Goal: Entertainment & Leisure: Consume media (video, audio)

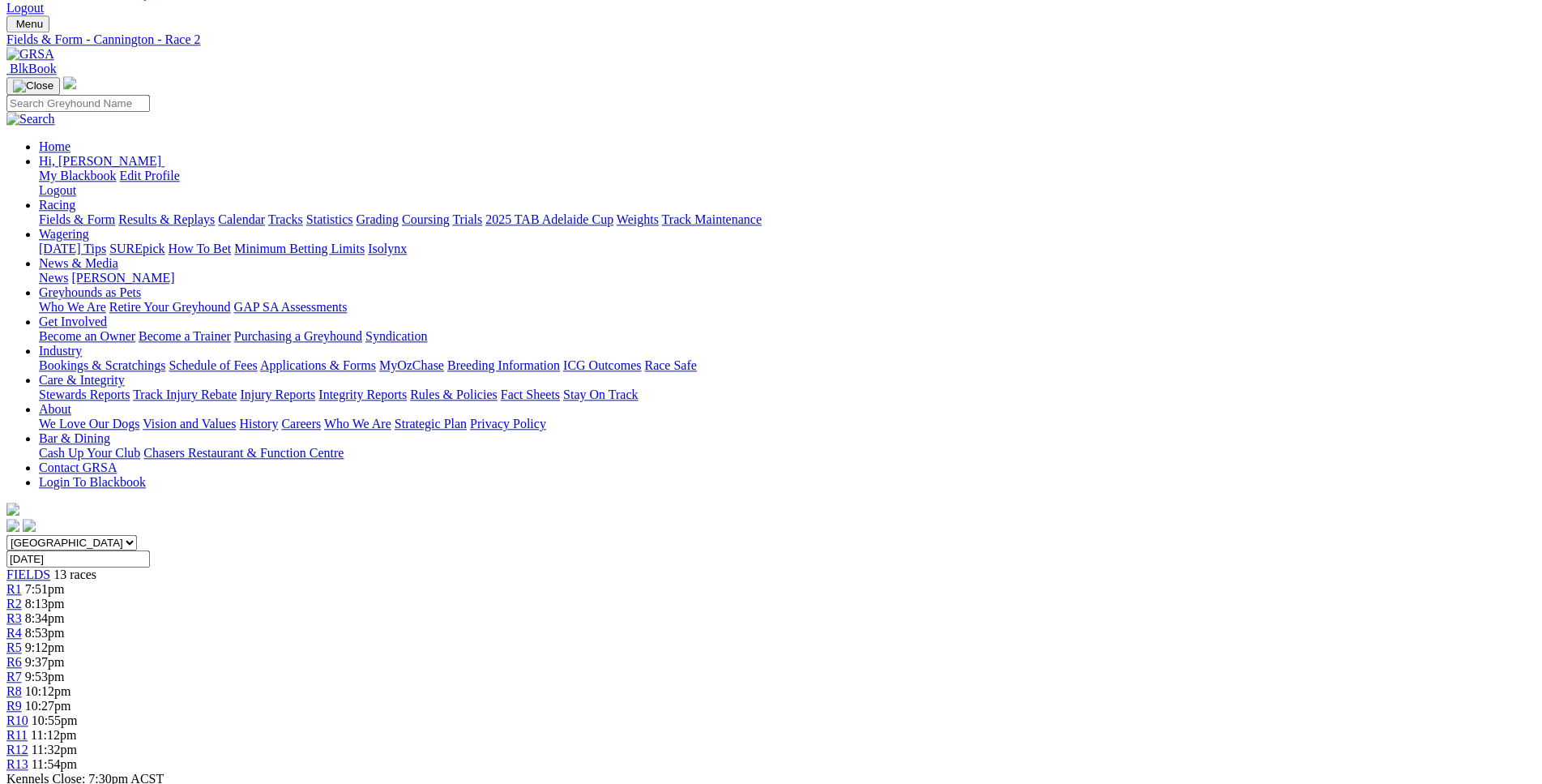
scroll to position [66, 0]
click at [65, 582] on span "7:51pm" at bounding box center [45, 589] width 40 height 14
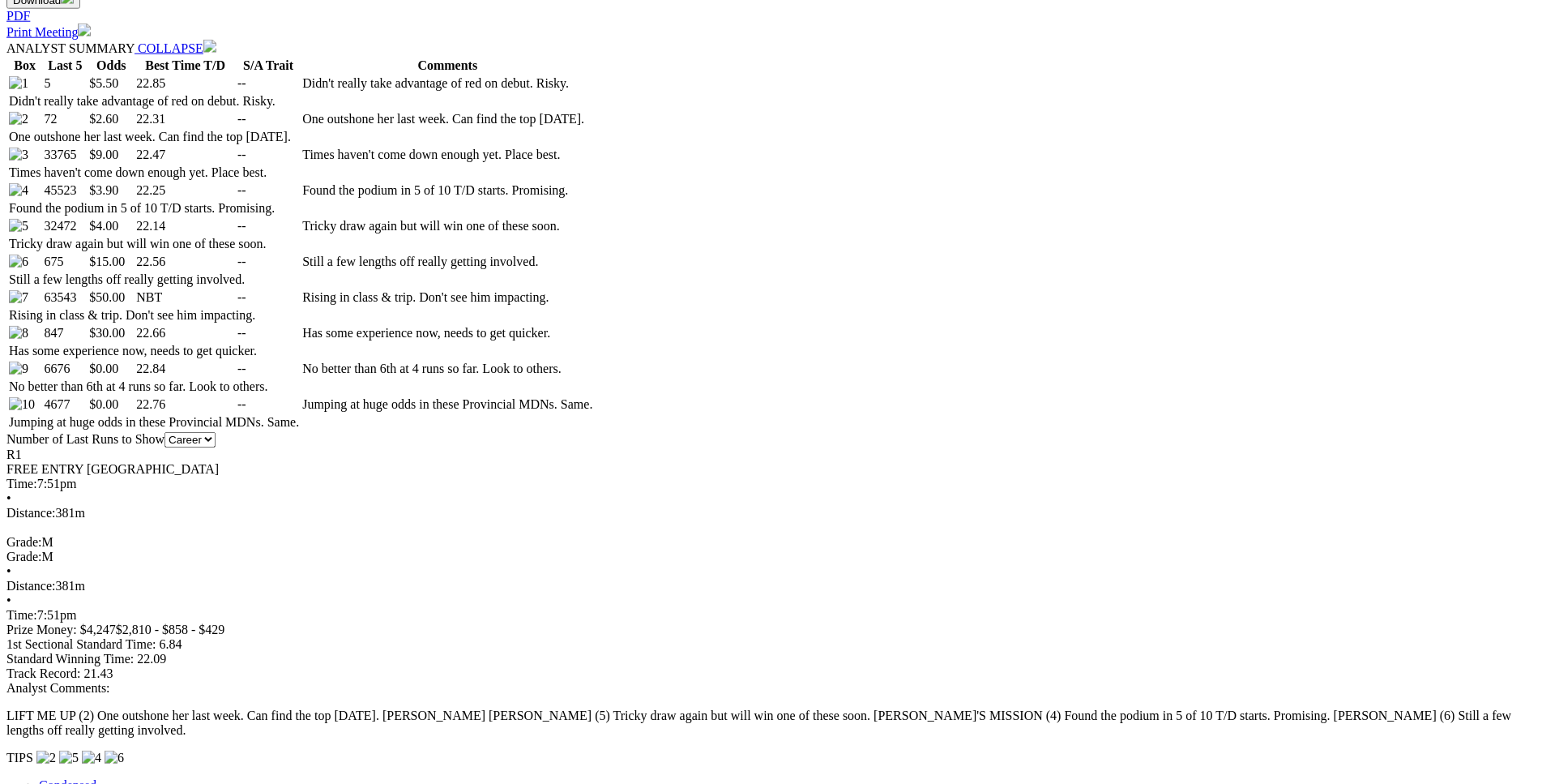
scroll to position [907, 0]
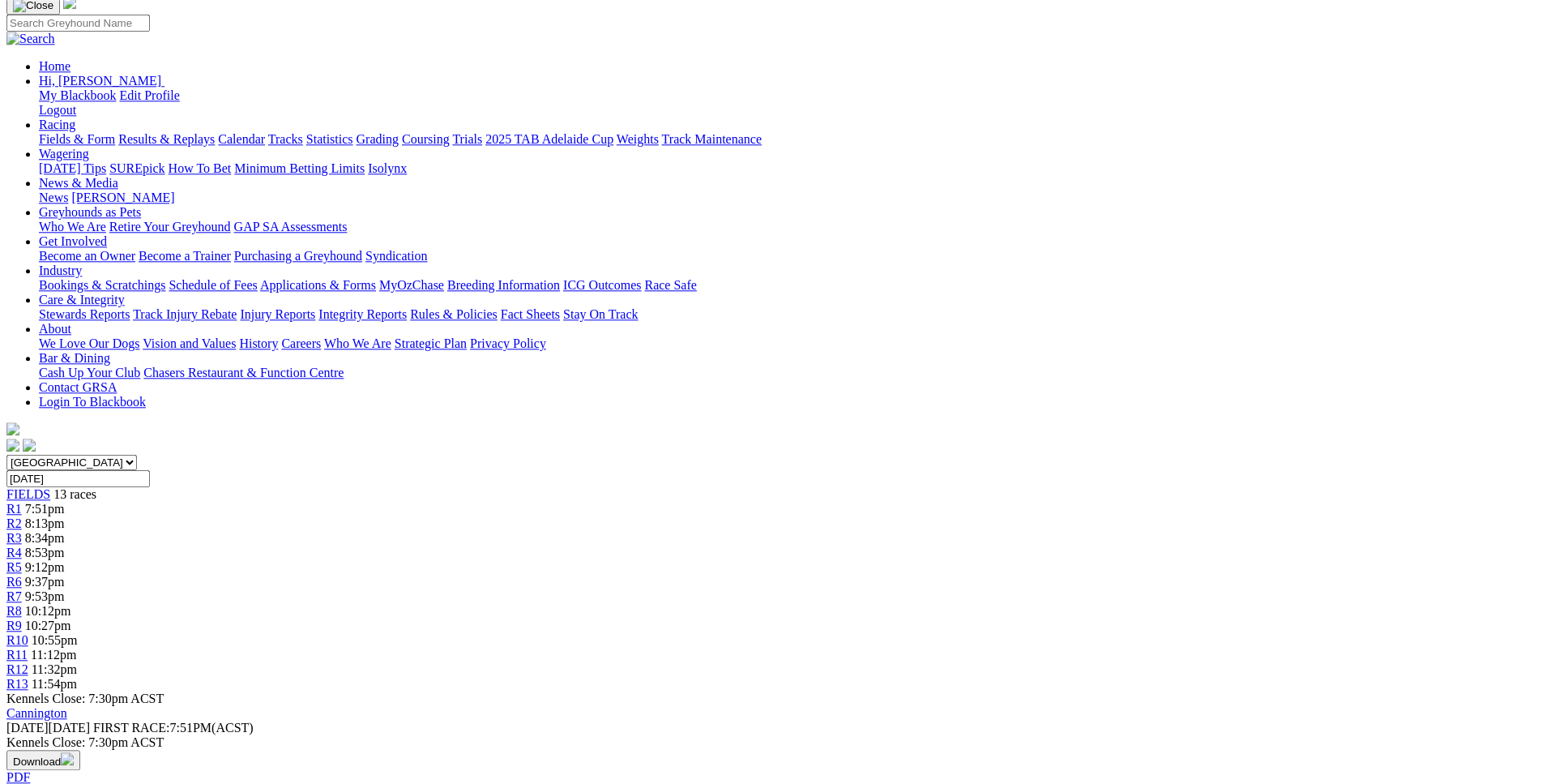
scroll to position [0, 0]
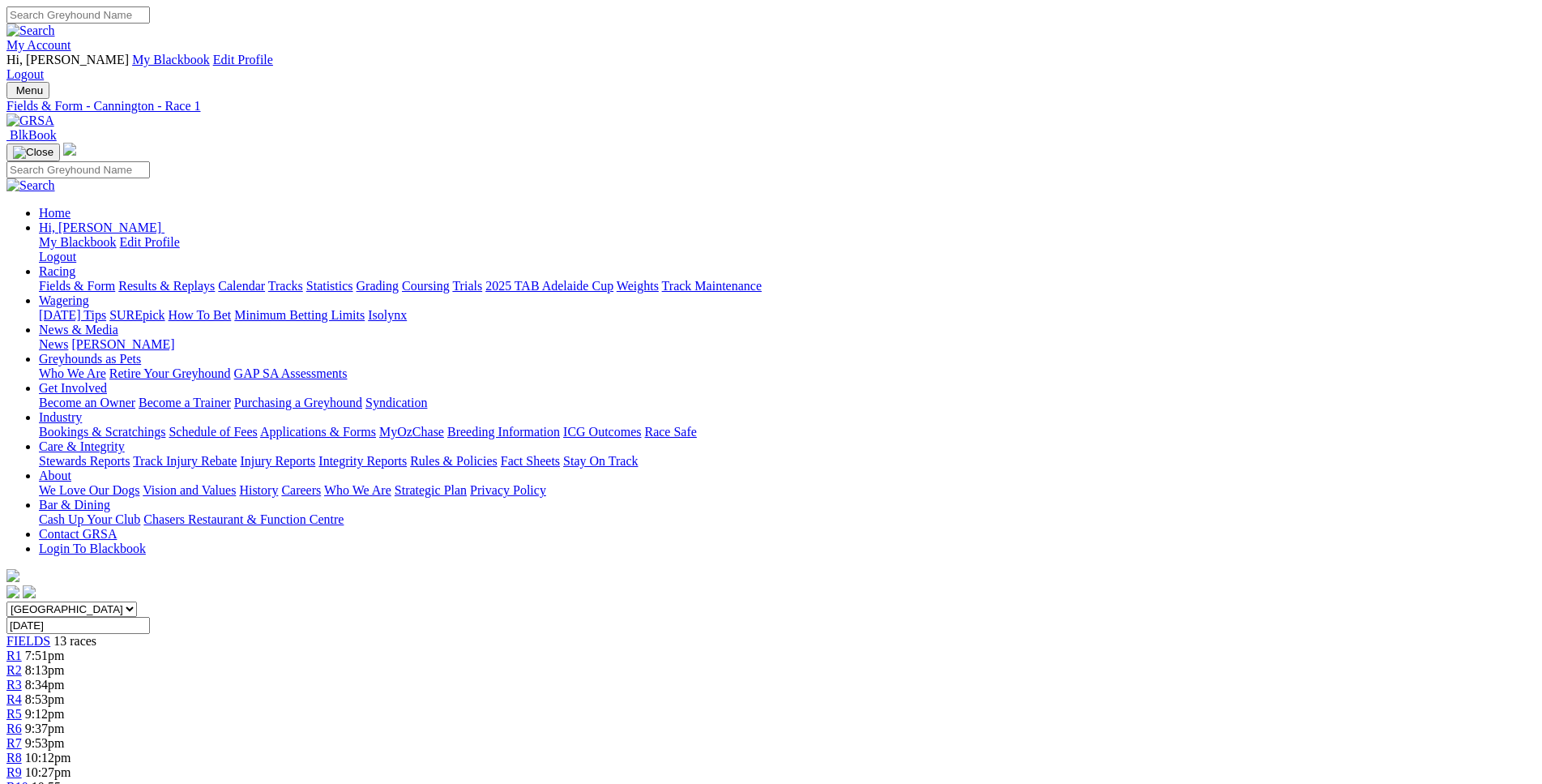
click at [22, 678] on link "R3" at bounding box center [14, 684] width 15 height 14
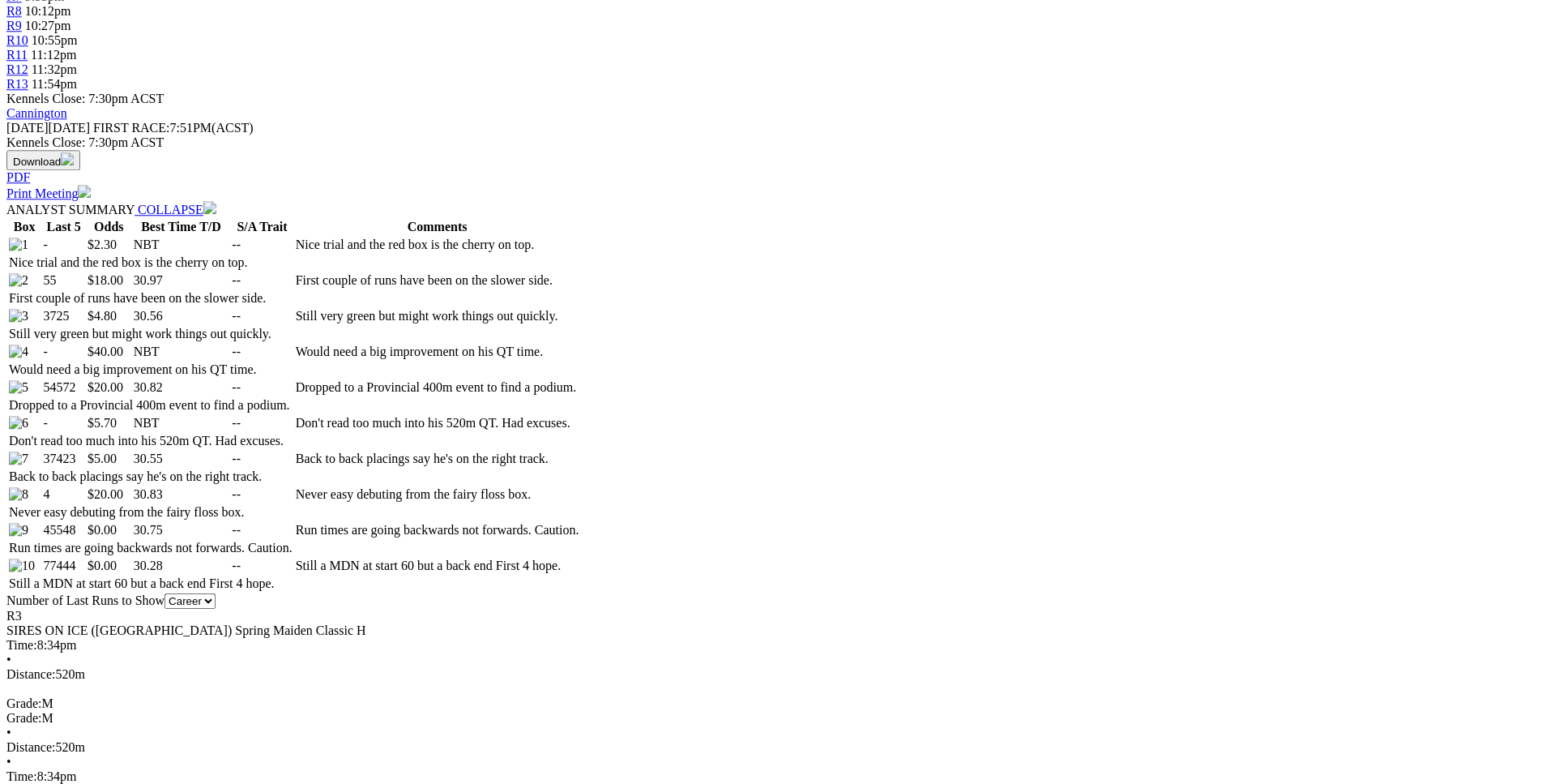
scroll to position [744, 0]
drag, startPoint x: 243, startPoint y: 237, endPoint x: 963, endPoint y: 255, distance: 720.2
copy table "F B W(kg) D(m) Date Track Grade AT WT BON A1S A2S M W/2G P SR SP V 2nd 5 27.5 5…"
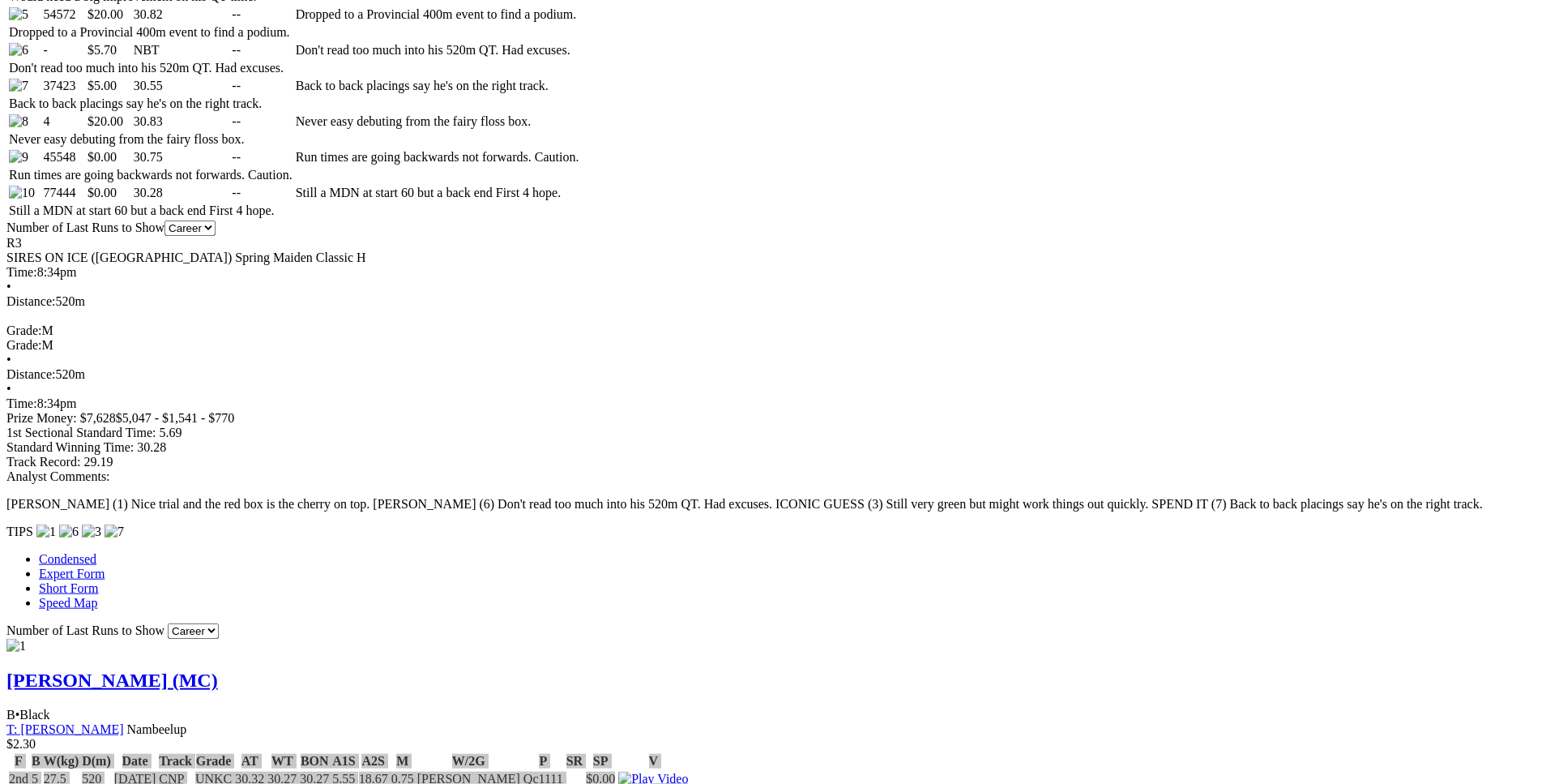
scroll to position [1158, 0]
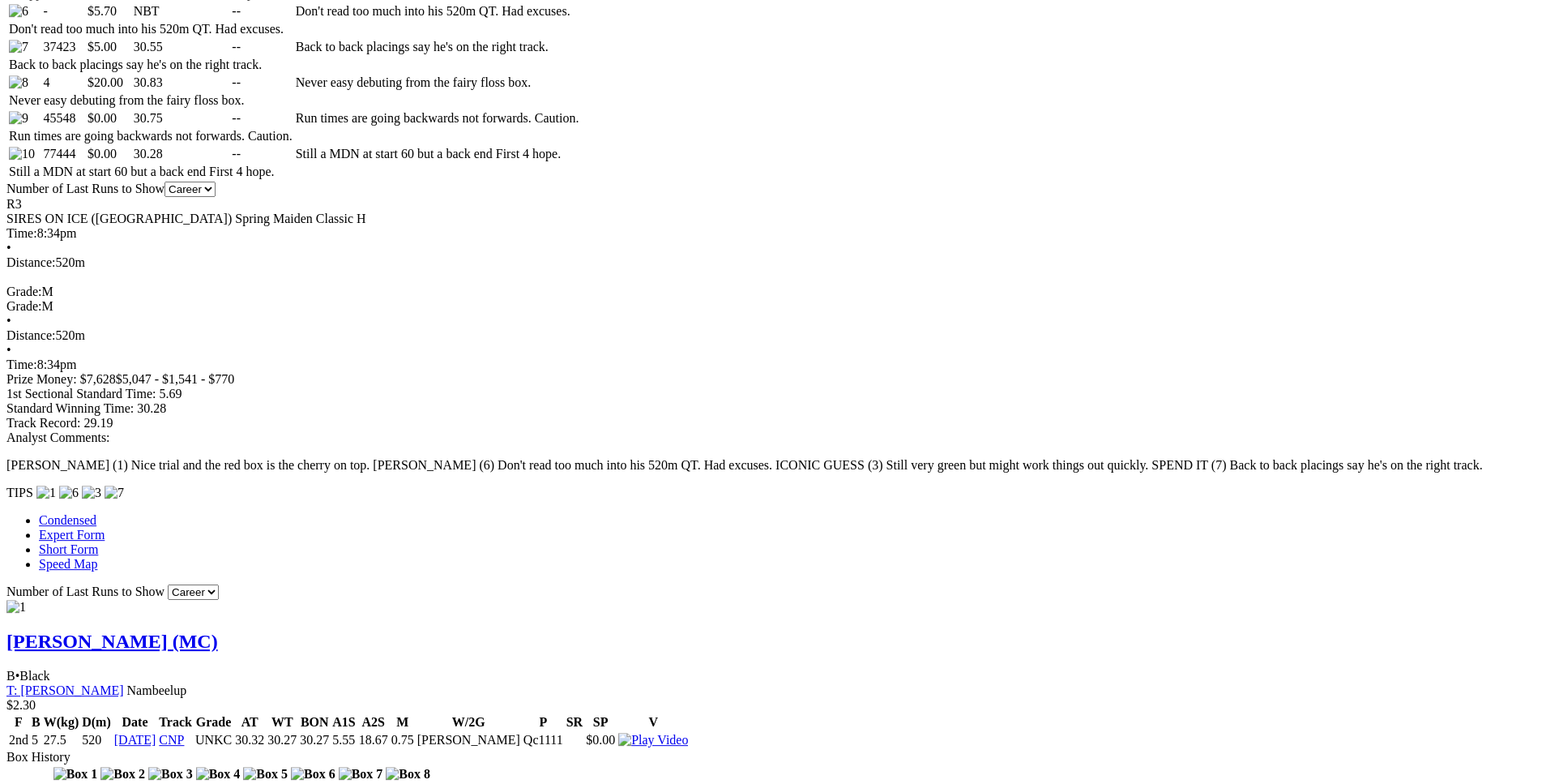
drag, startPoint x: 240, startPoint y: 530, endPoint x: 961, endPoint y: 551, distance: 721.3
copy table "F B W(kg) D(m) Date Track Grade AT WT BON A1S A2S M W/2G P SR SP V 3rd 1 33.2 5…"
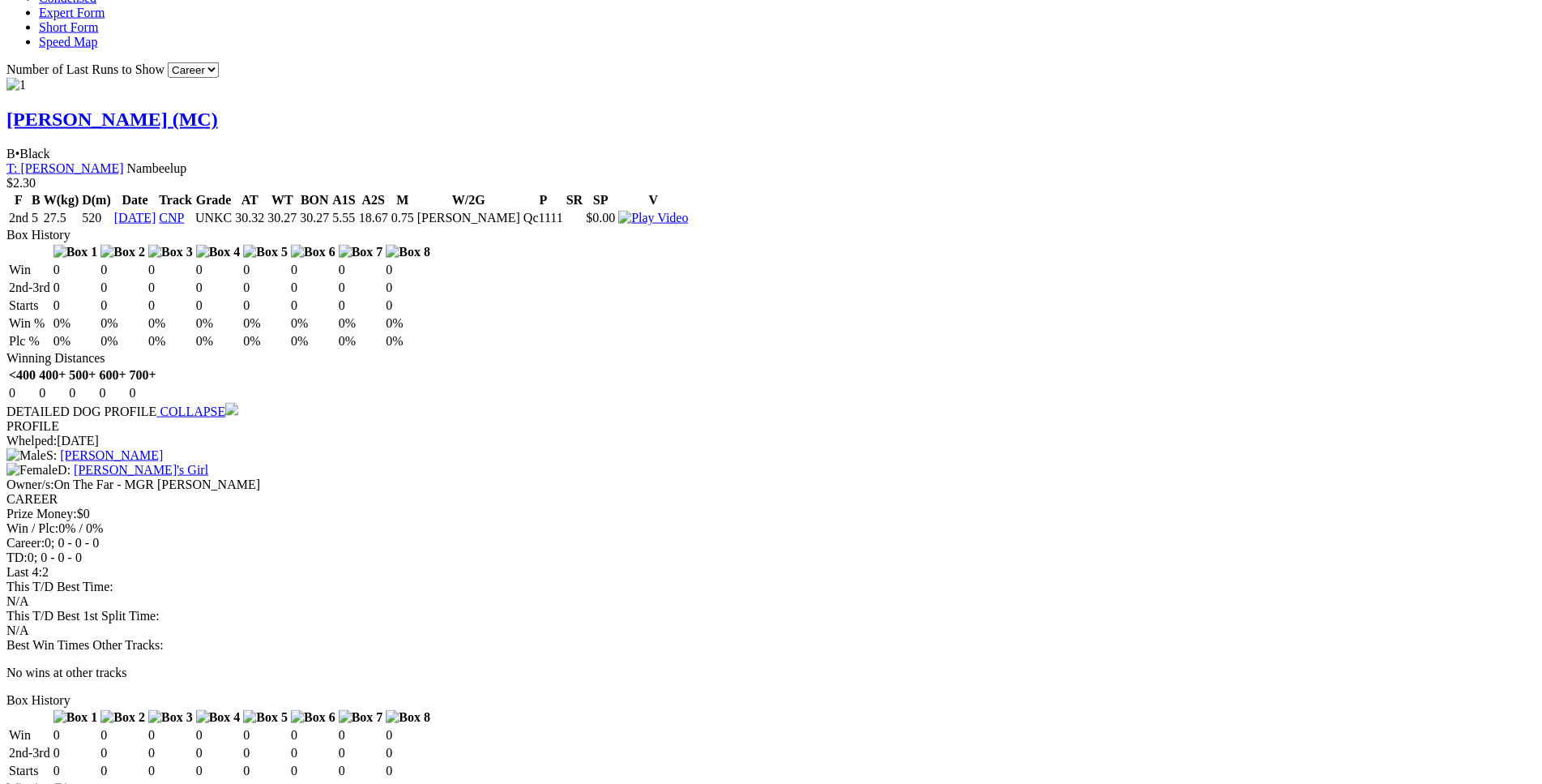
scroll to position [1737, 0]
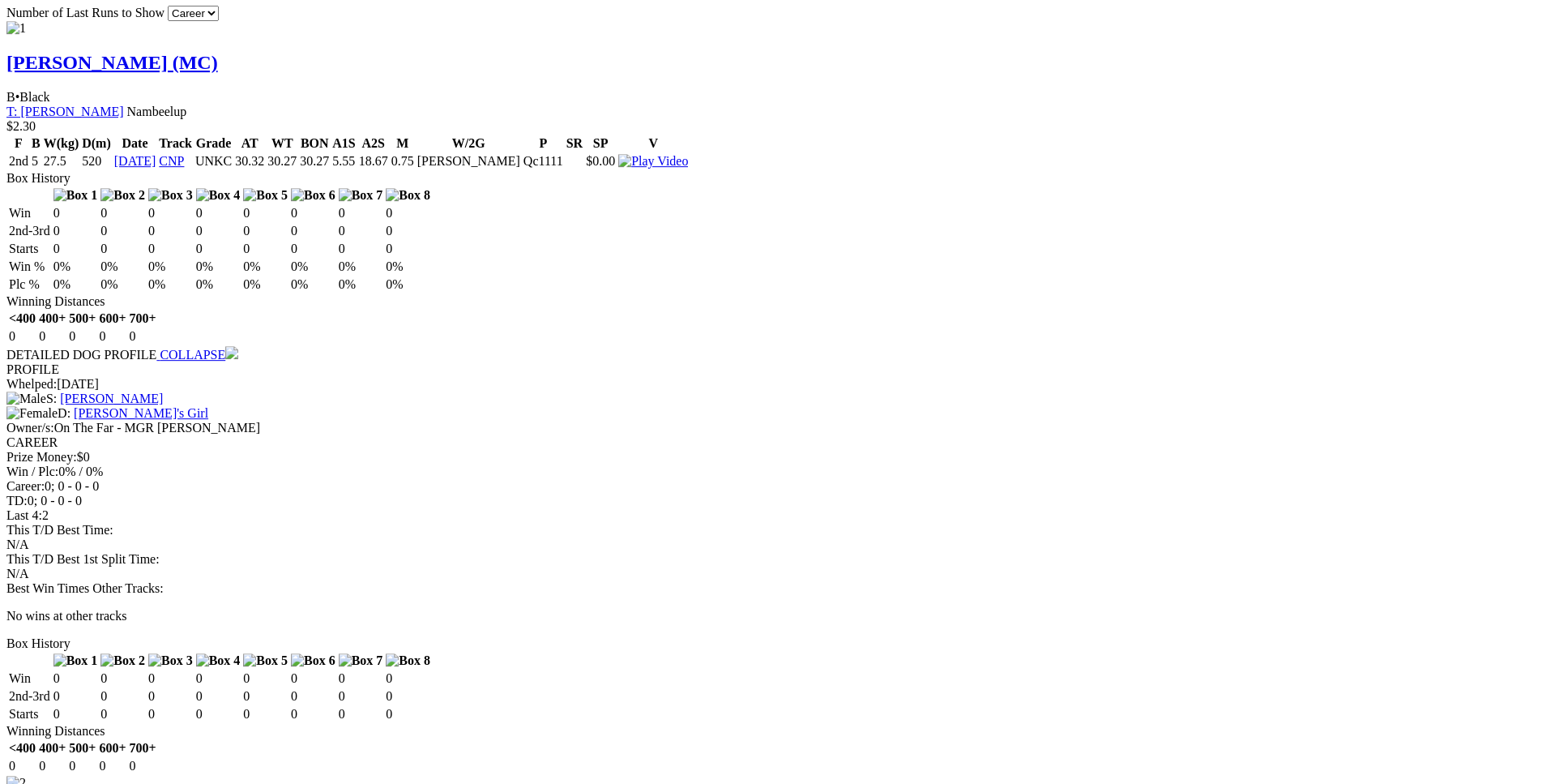
drag, startPoint x: 268, startPoint y: 423, endPoint x: 961, endPoint y: 453, distance: 693.6
copy table "F B W(kg) D(m) Date Track Grade AT WT BON A1S A2S M W/2G P SR SP V 1st 6 34.2 4…"
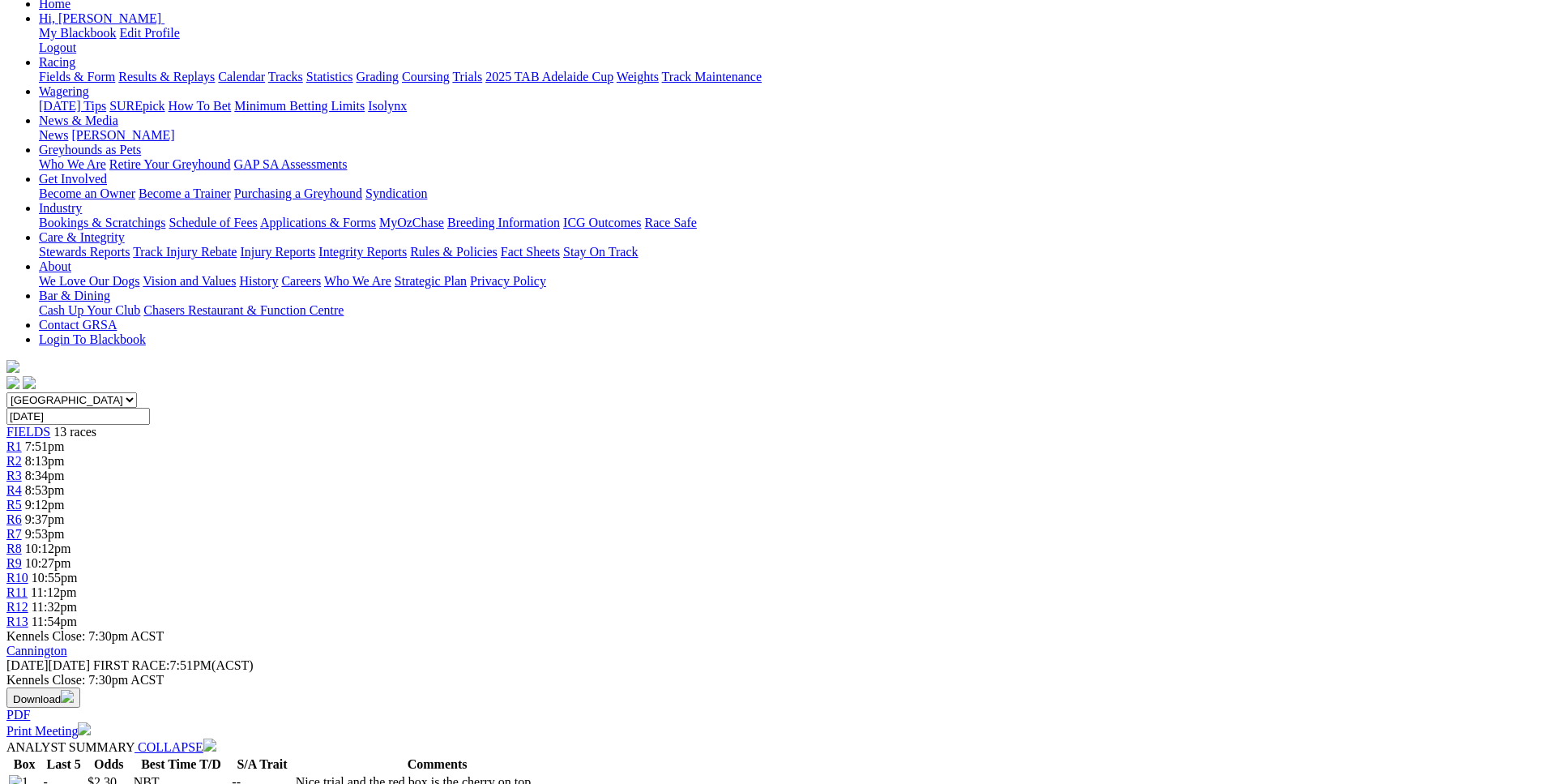
scroll to position [168, 0]
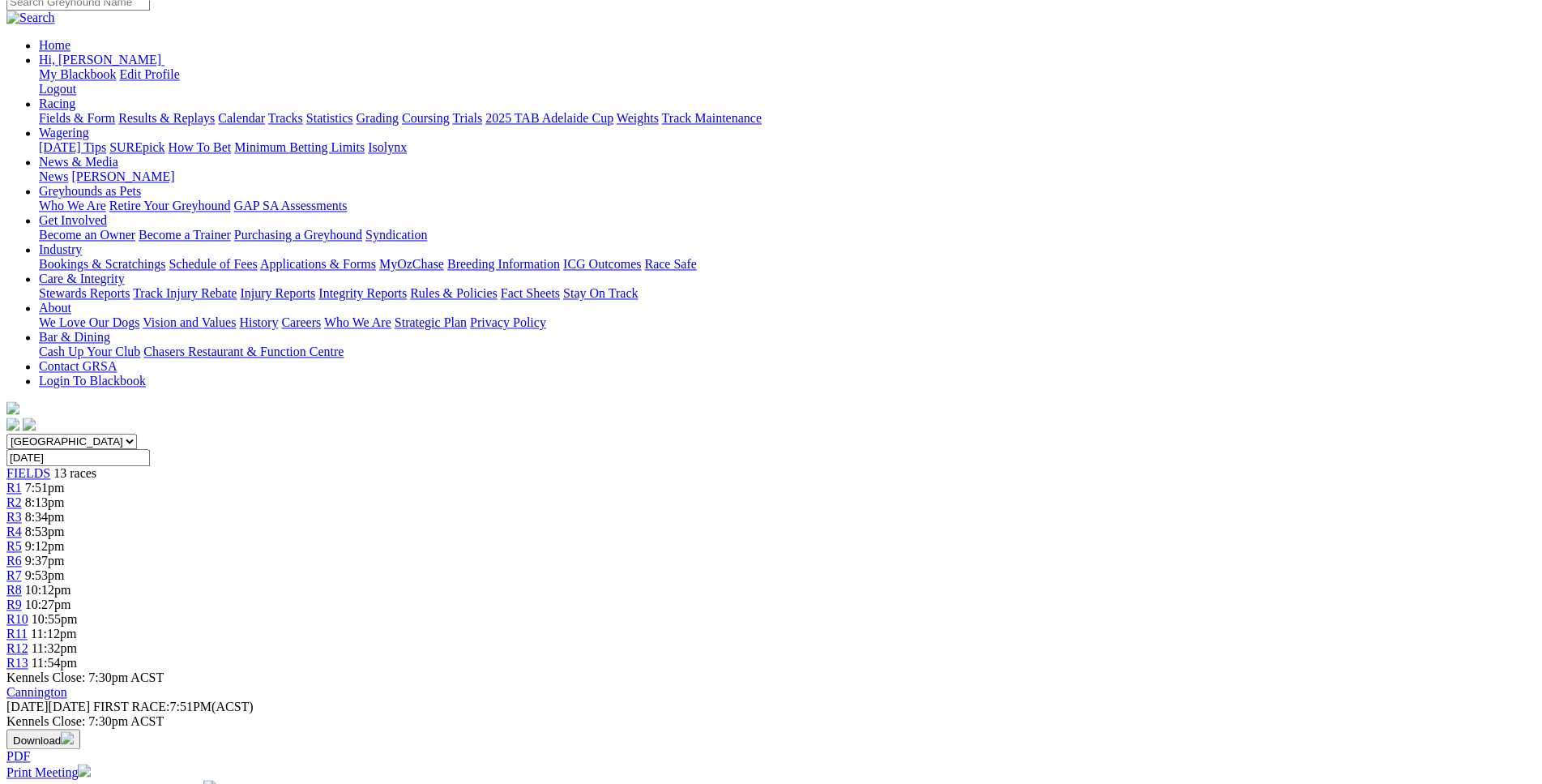
click at [597, 524] on div "R4 8:53pm" at bounding box center [771, 531] width 1530 height 14
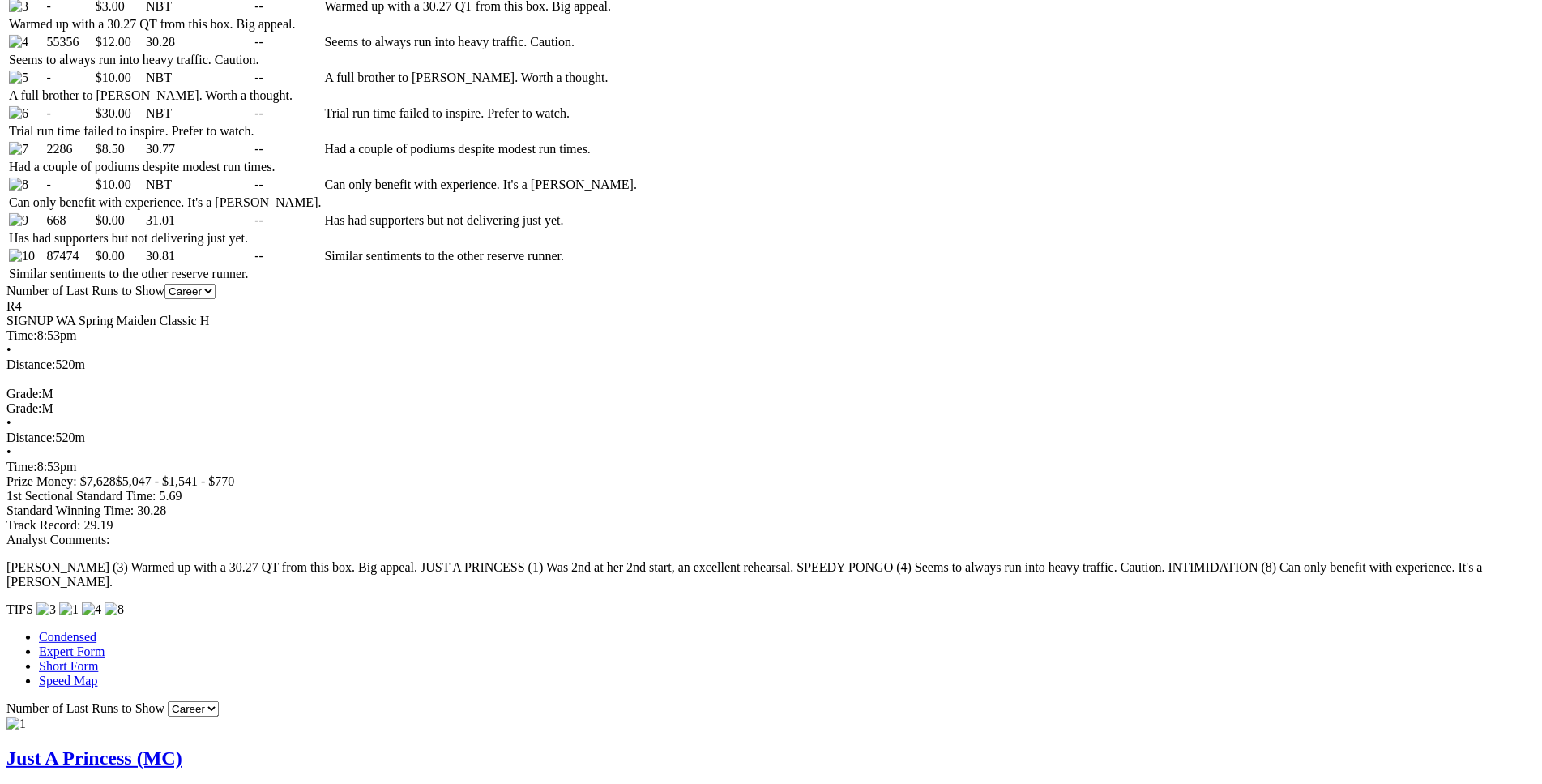
scroll to position [1074, 0]
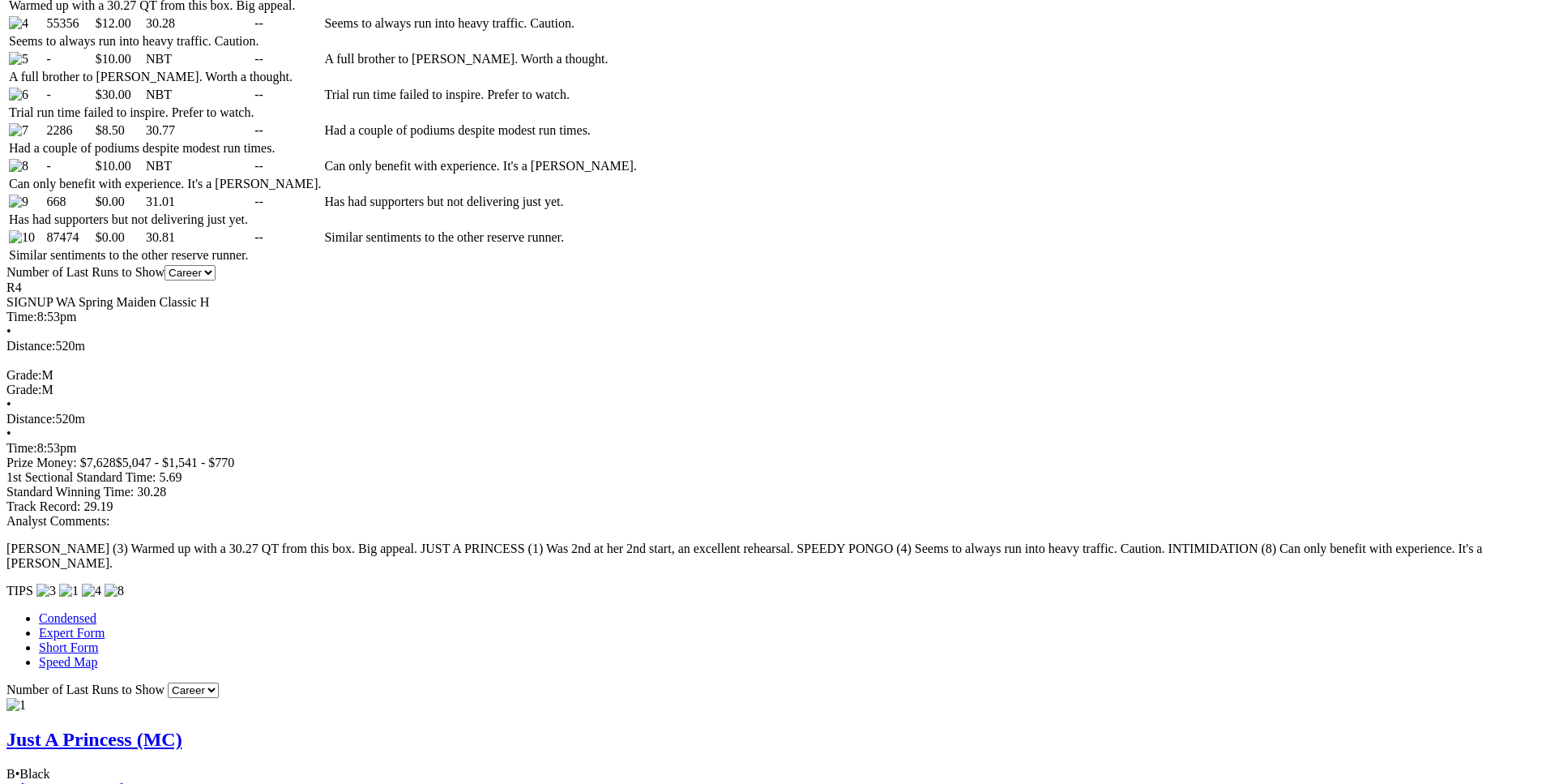
drag, startPoint x: 237, startPoint y: 375, endPoint x: 958, endPoint y: 414, distance: 722.1
copy table "F B W(kg) D(m) Date Track Grade AT WT BON A1S A2S M W/2G P SR SP V 2nd 4 34.3 4…"
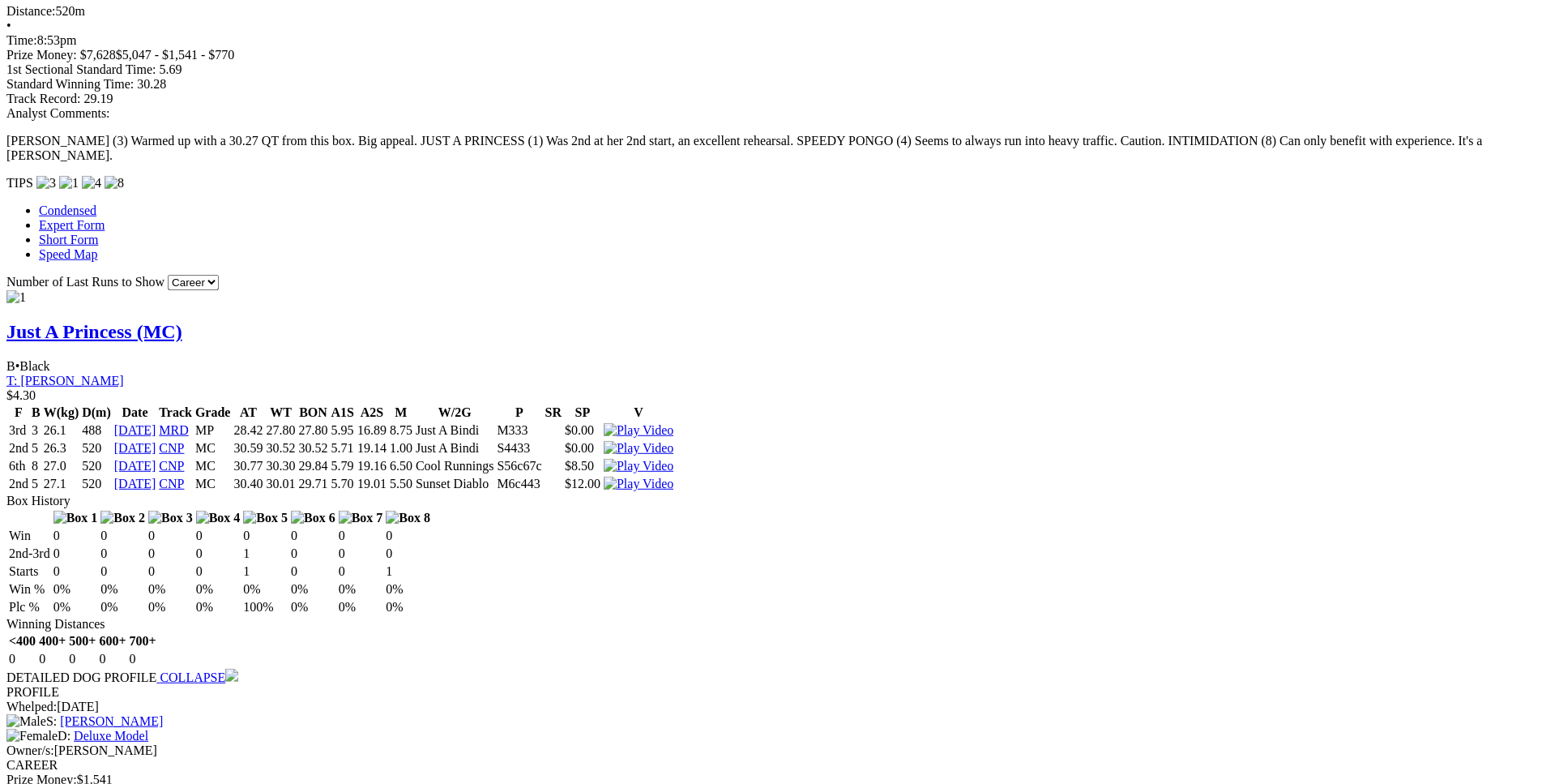
scroll to position [1488, 0]
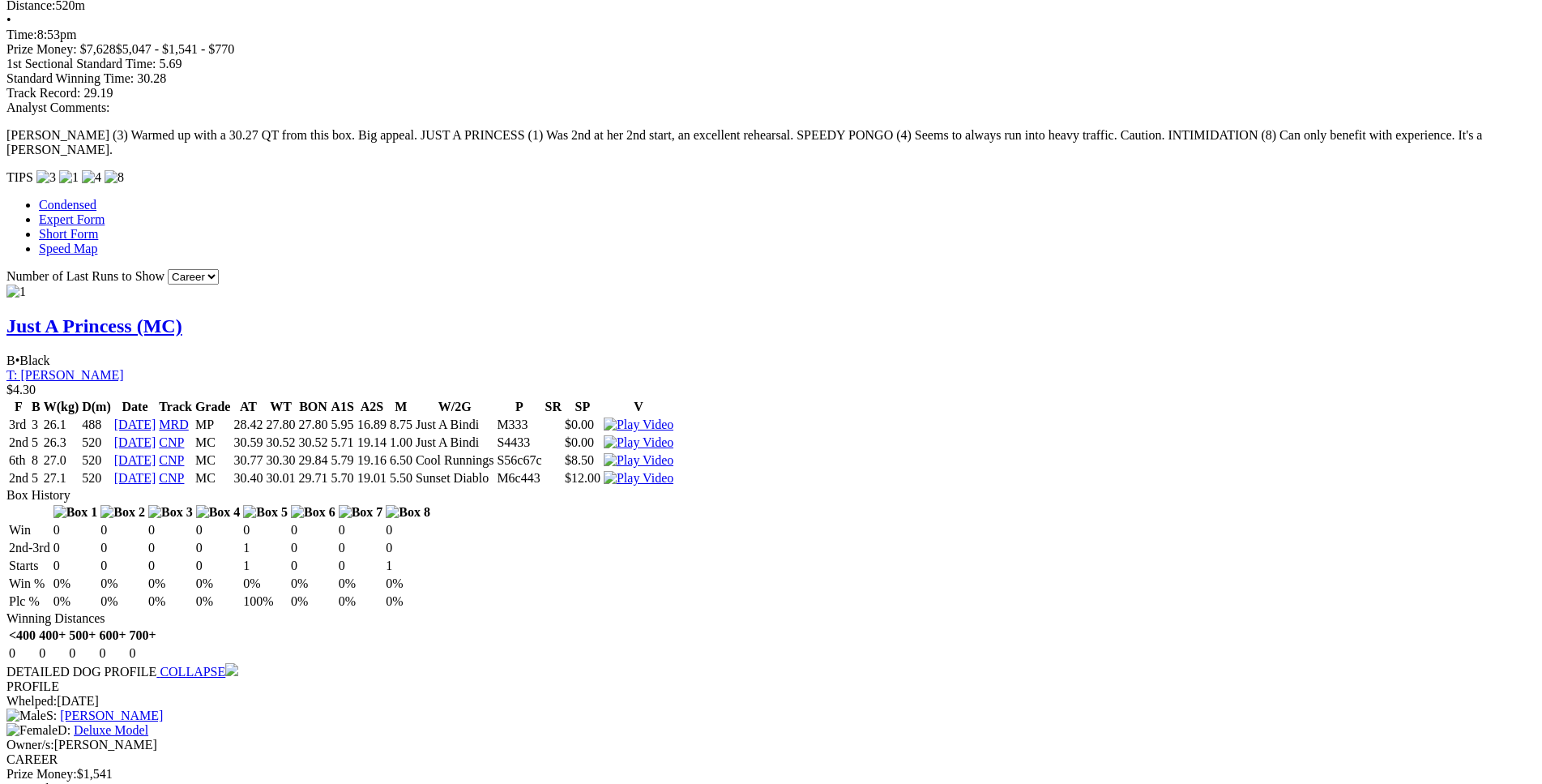
drag, startPoint x: 241, startPoint y: 547, endPoint x: 956, endPoint y: 549, distance: 715.0
copy table "F B W(kg) D(m) Date Track Grade AT WT BON A1S A2S M W/2G P SR SP V 4th 7 31.1 5…"
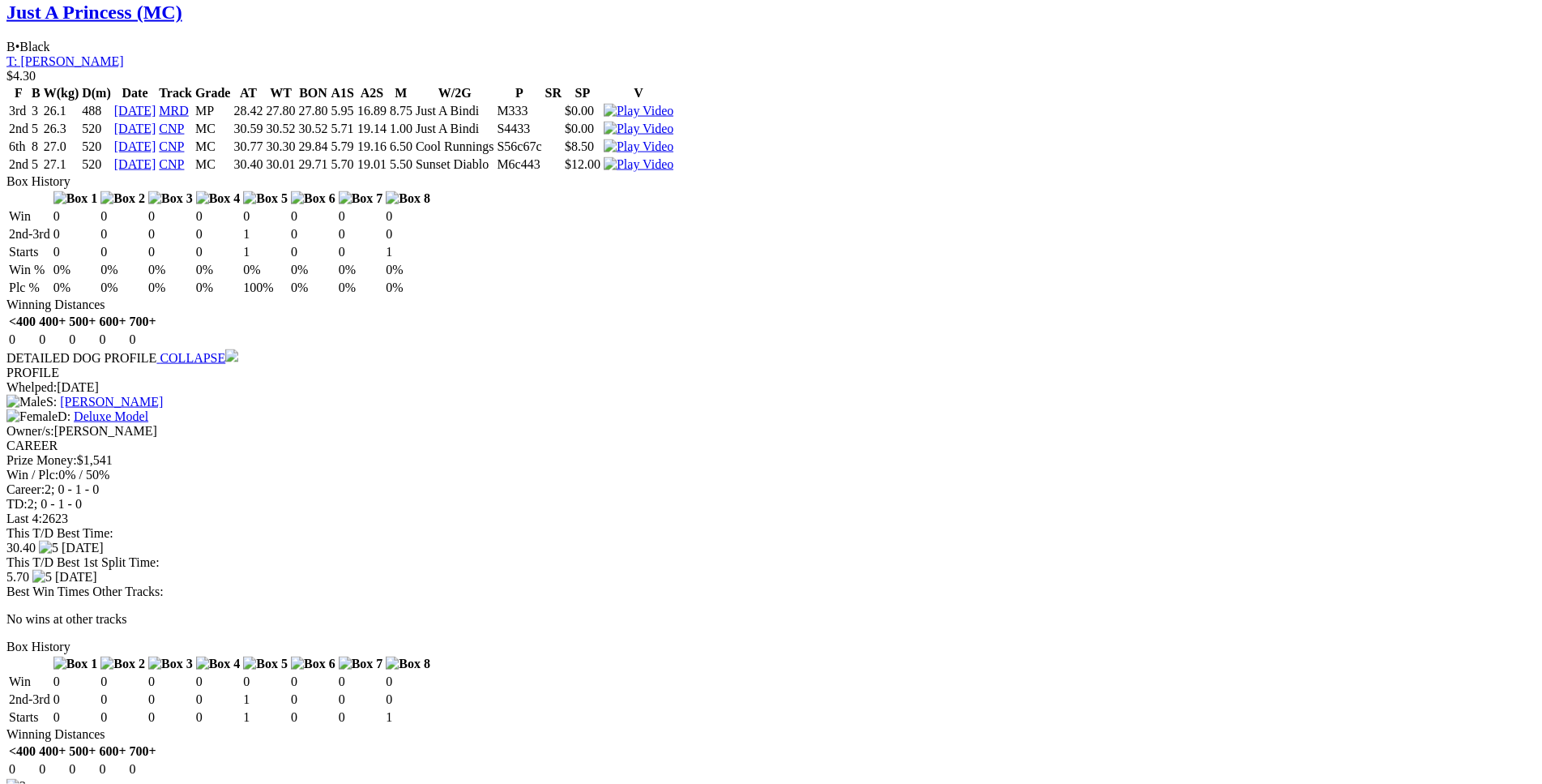
scroll to position [1819, 0]
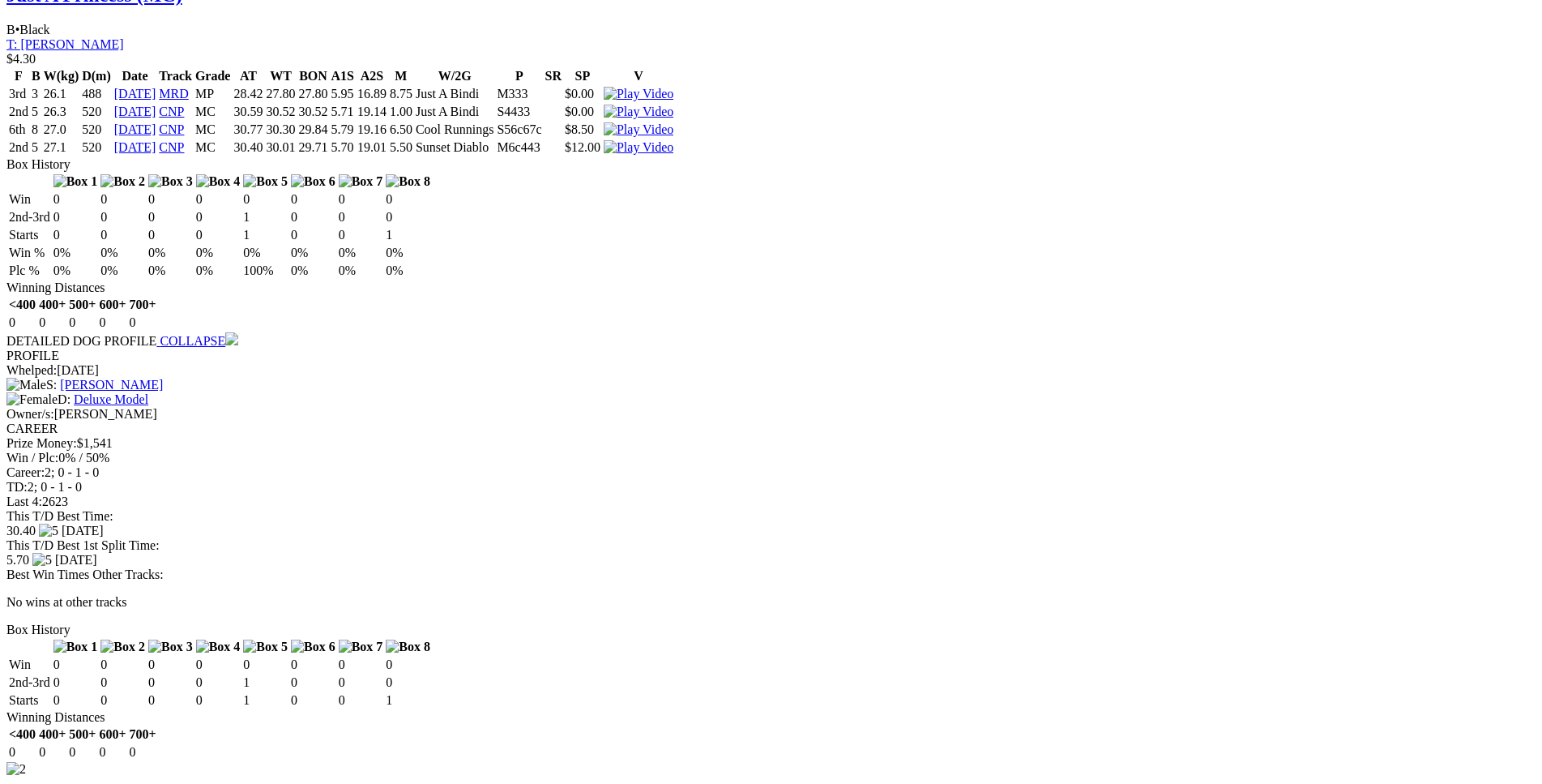
drag, startPoint x: 240, startPoint y: 449, endPoint x: 964, endPoint y: 472, distance: 724.4
copy table "F B W(kg) D(m) Date Track Grade AT WT BON A1S A2S M W/2G P SR SP V 3rd 5 33.6 5…"
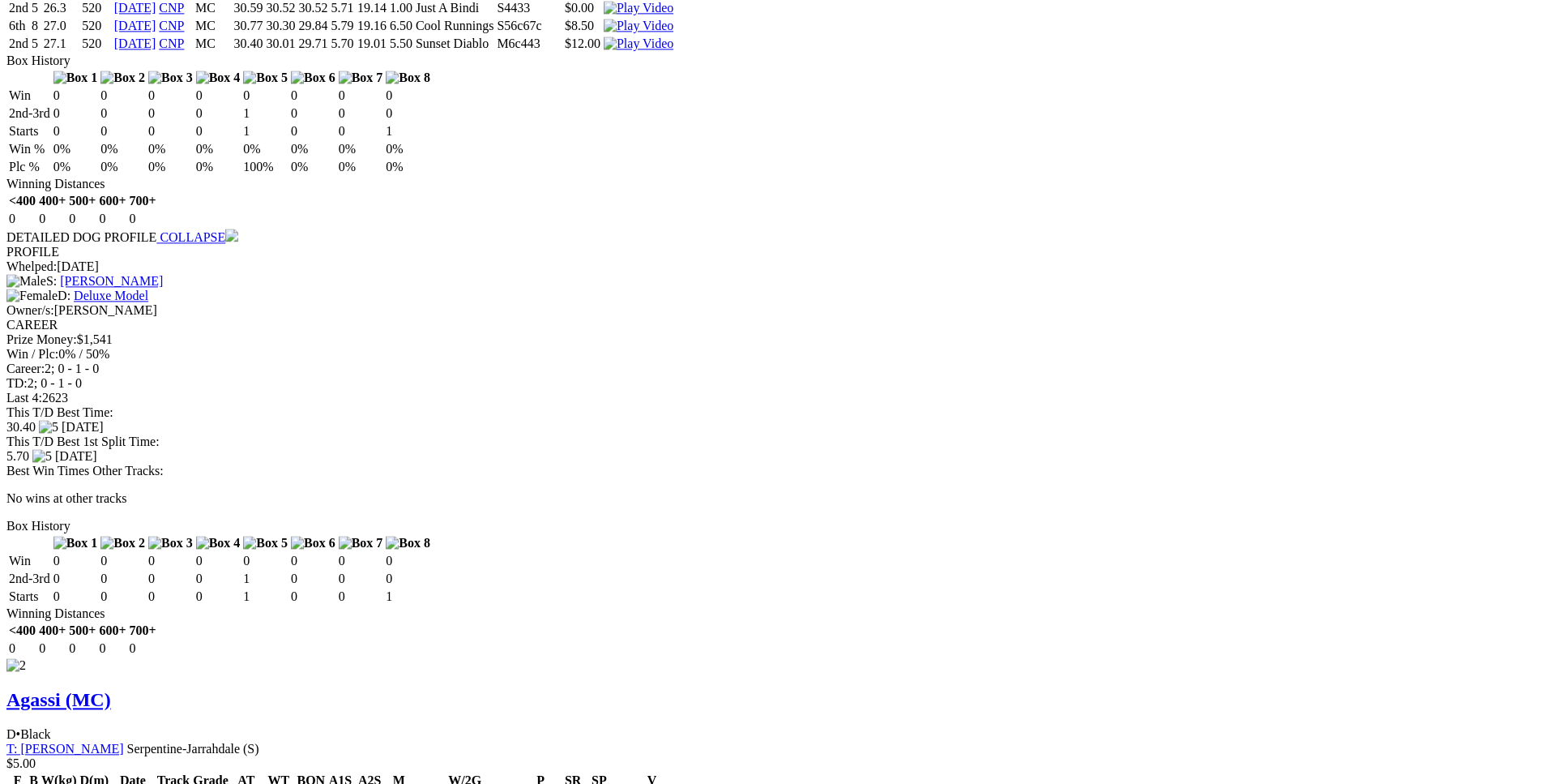
scroll to position [2148, 0]
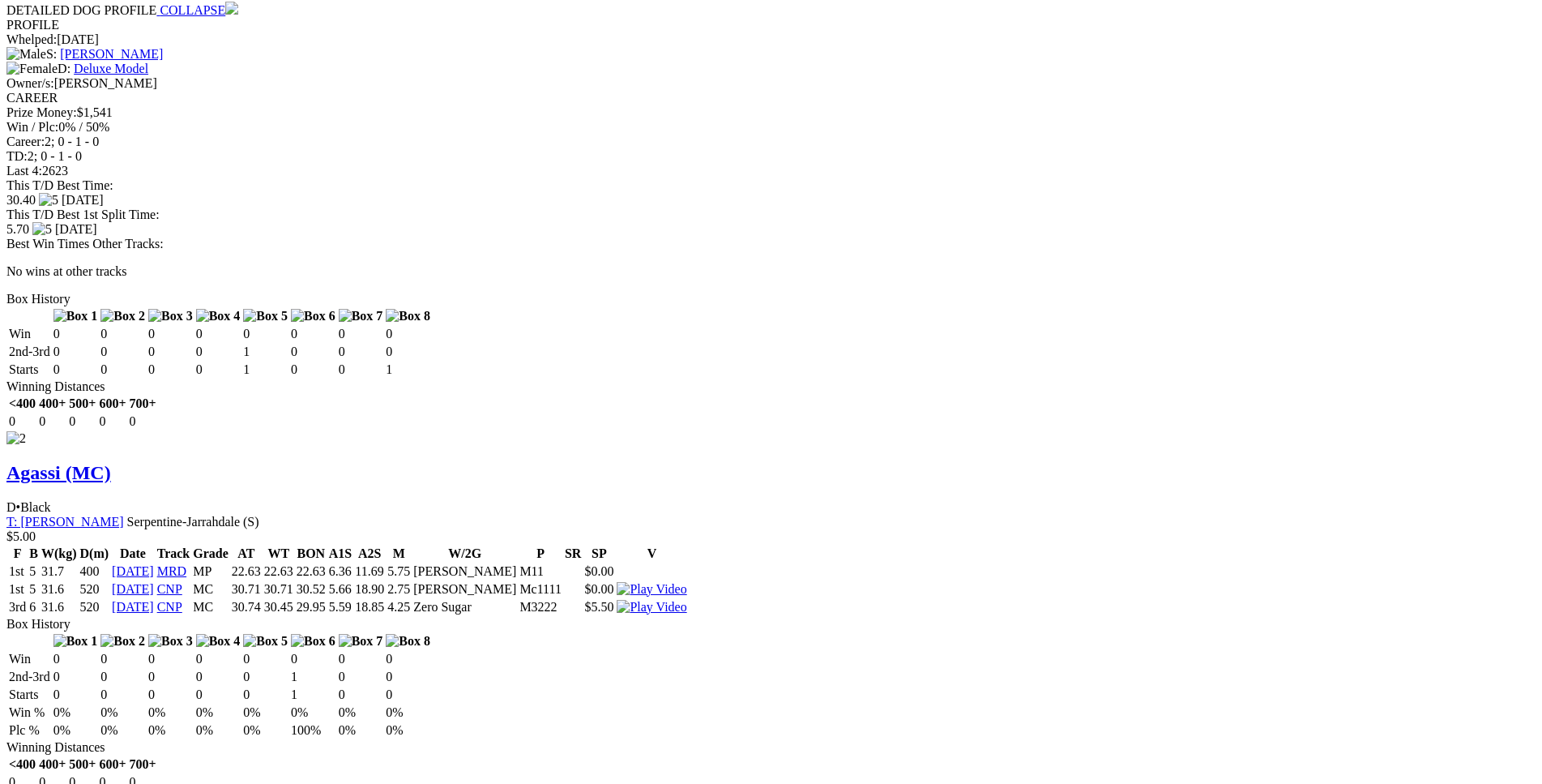
drag, startPoint x: 240, startPoint y: 355, endPoint x: 963, endPoint y: 438, distance: 727.7
copy table "F B W(kg) D(m) Date Track Grade AT WT BON A1S A2S M W/2G P SR SP V 2nd 1 29.8 5…"
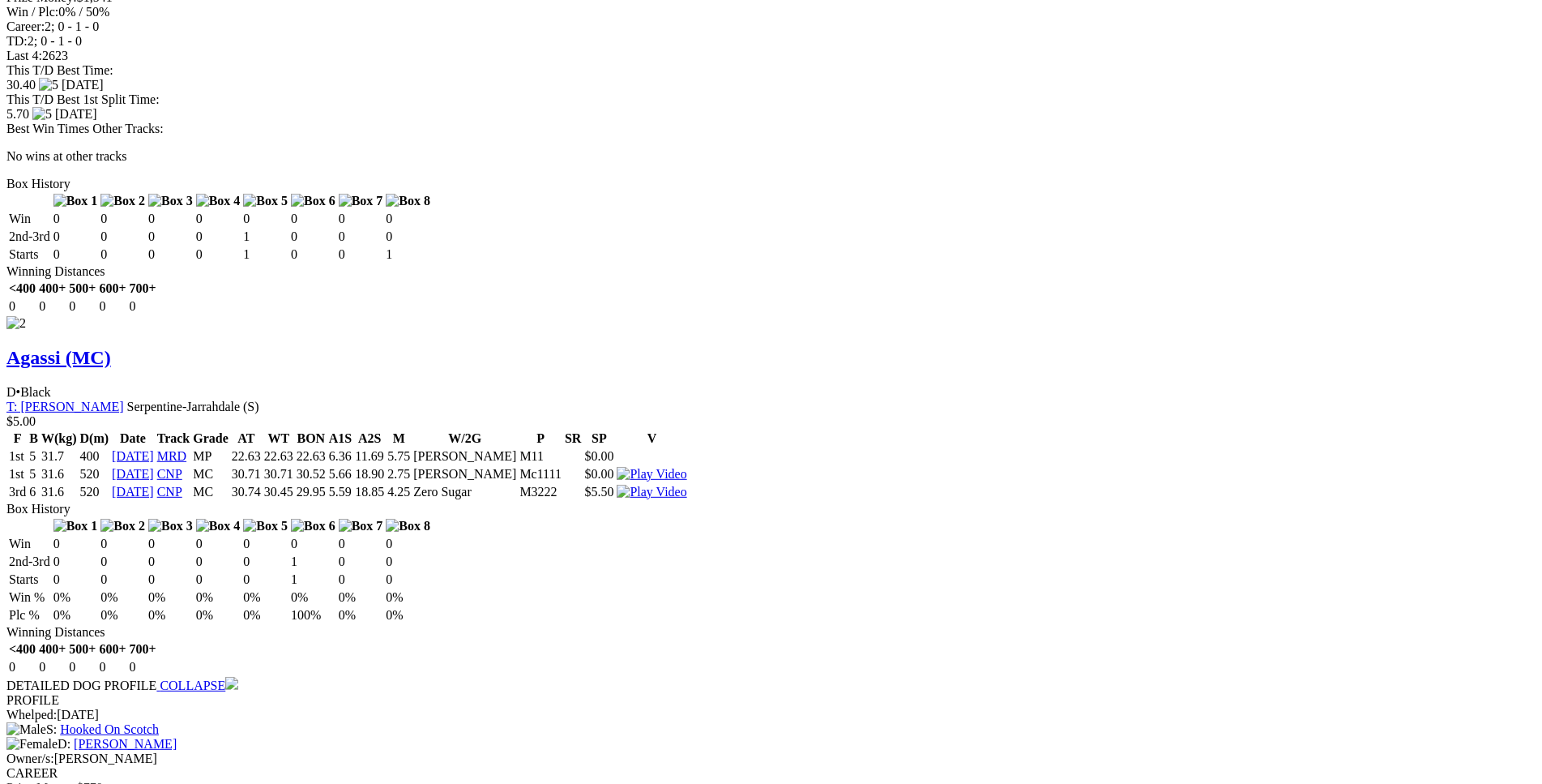
scroll to position [2314, 0]
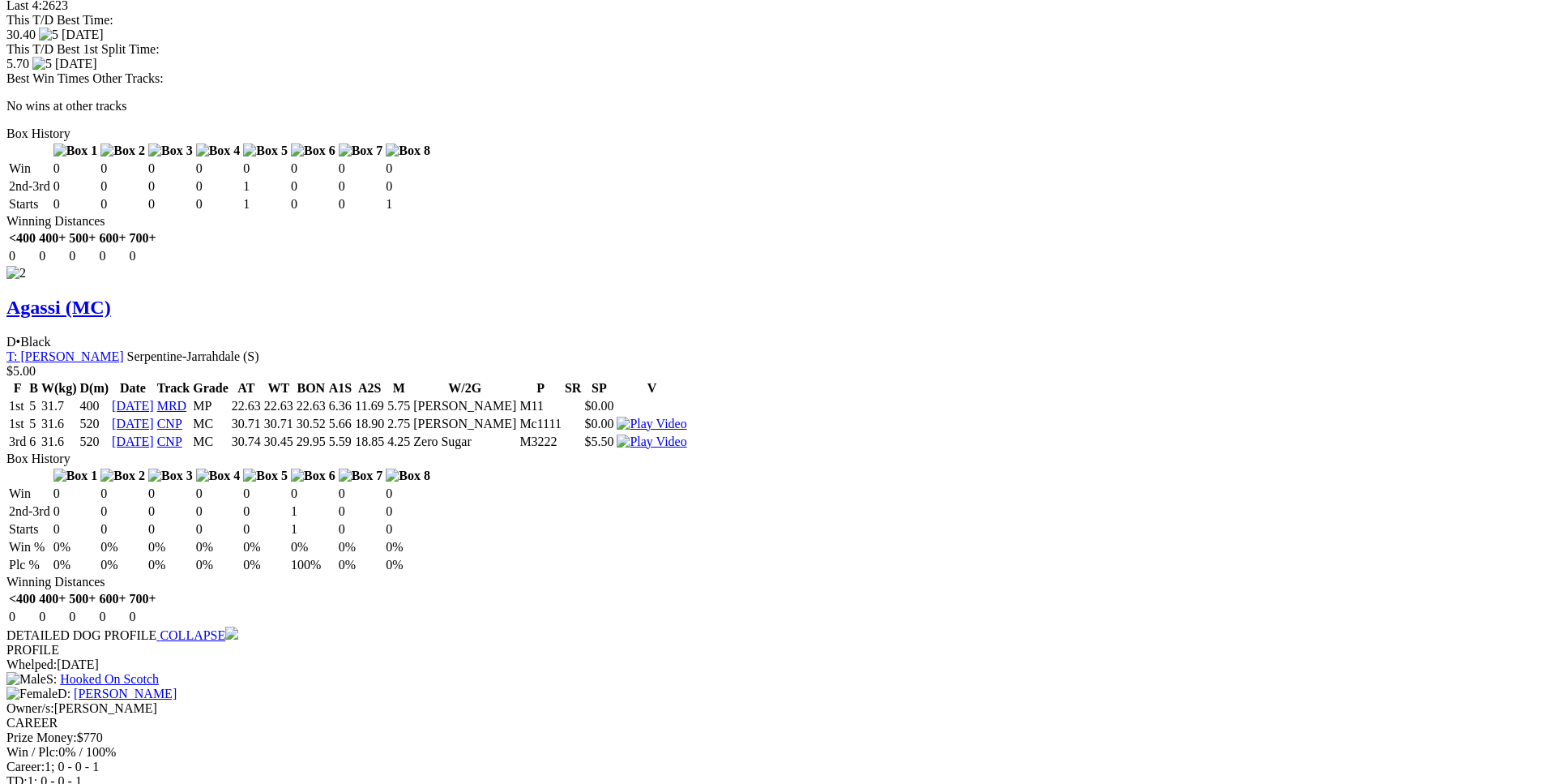
drag, startPoint x: 239, startPoint y: 423, endPoint x: 959, endPoint y: 441, distance: 720.2
copy table "F B W(kg) D(m) Date Track Grade AT WT BON A1S A2S M W/2G P SR SP V 1st 3 29.3 5…"
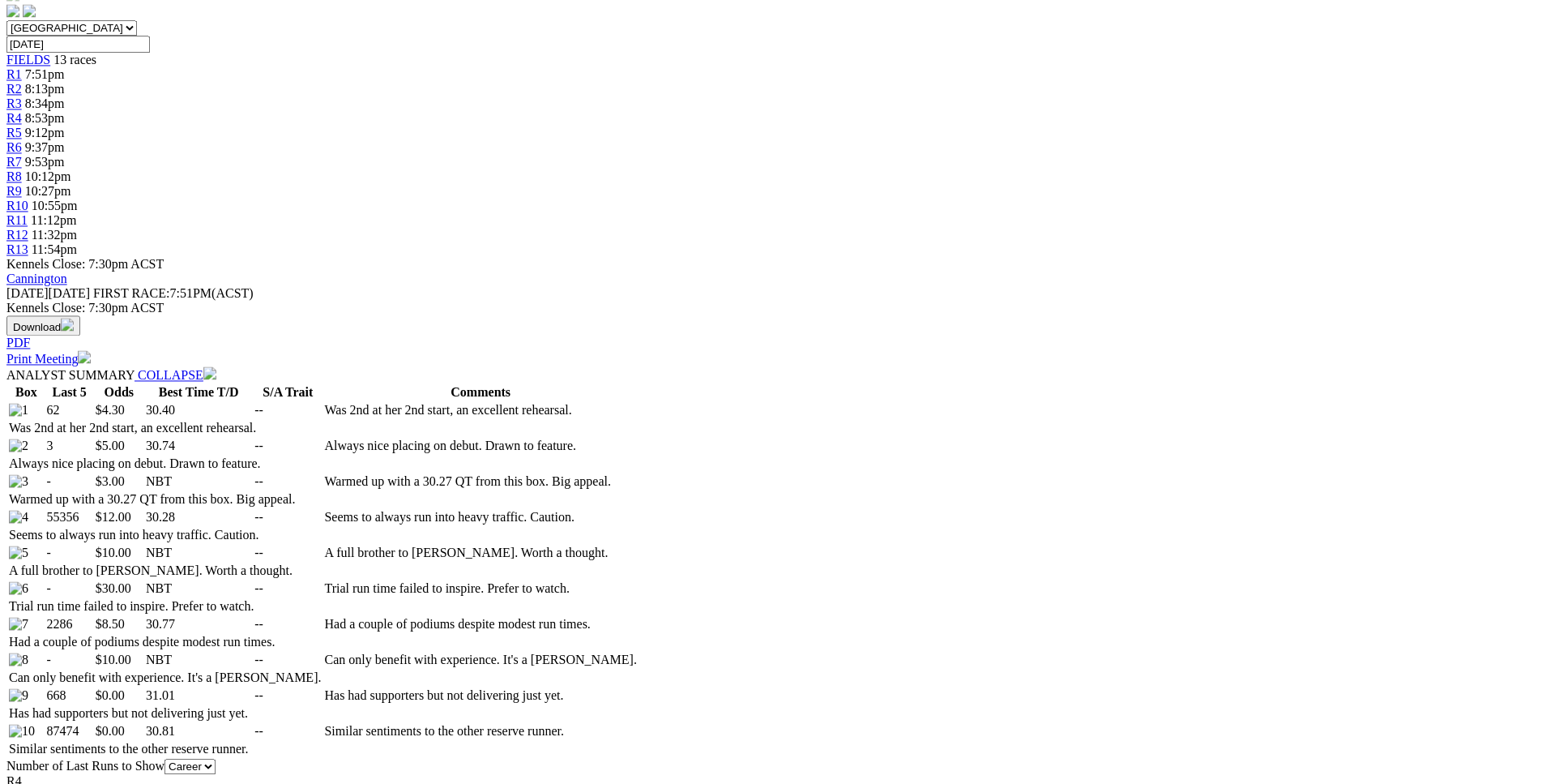
scroll to position [580, 0]
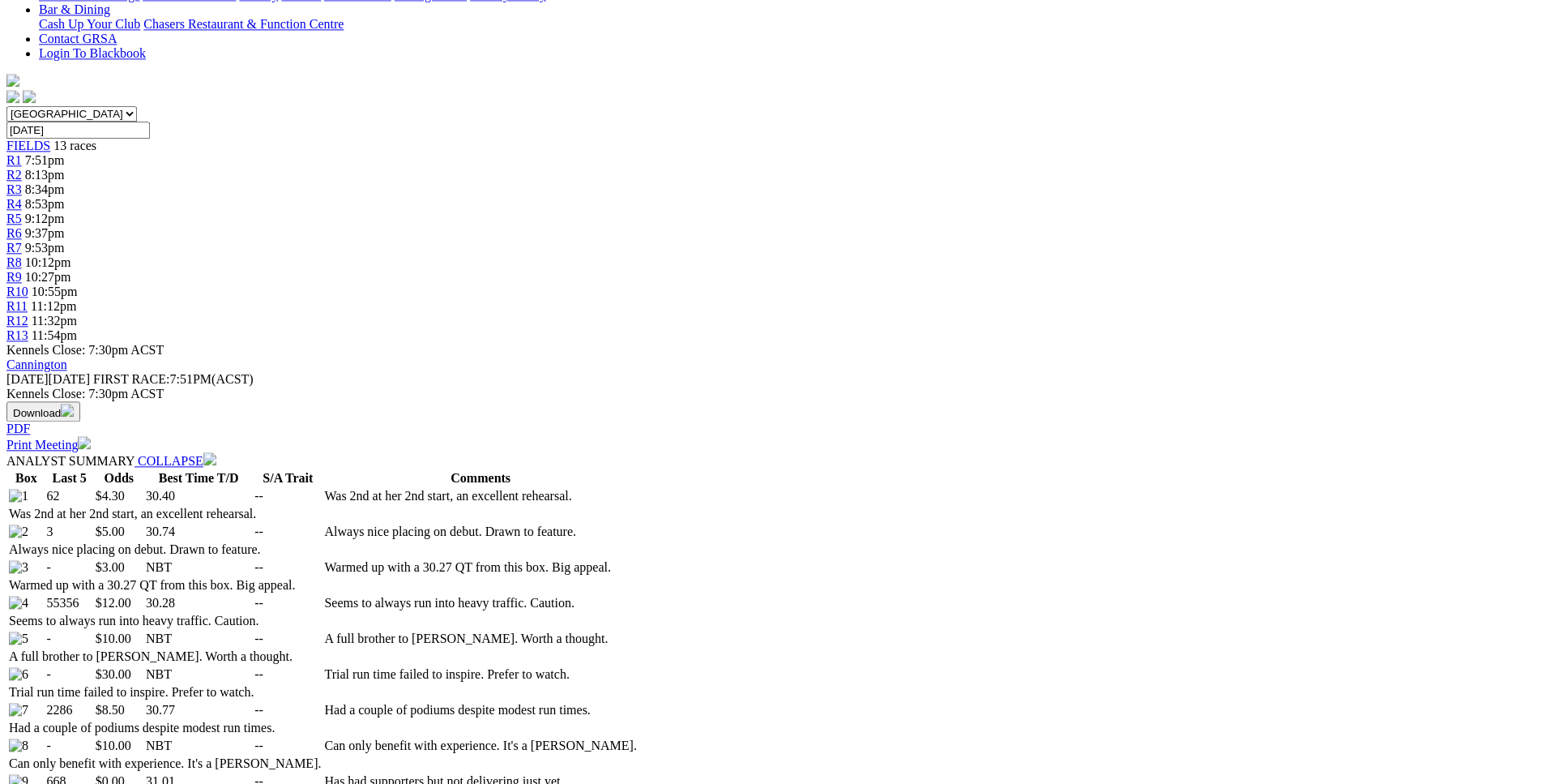
scroll to position [497, 0]
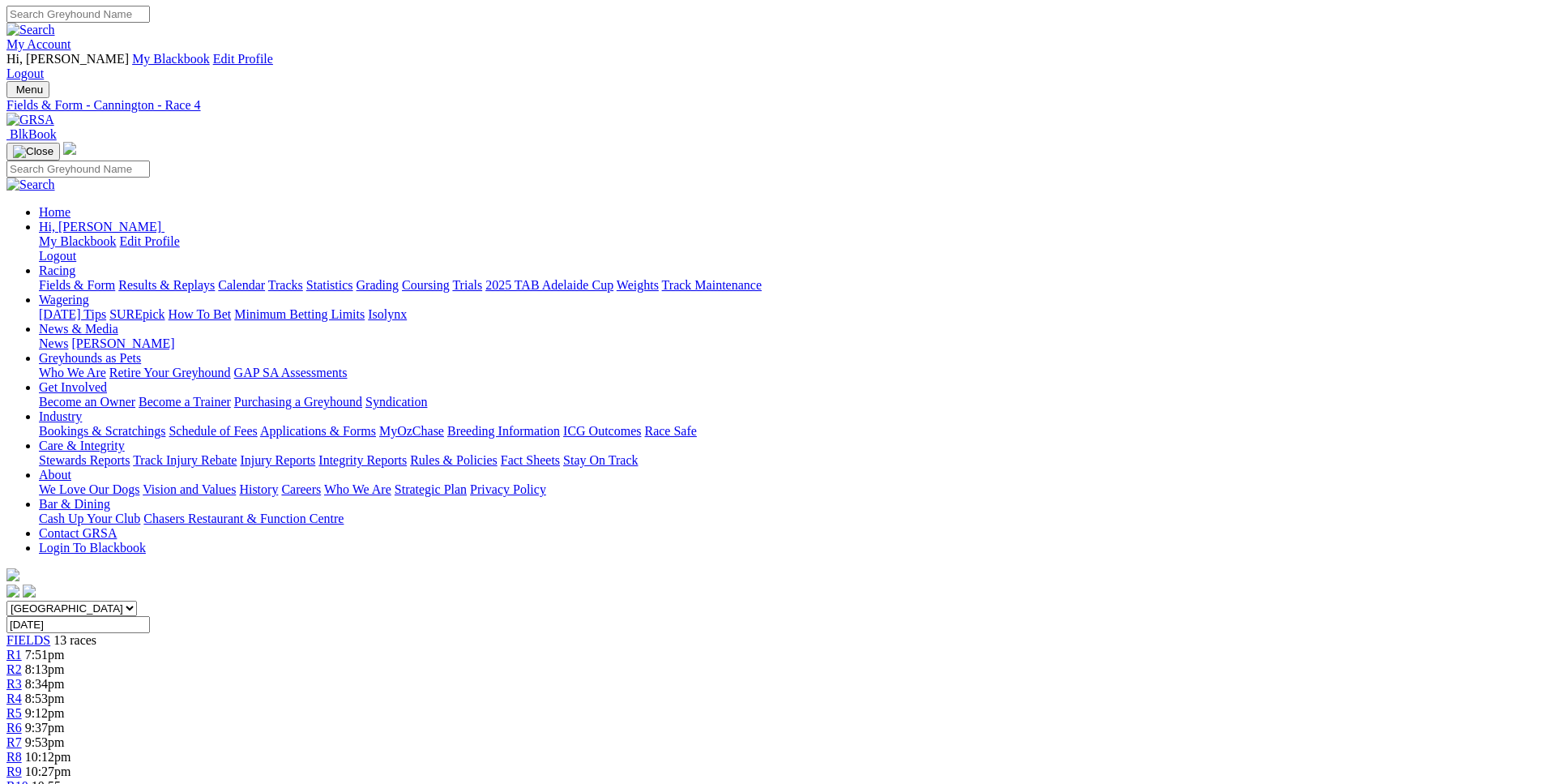
scroll to position [0, 0]
click at [664, 707] on div "R5 9:12pm" at bounding box center [771, 713] width 1530 height 14
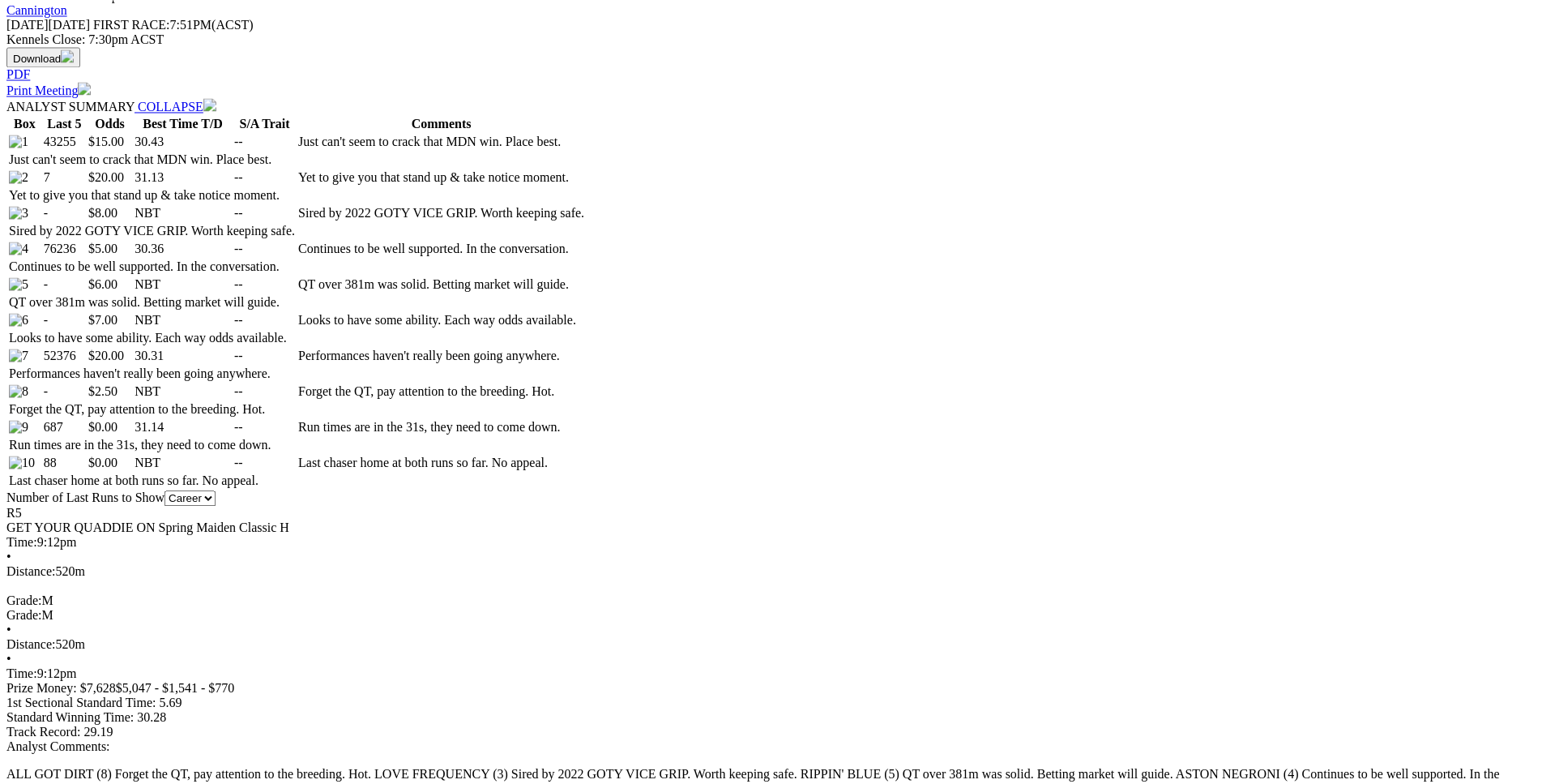
scroll to position [1074, 0]
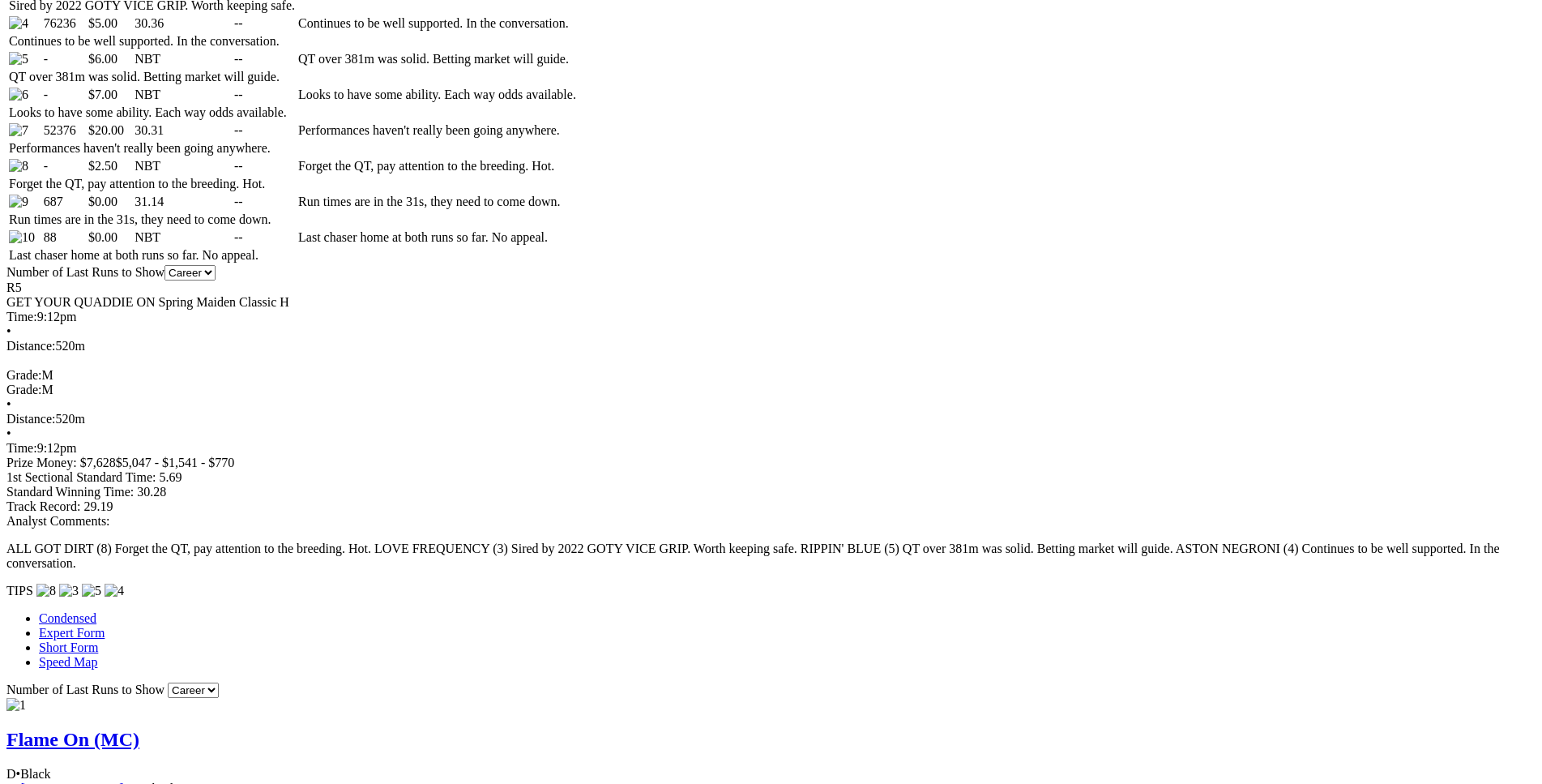
drag, startPoint x: 241, startPoint y: 489, endPoint x: 962, endPoint y: 504, distance: 721.2
copy table "F B W(kg) D(m) Date Track Grade AT WT BON A1S A2S M W/2G P SR SP V 3rd 5 29.0 5…"
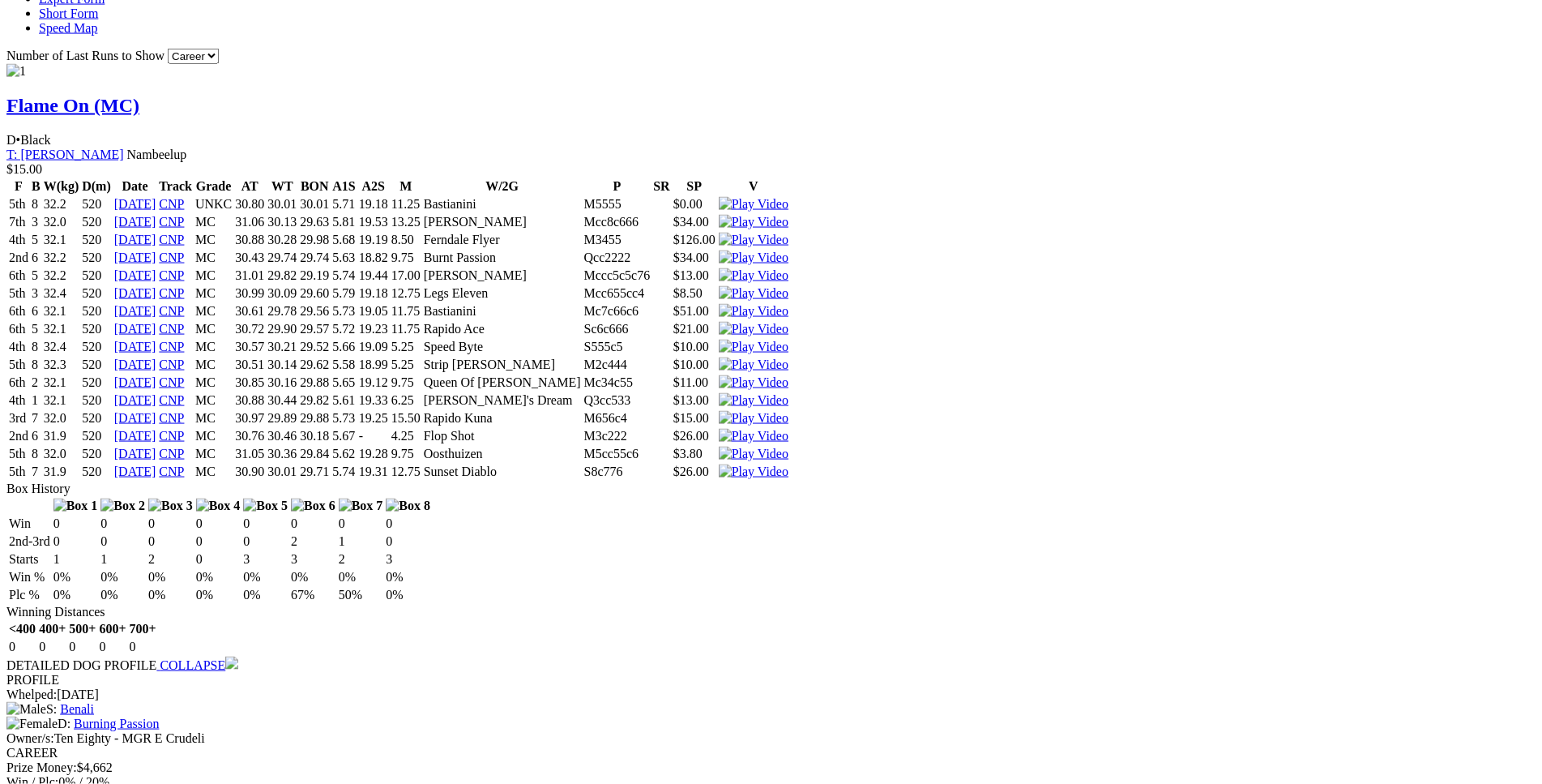
scroll to position [1736, 0]
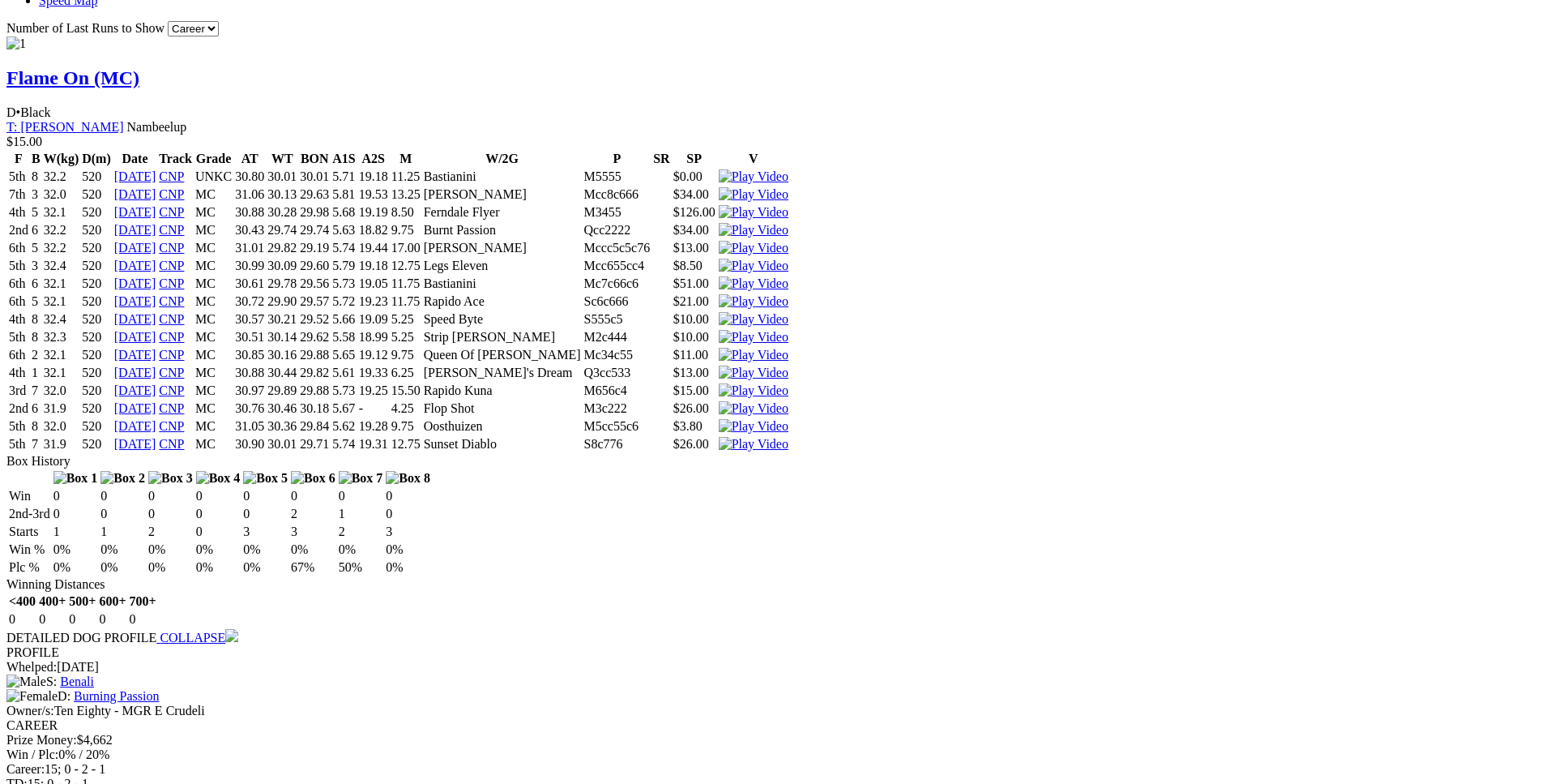
drag, startPoint x: 242, startPoint y: 328, endPoint x: 961, endPoint y: 342, distance: 719.1
copy table "F B W(kg) D(m) Date Track Grade AT WT BON A1S A2S M W/2G P SR SP V 1st 3 28.4 3…"
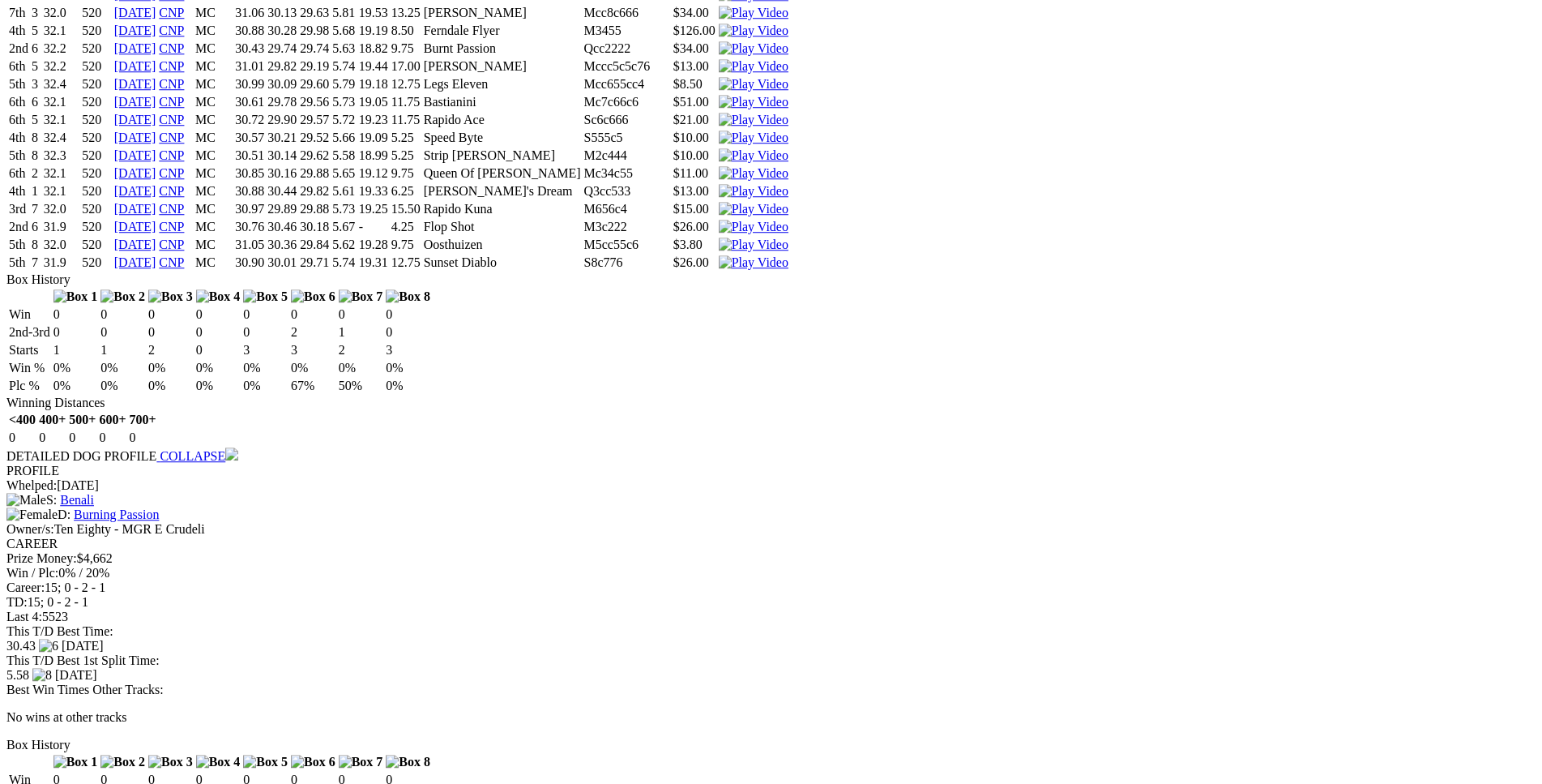
scroll to position [1984, 0]
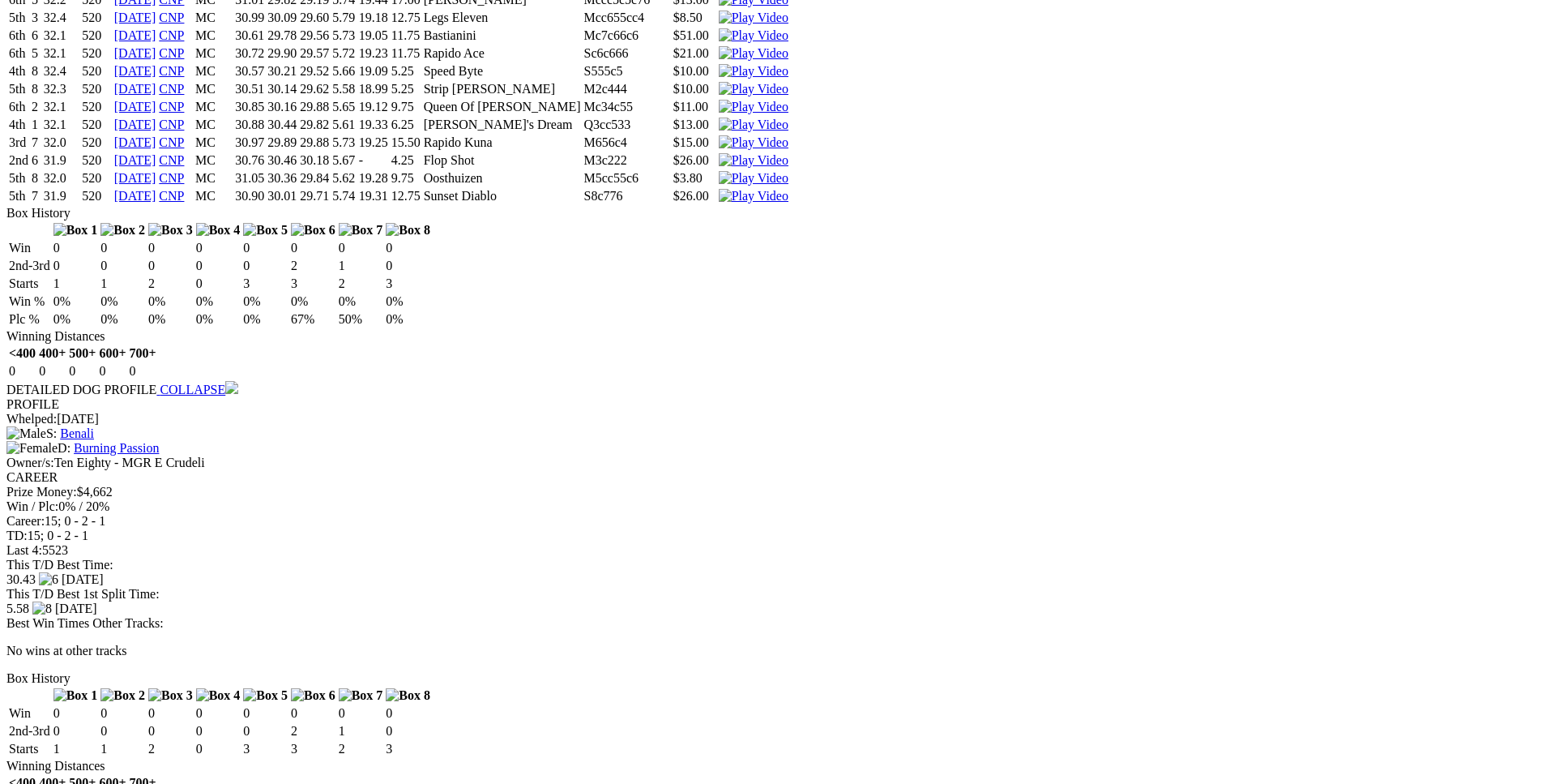
drag, startPoint x: 237, startPoint y: 315, endPoint x: 960, endPoint y: 350, distance: 723.8
copy table "F B W(kg) D(m) Date Track Grade AT WT BON A1S A2S M W/2G P SR SP V 1st 3 35.4 5…"
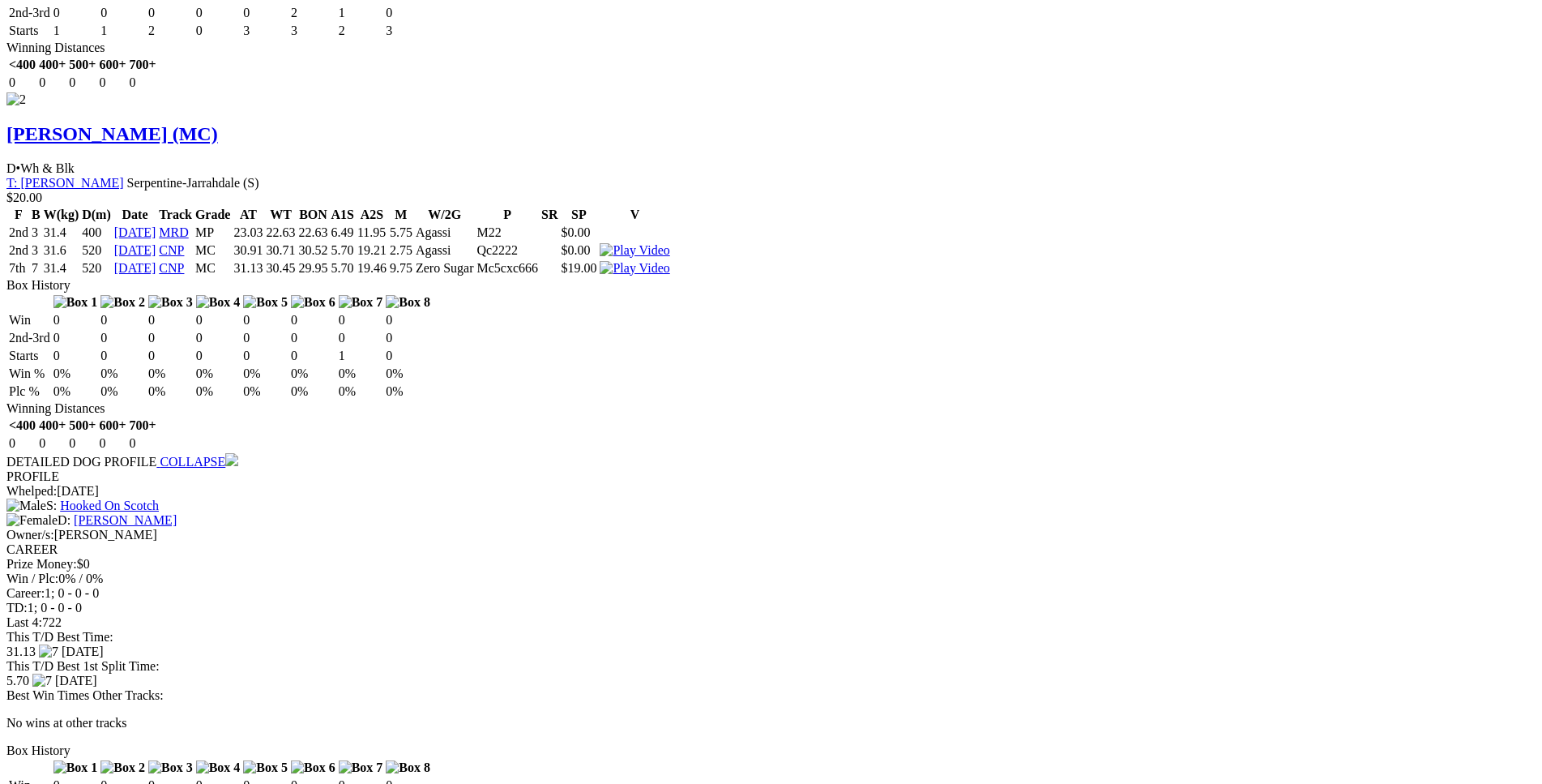
scroll to position [2727, 0]
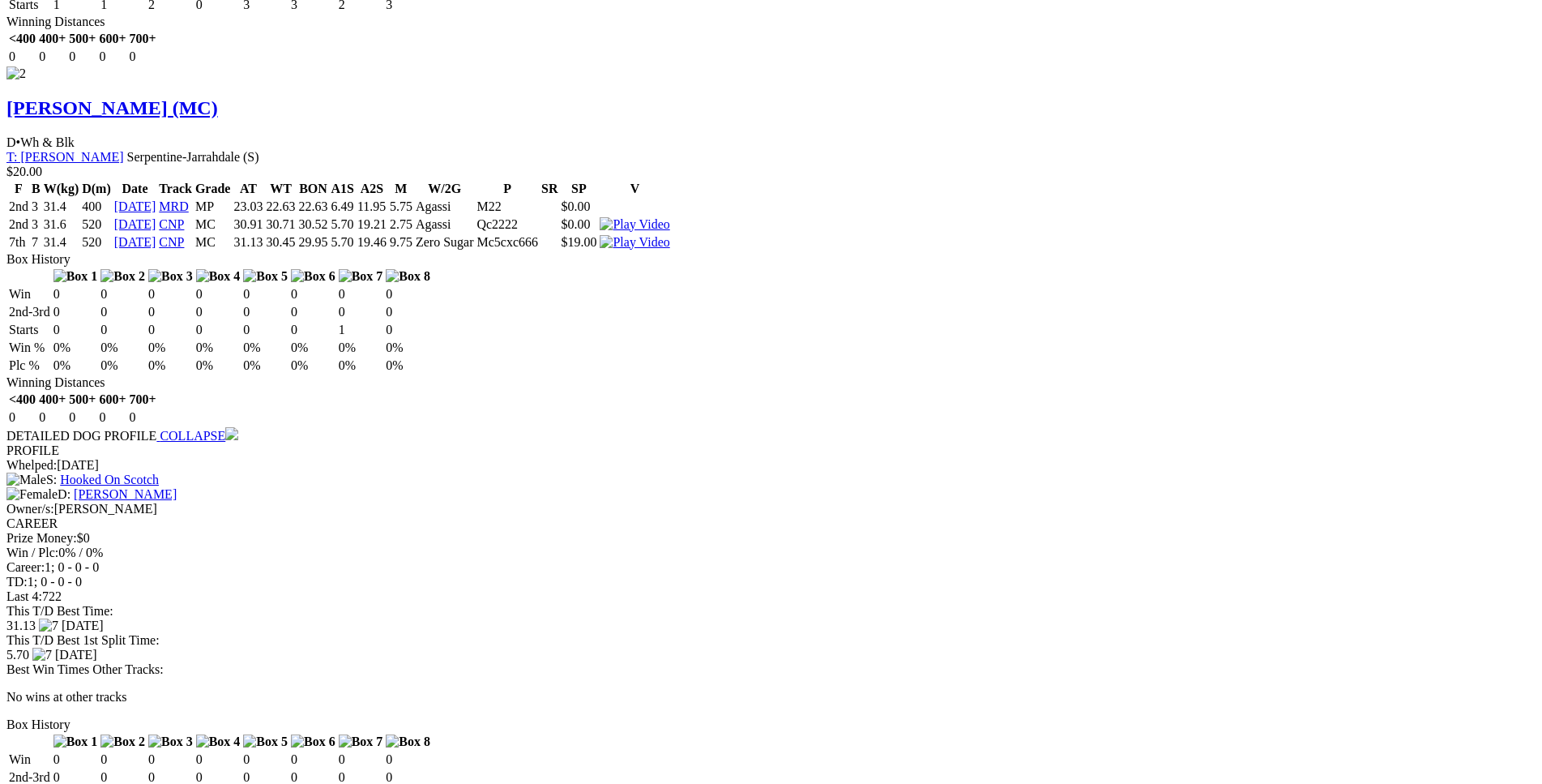
drag, startPoint x: 241, startPoint y: 301, endPoint x: 960, endPoint y: 314, distance: 719.1
copy table "F B W(kg) D(m) Date Track Grade AT WT BON A1S A2S M W/2G P SR SP V 2nd 5 34.0 3…"
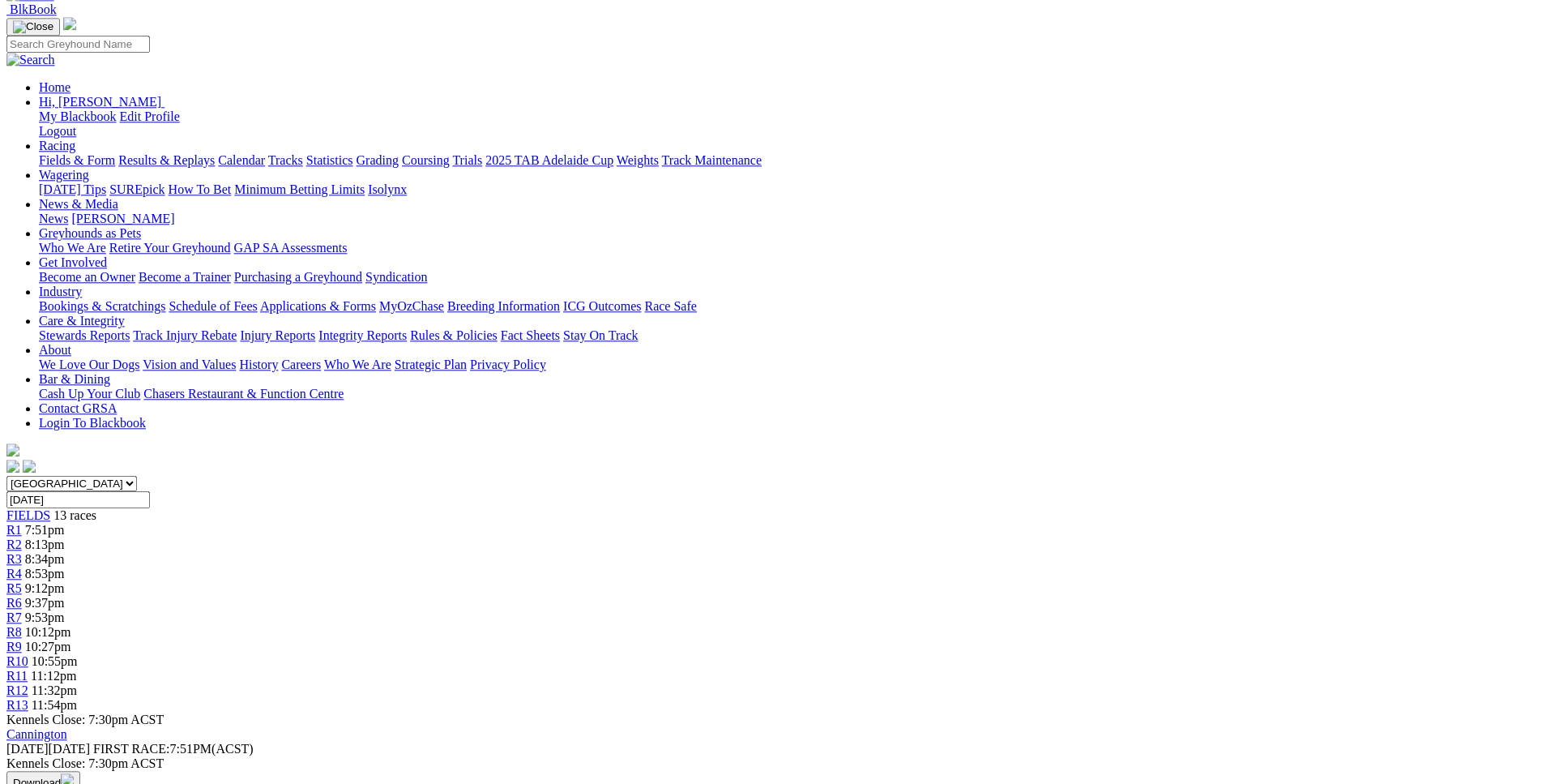
scroll to position [0, 0]
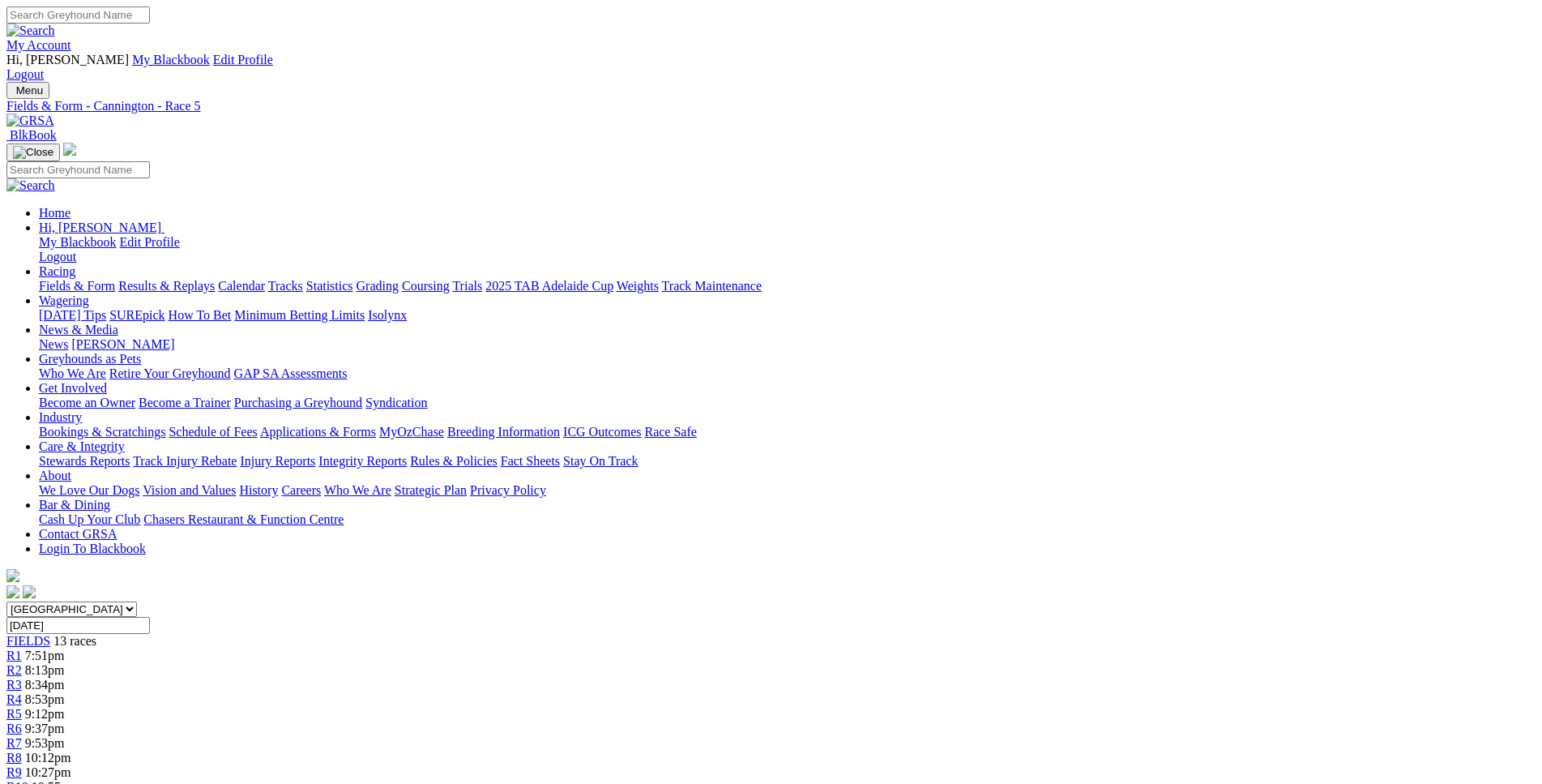
click at [731, 721] on div "R6 9:37pm" at bounding box center [771, 727] width 1530 height 14
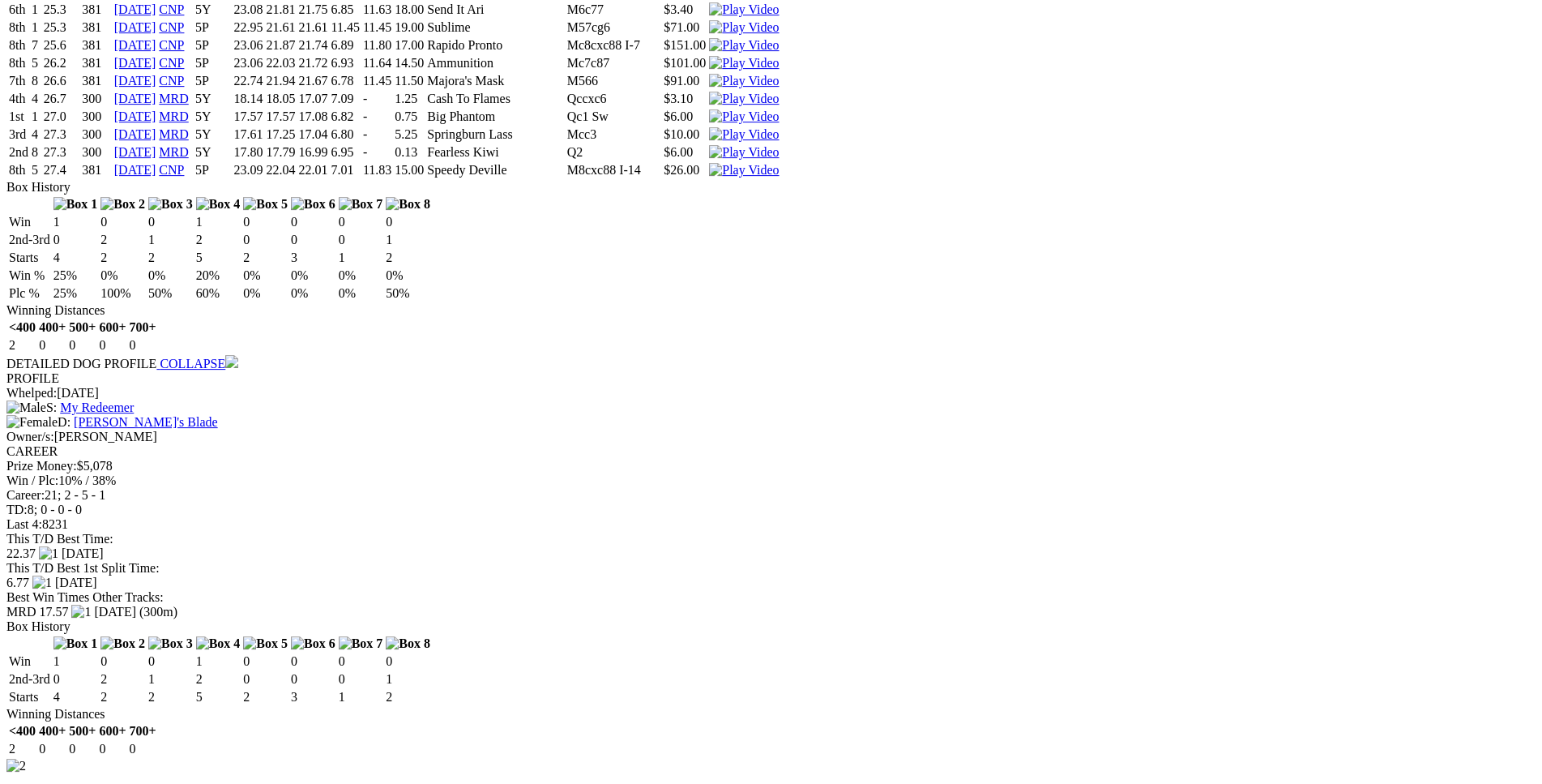
scroll to position [2230, 0]
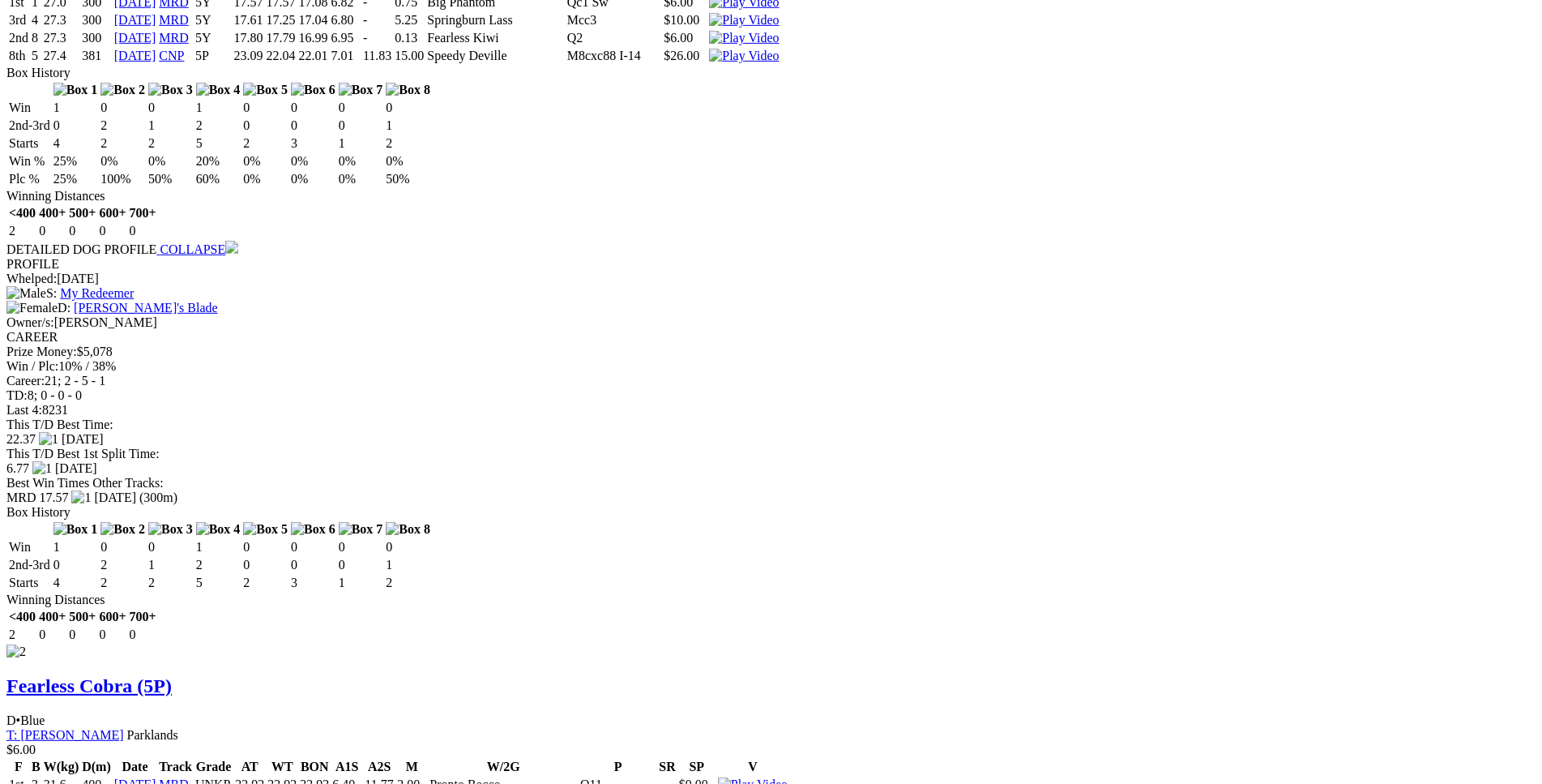
drag, startPoint x: 236, startPoint y: 457, endPoint x: 947, endPoint y: 600, distance: 725.2
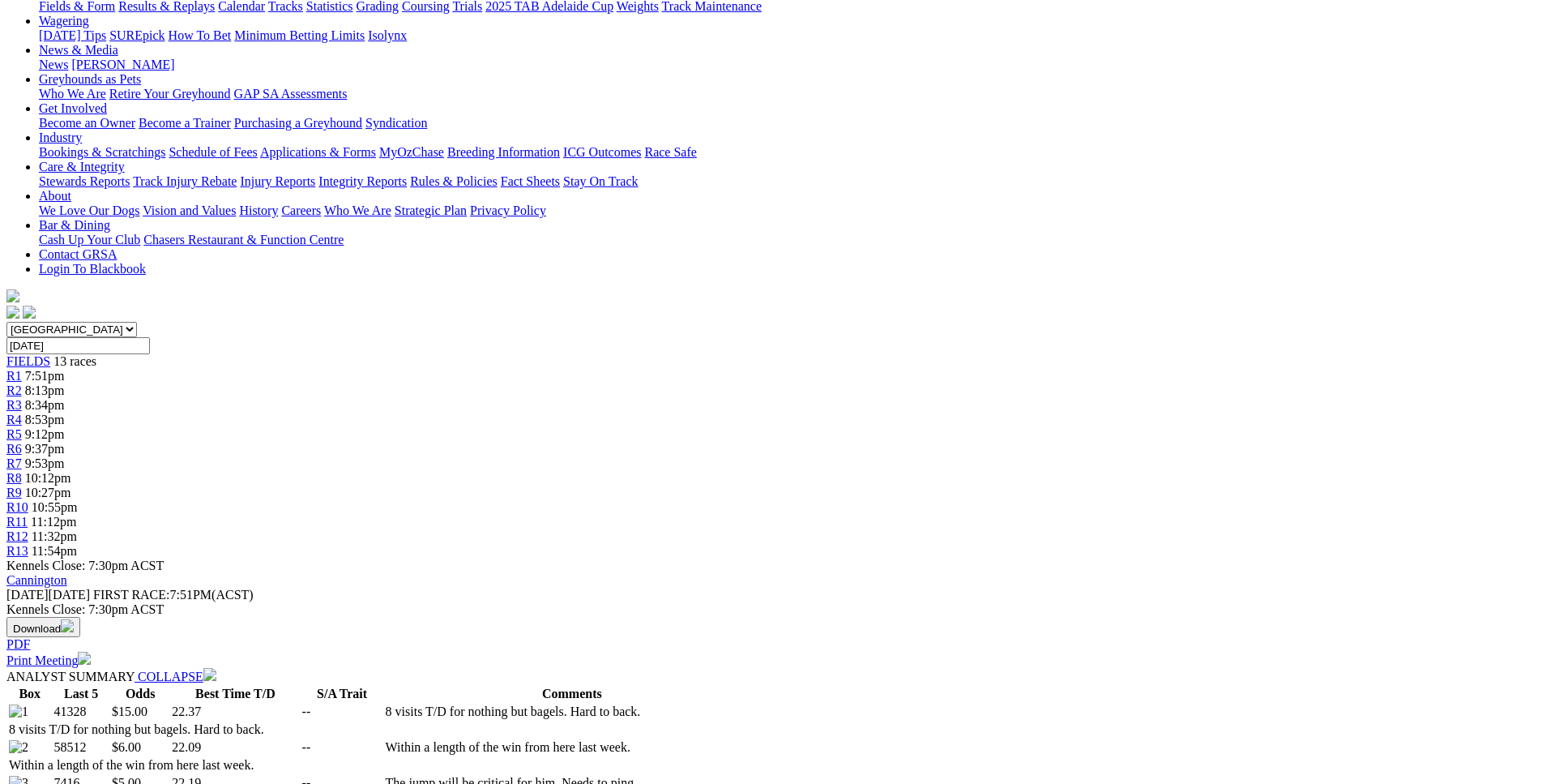
scroll to position [0, 0]
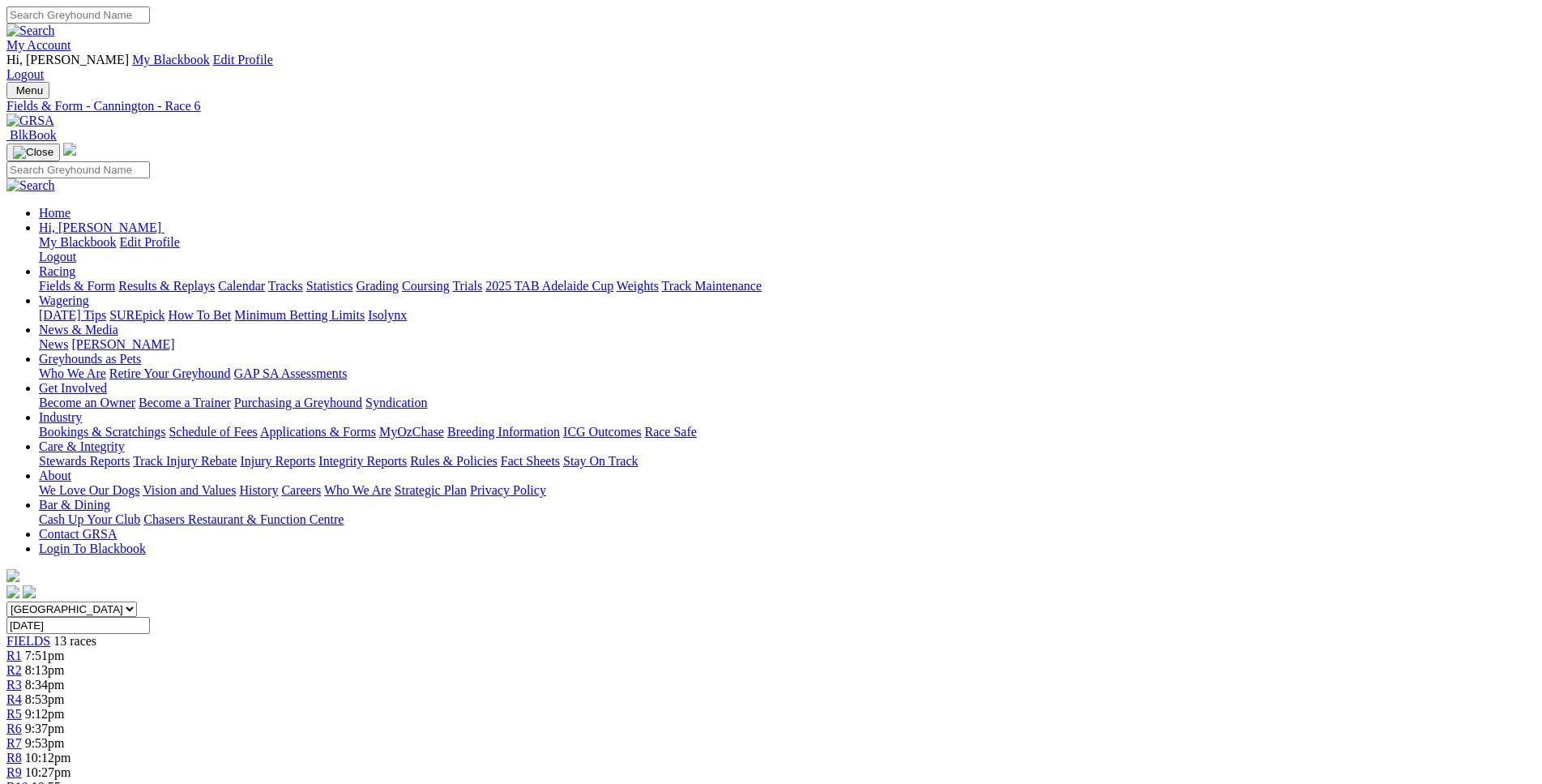
click at [22, 736] on link "R7" at bounding box center [14, 743] width 15 height 14
click at [884, 750] on div "R8 10:12pm" at bounding box center [771, 757] width 1530 height 14
click at [945, 765] on div "R9 10:27pm" at bounding box center [771, 772] width 1530 height 14
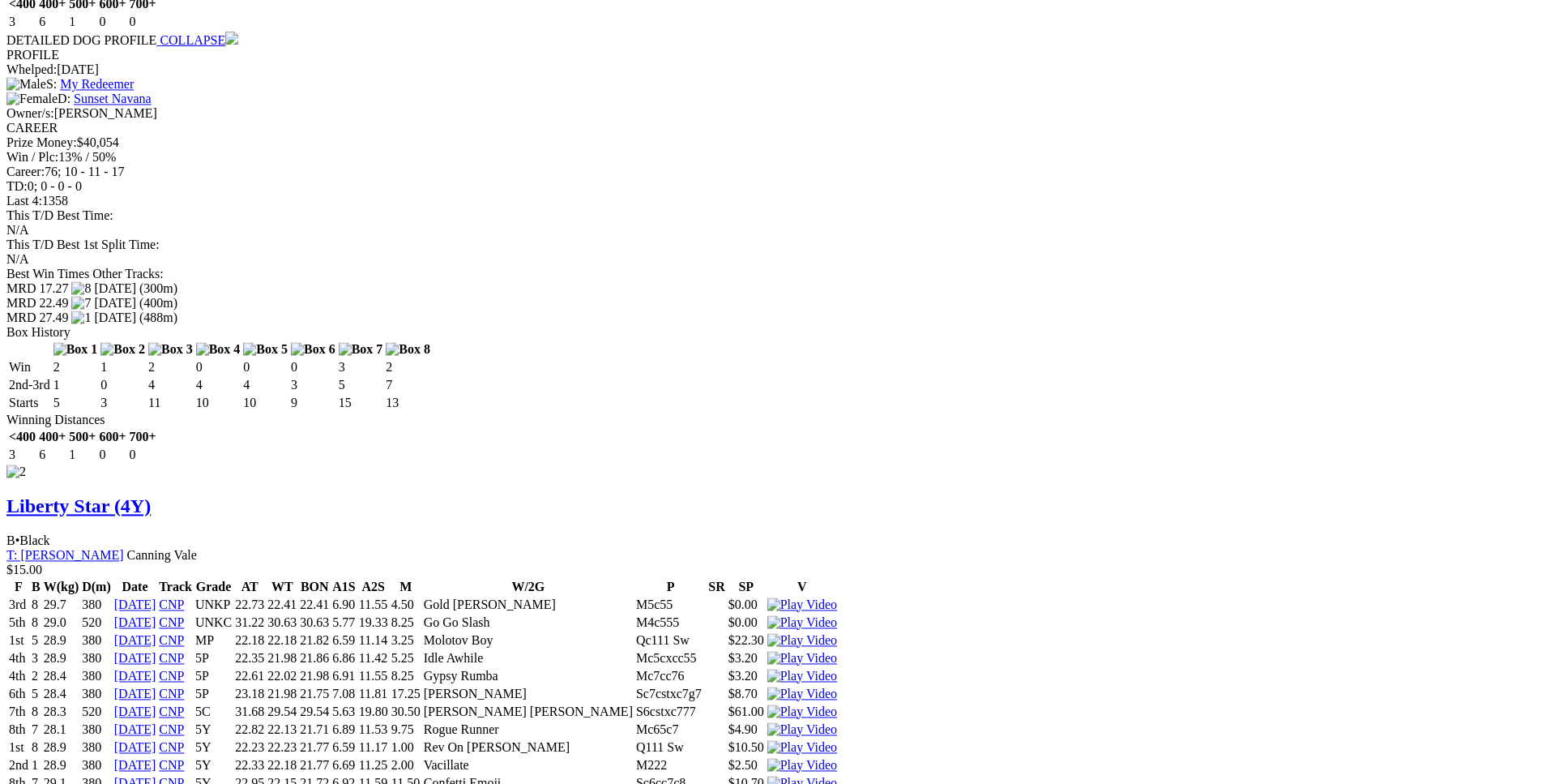
scroll to position [3466, 0]
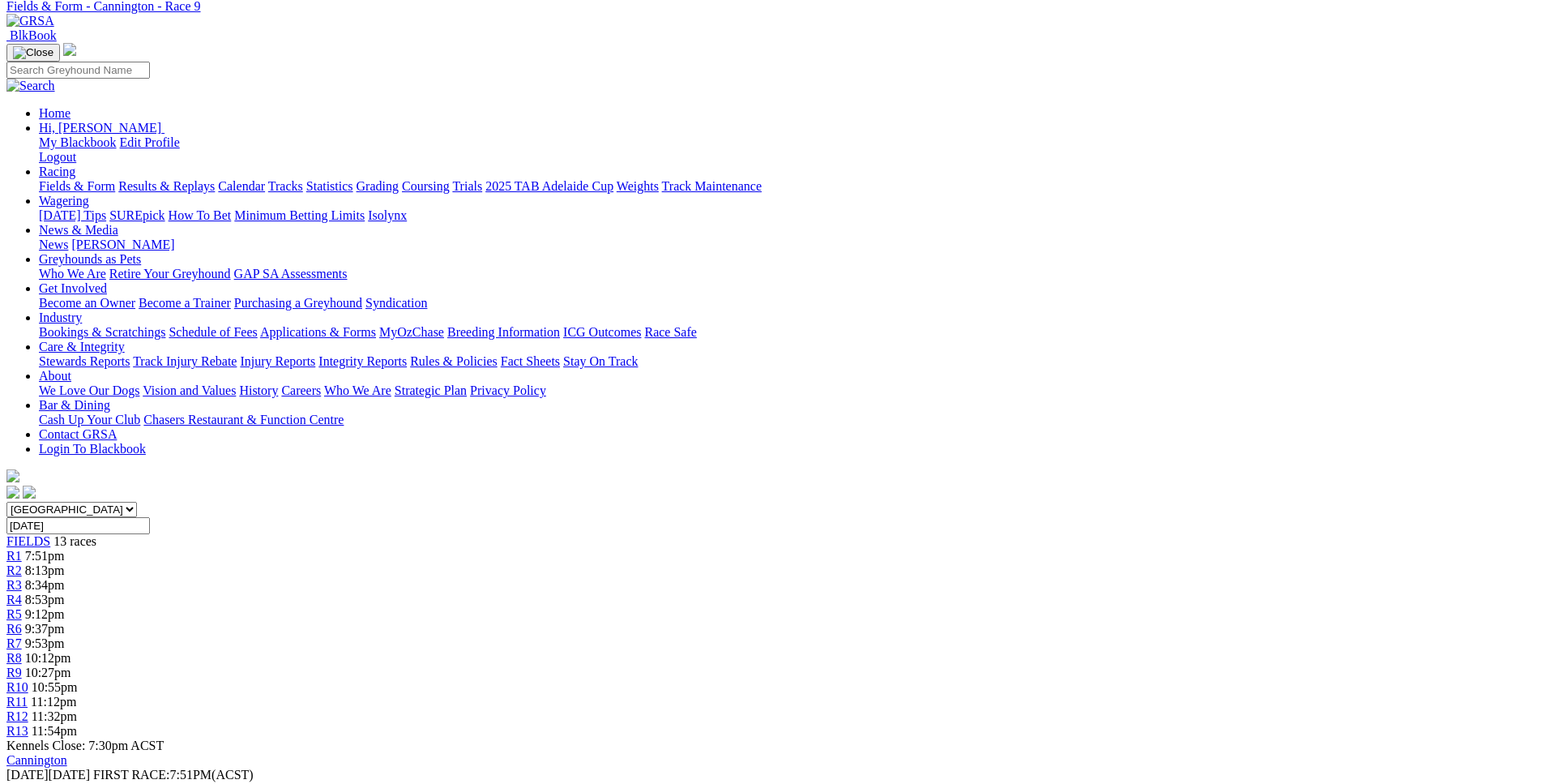
scroll to position [0, 0]
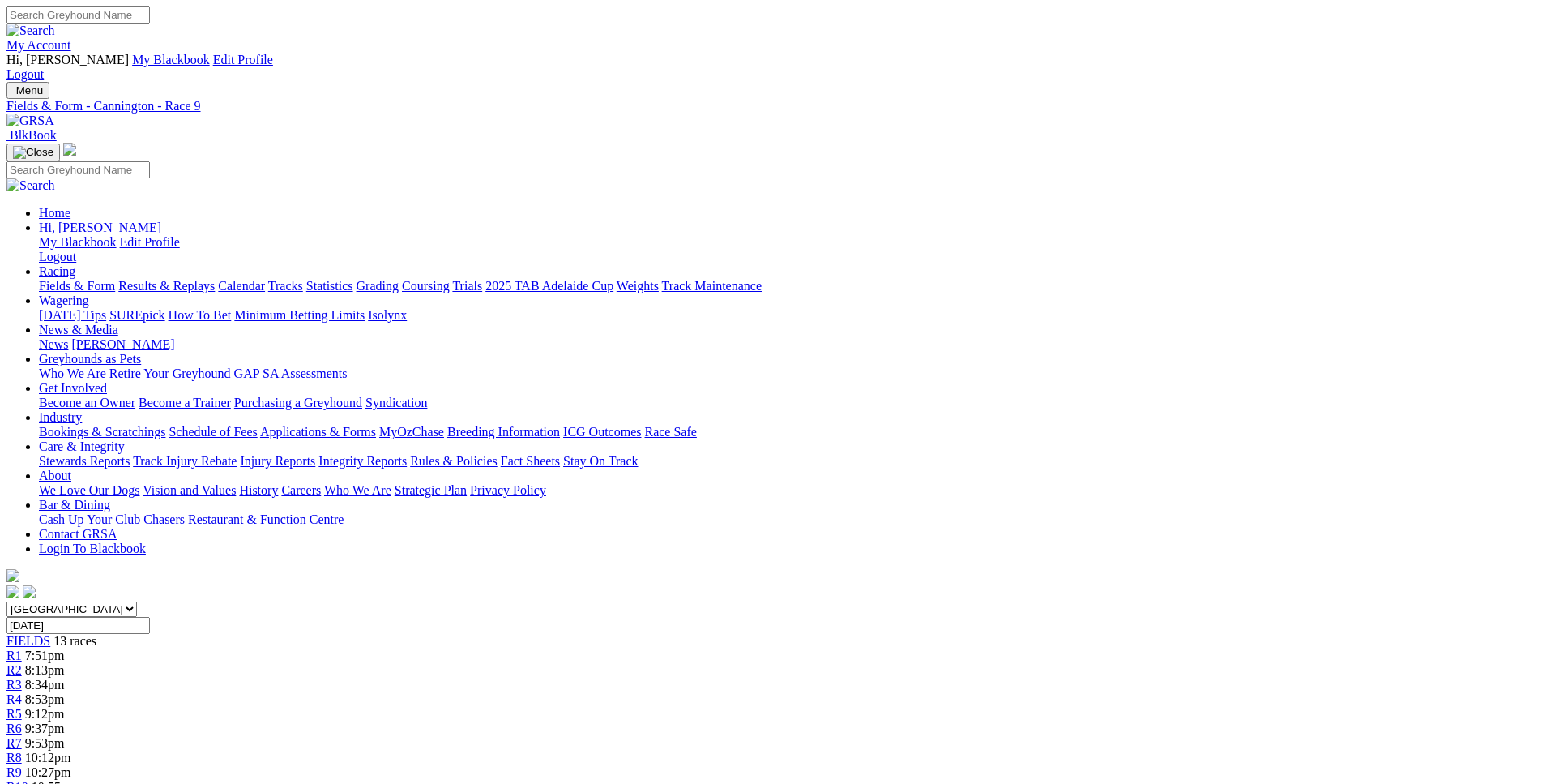
click at [28, 779] on link "R10" at bounding box center [17, 786] width 22 height 14
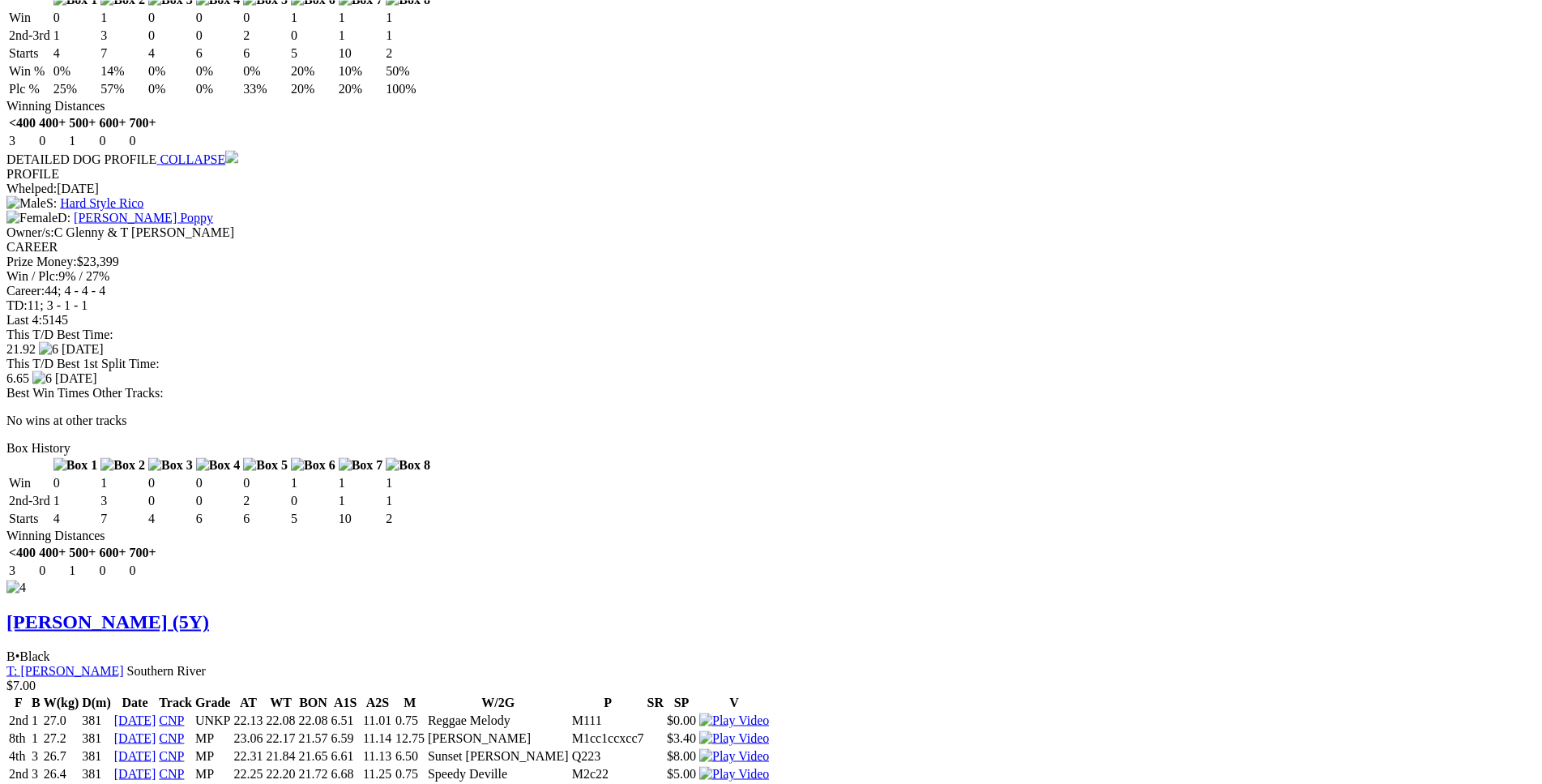
scroll to position [5784, 0]
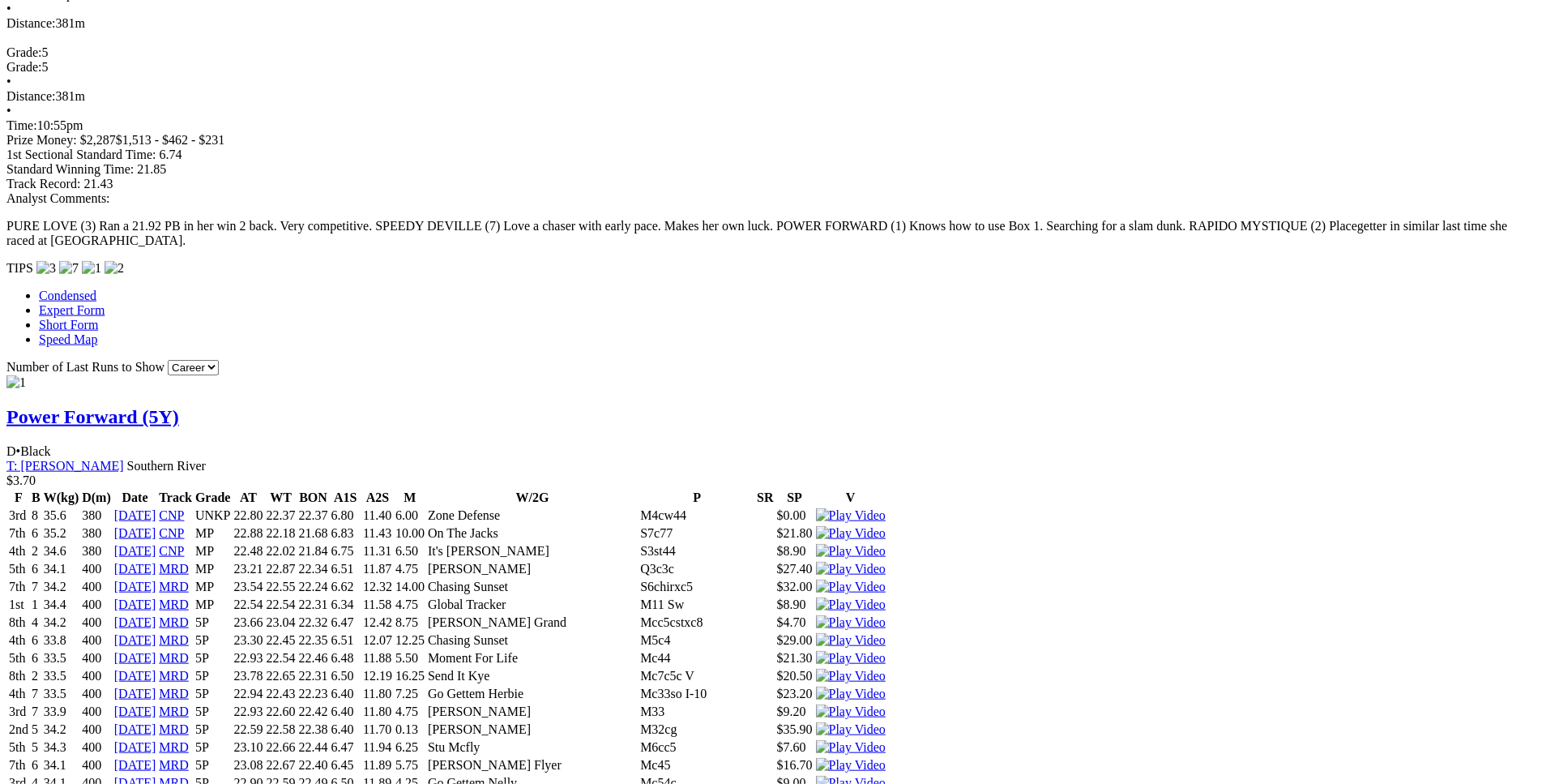
scroll to position [1402, 0]
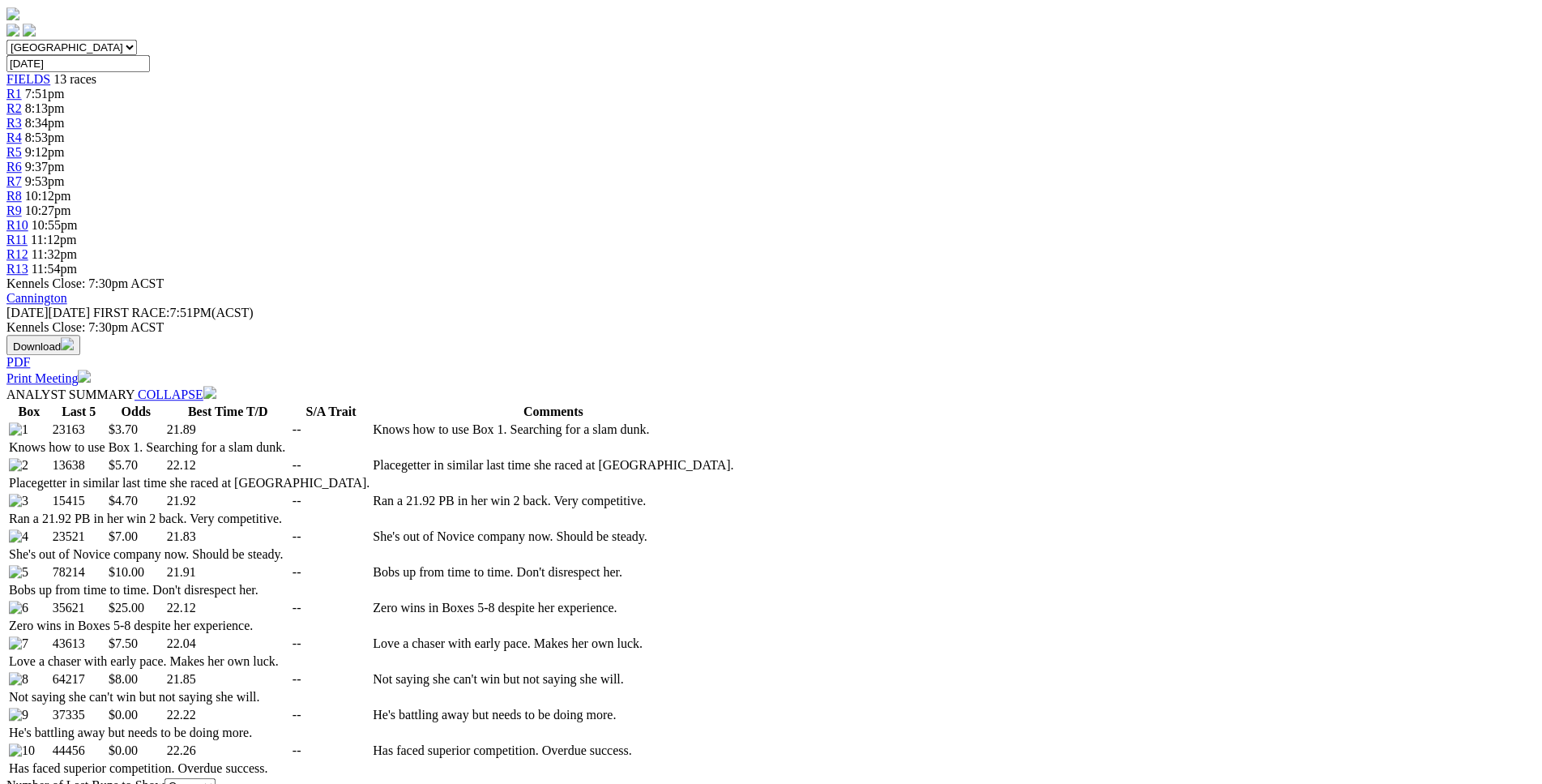
scroll to position [0, 0]
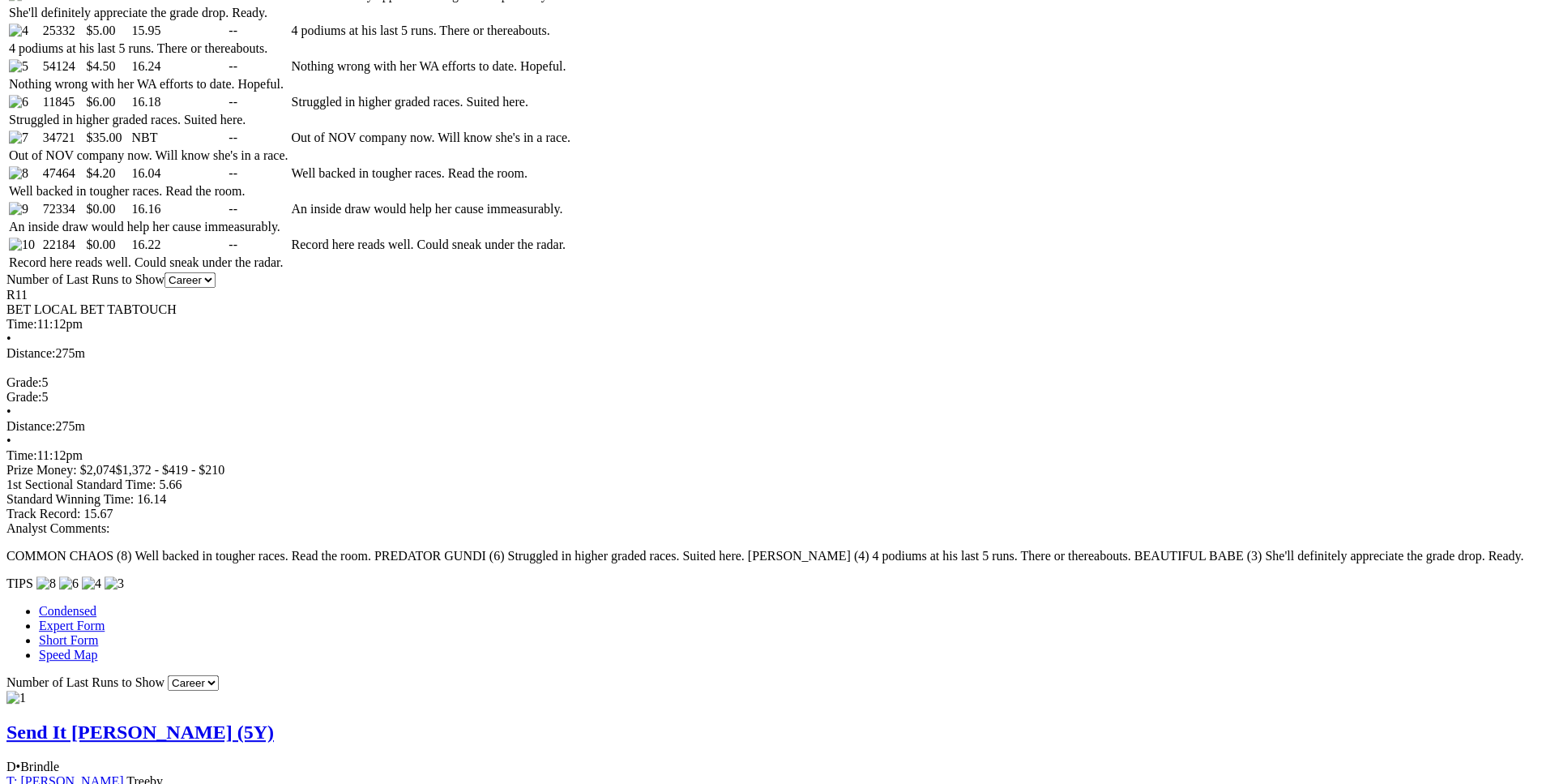
scroll to position [1072, 0]
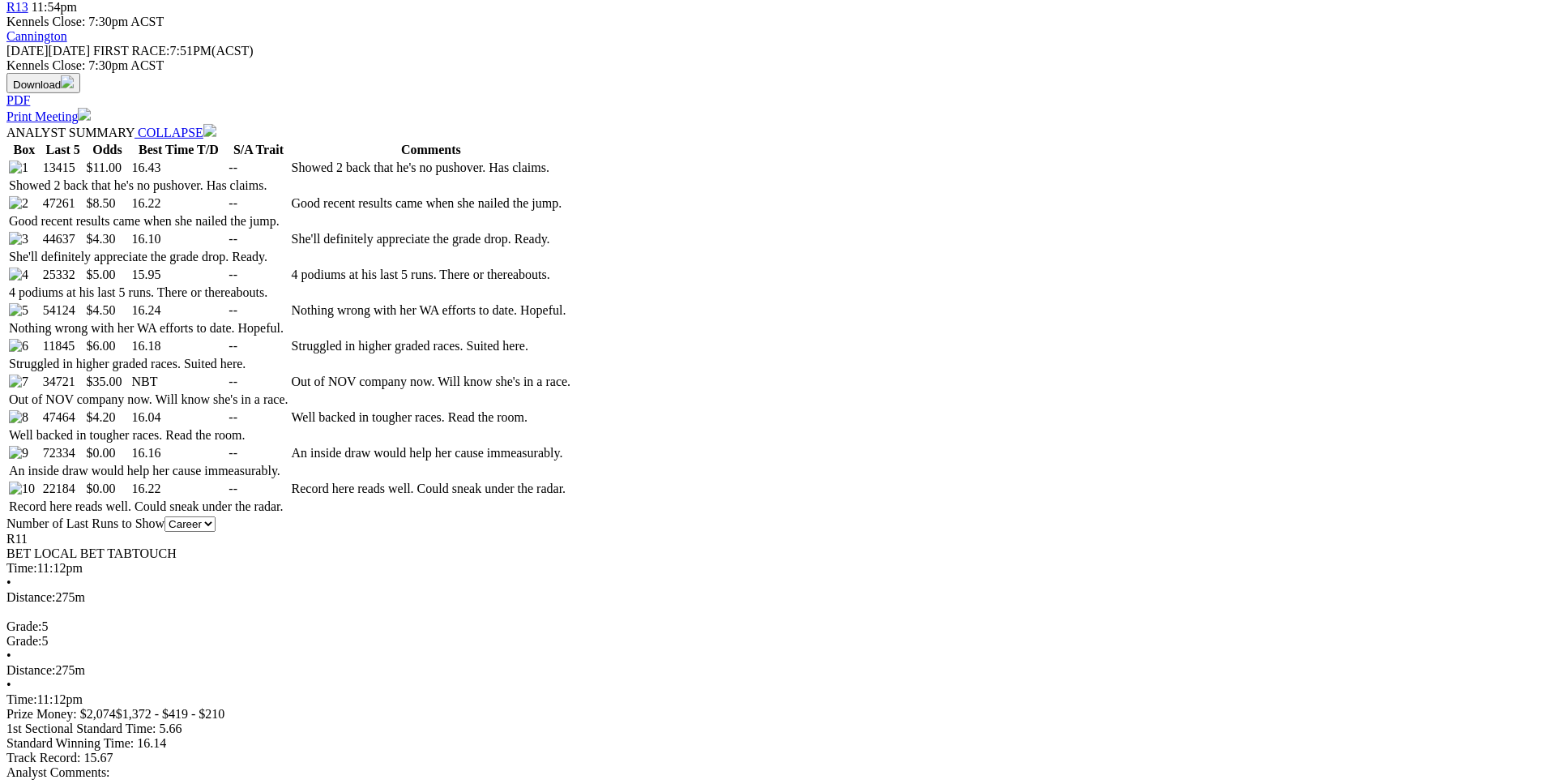
scroll to position [825, 0]
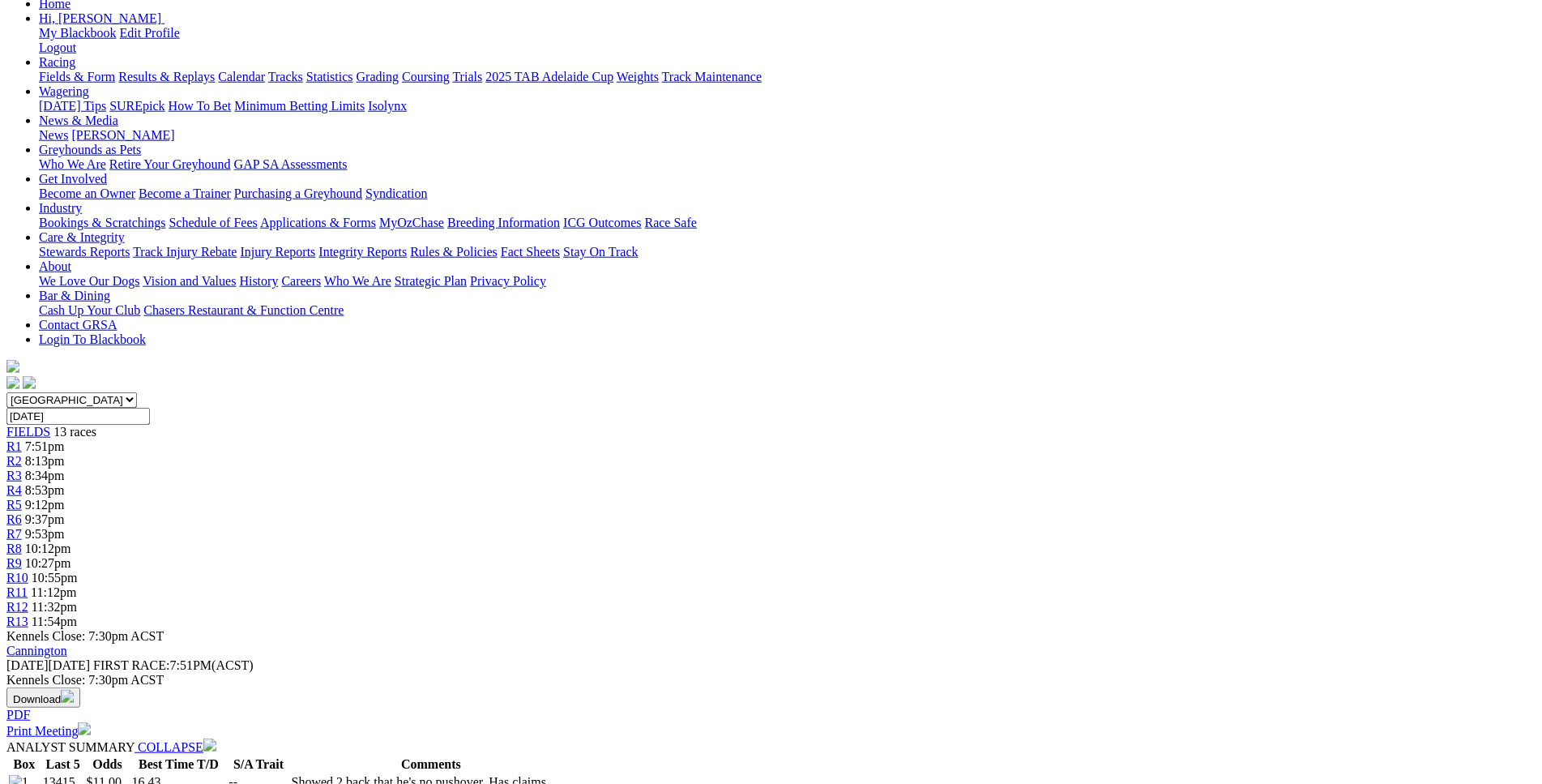
scroll to position [0, 0]
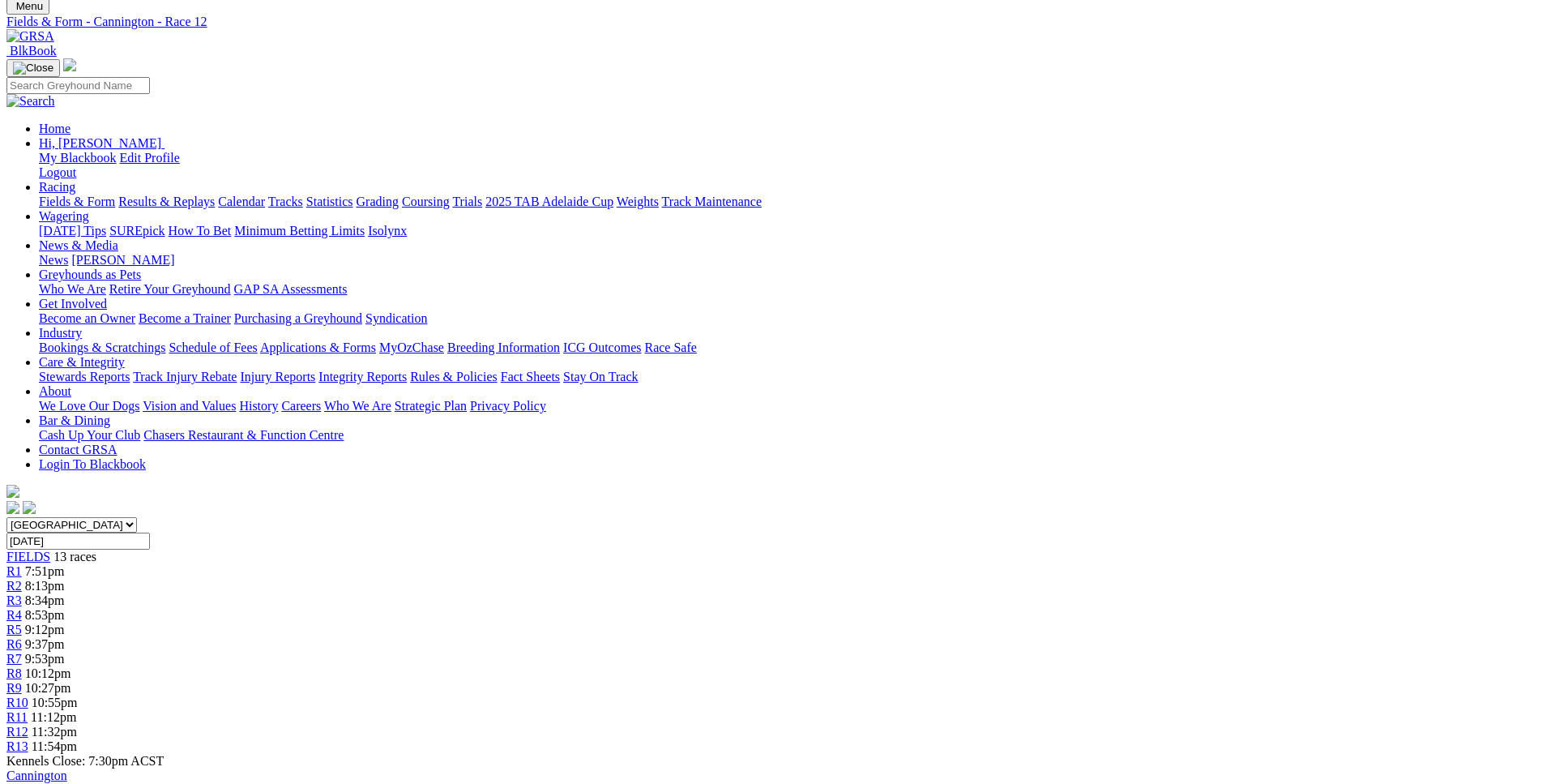
scroll to position [82, 0]
click at [28, 742] on link "R13" at bounding box center [17, 748] width 22 height 14
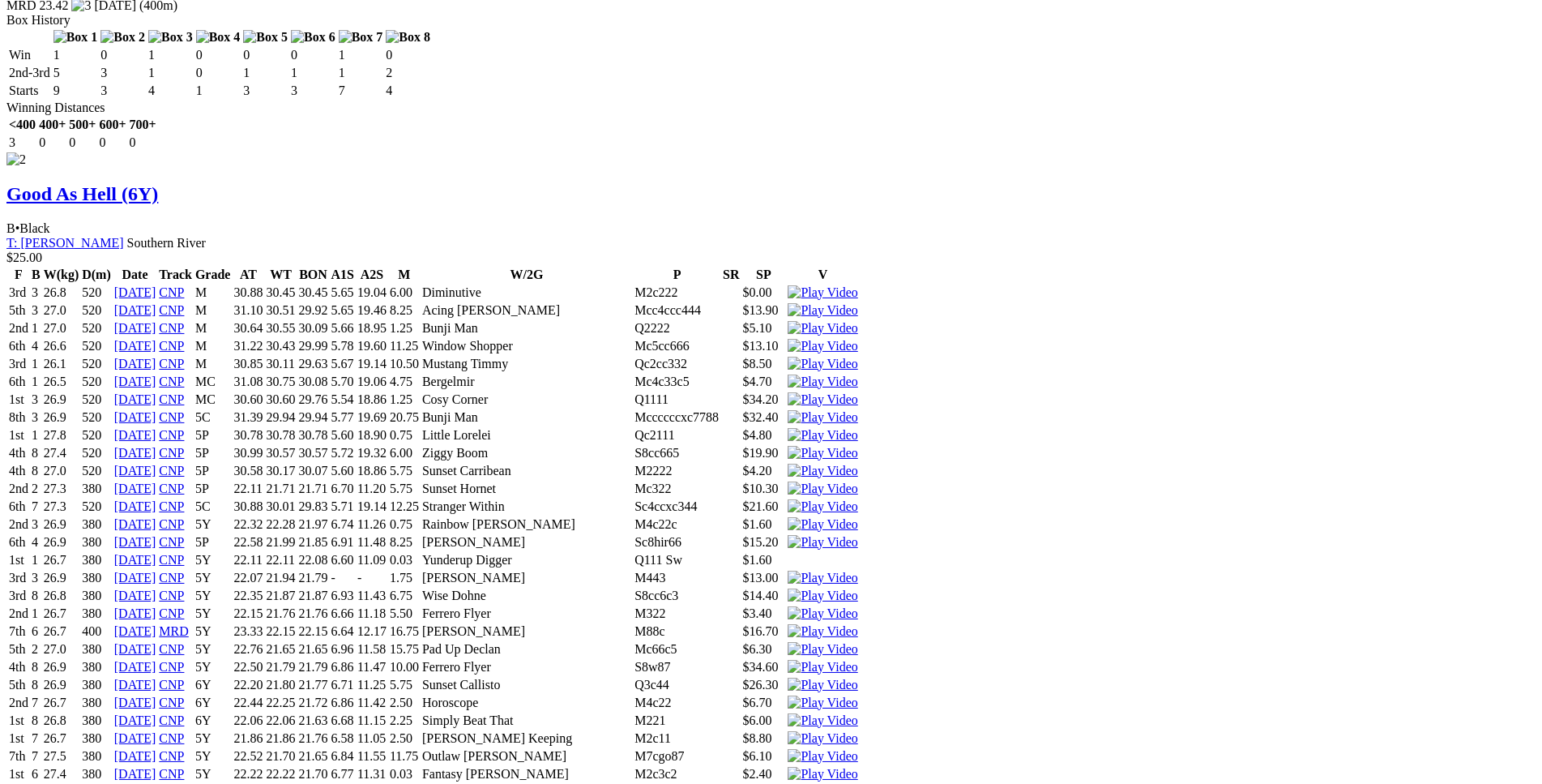
scroll to position [3056, 0]
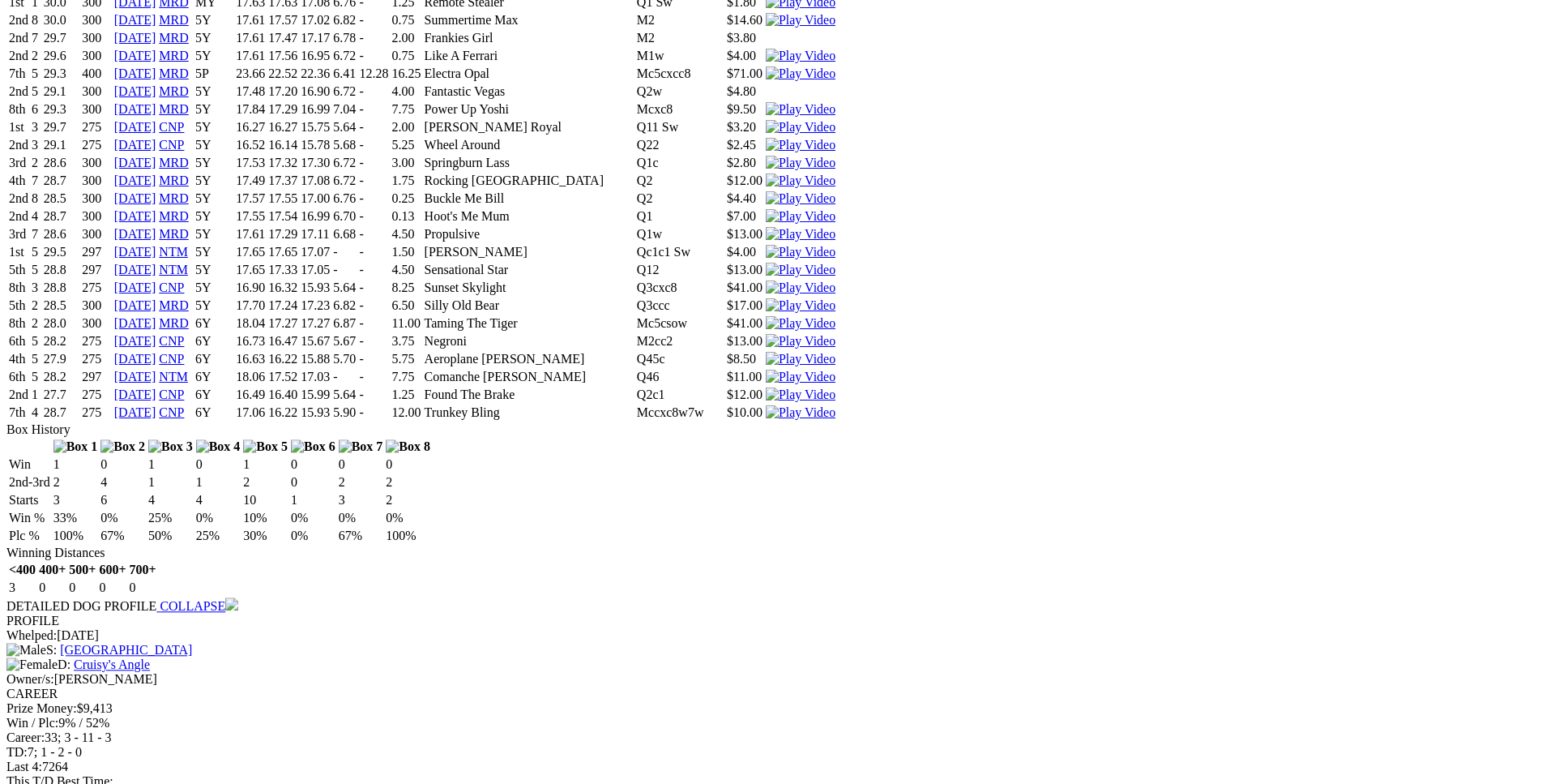
scroll to position [7271, 0]
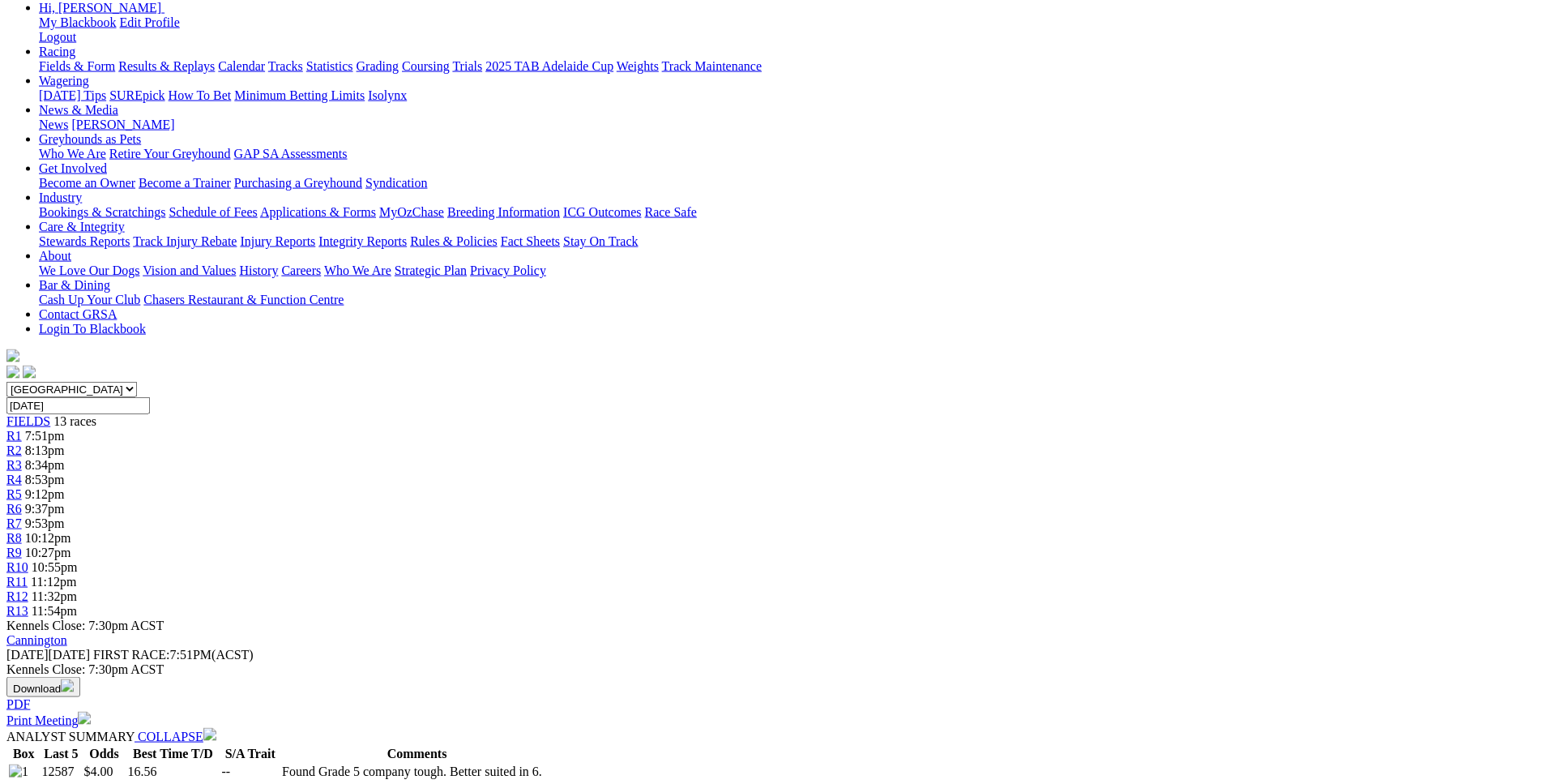
scroll to position [0, 0]
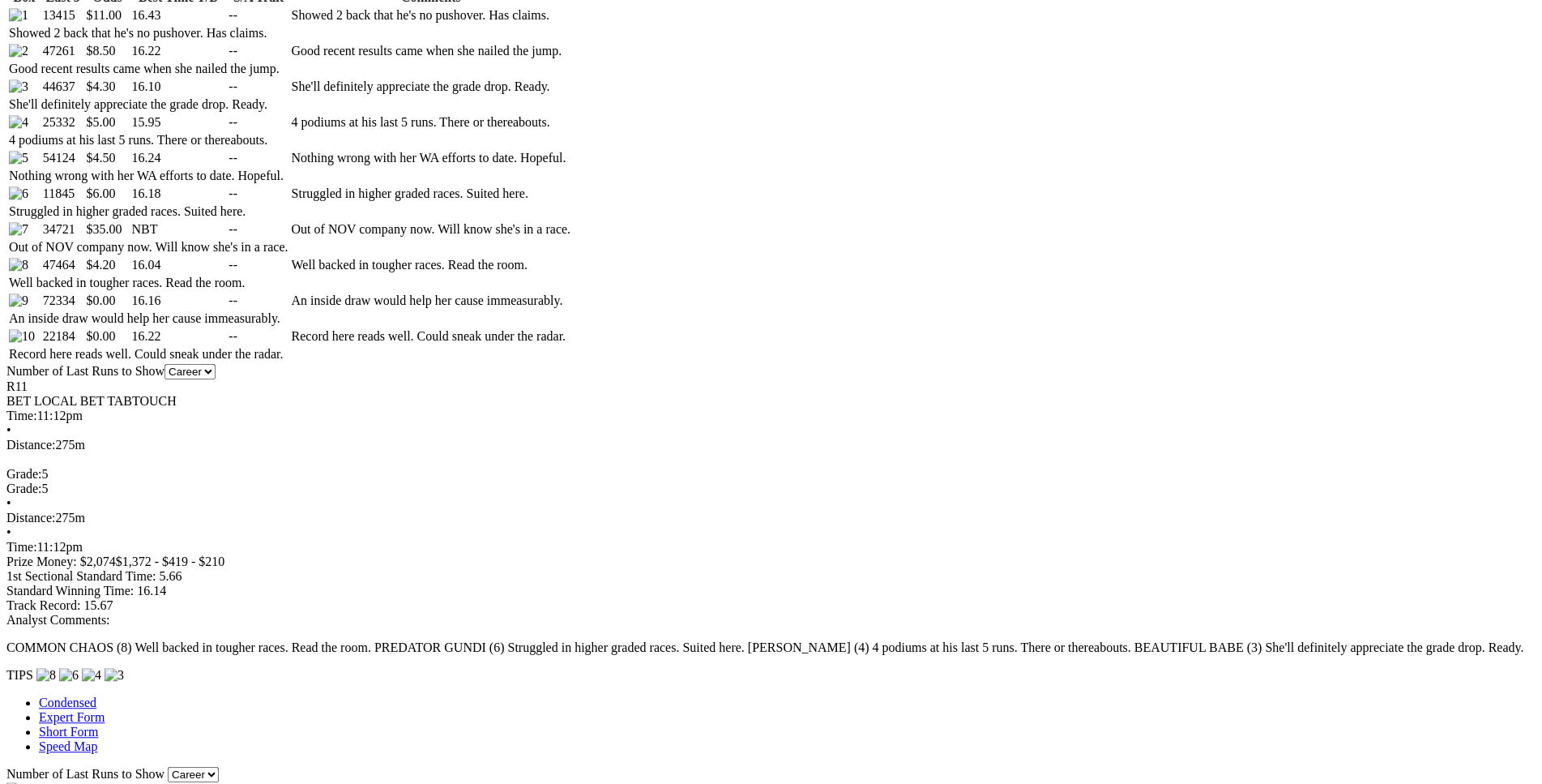
scroll to position [909, 0]
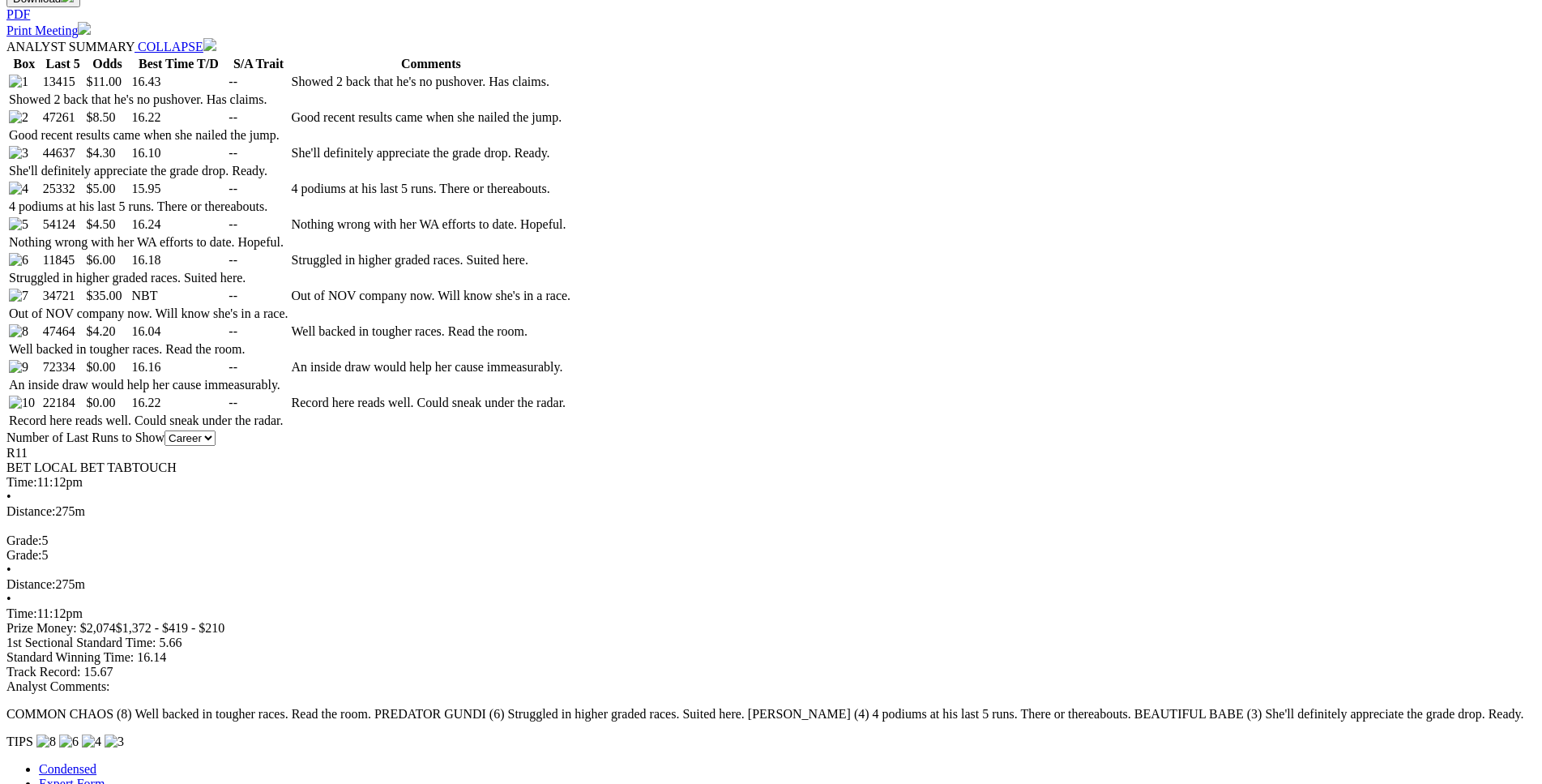
drag, startPoint x: 338, startPoint y: 364, endPoint x: 919, endPoint y: 361, distance: 581.0
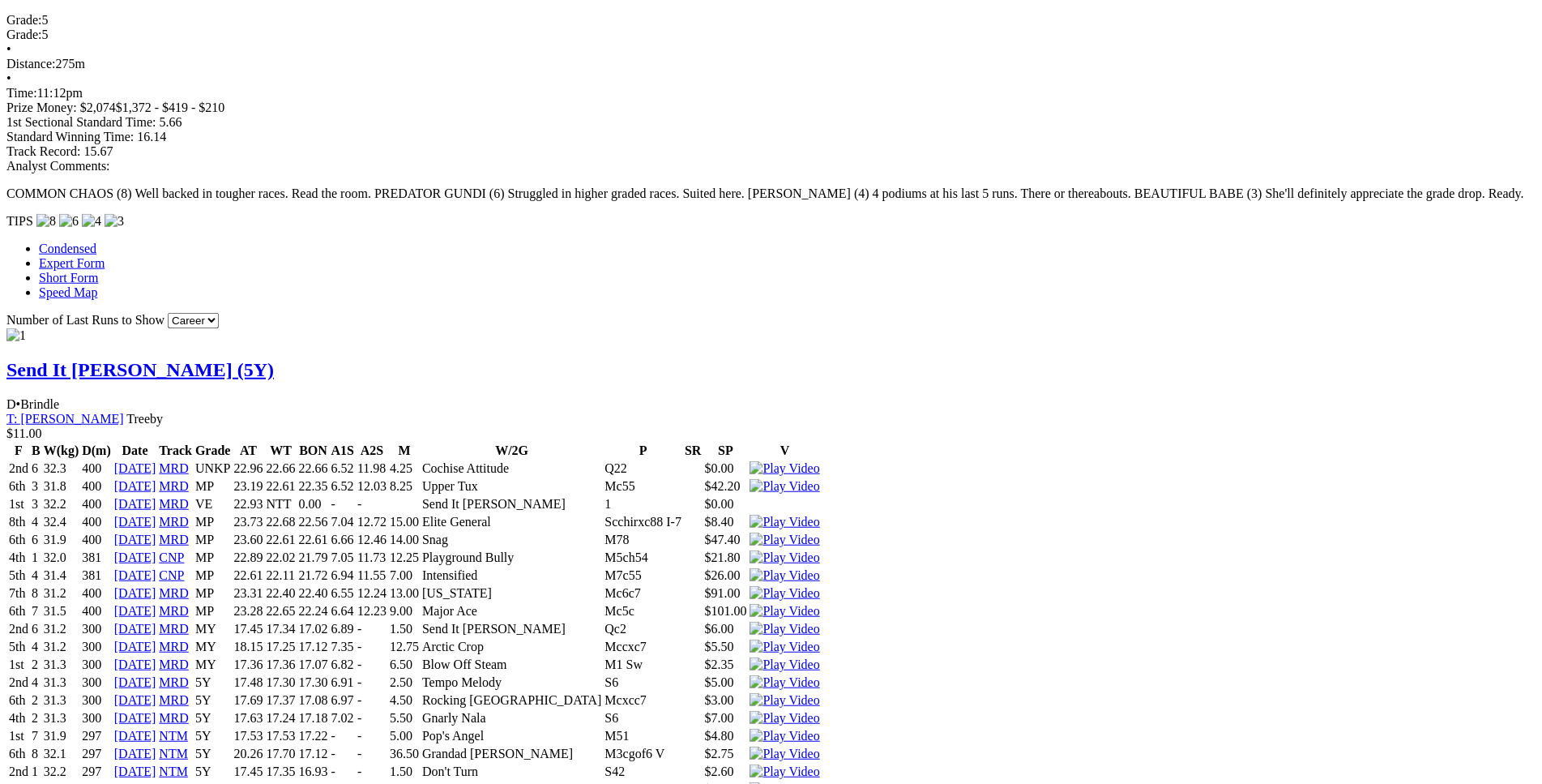
scroll to position [1570, 0]
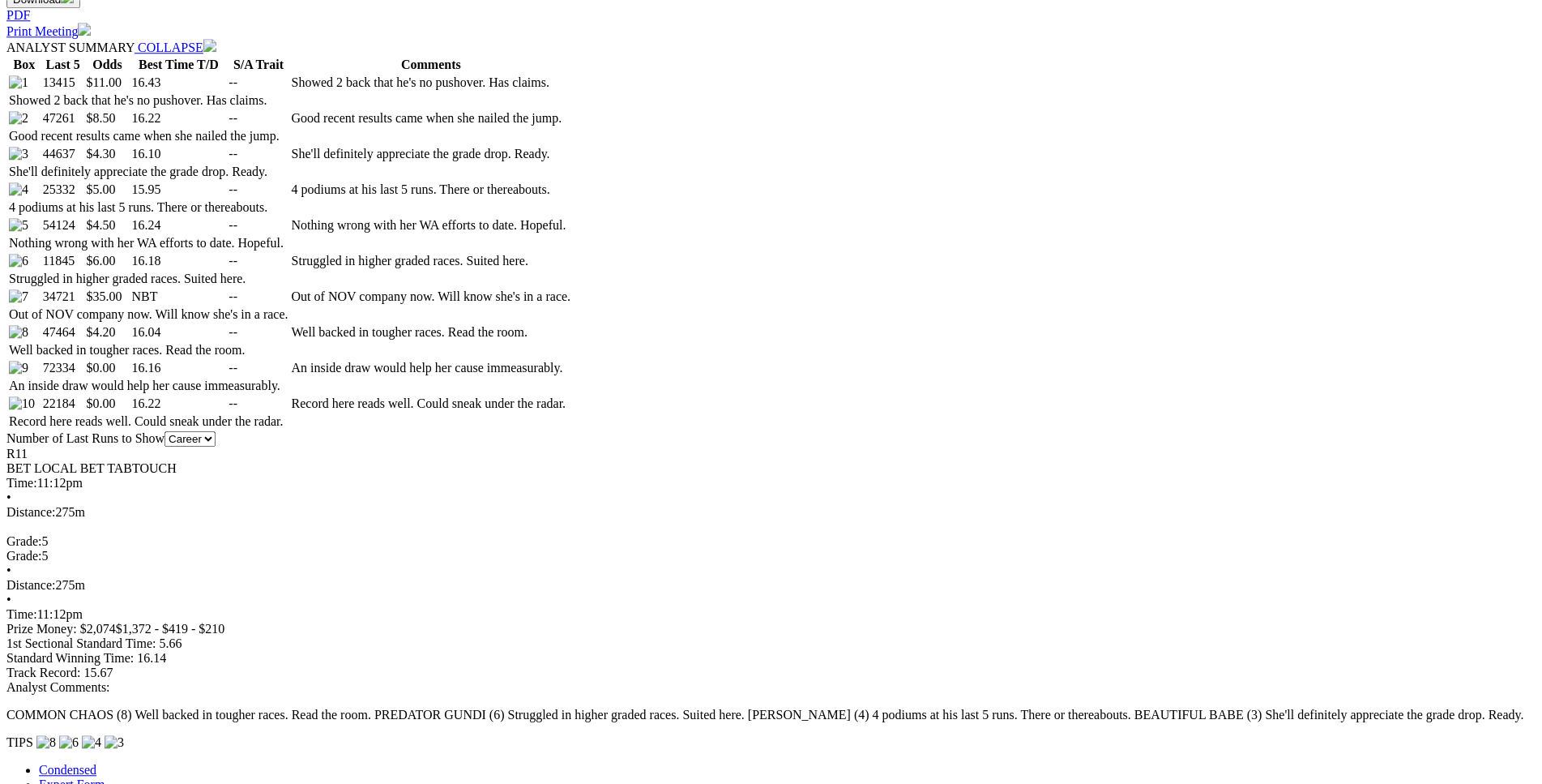
scroll to position [909, 0]
drag, startPoint x: 359, startPoint y: 442, endPoint x: 488, endPoint y: 450, distance: 129.2
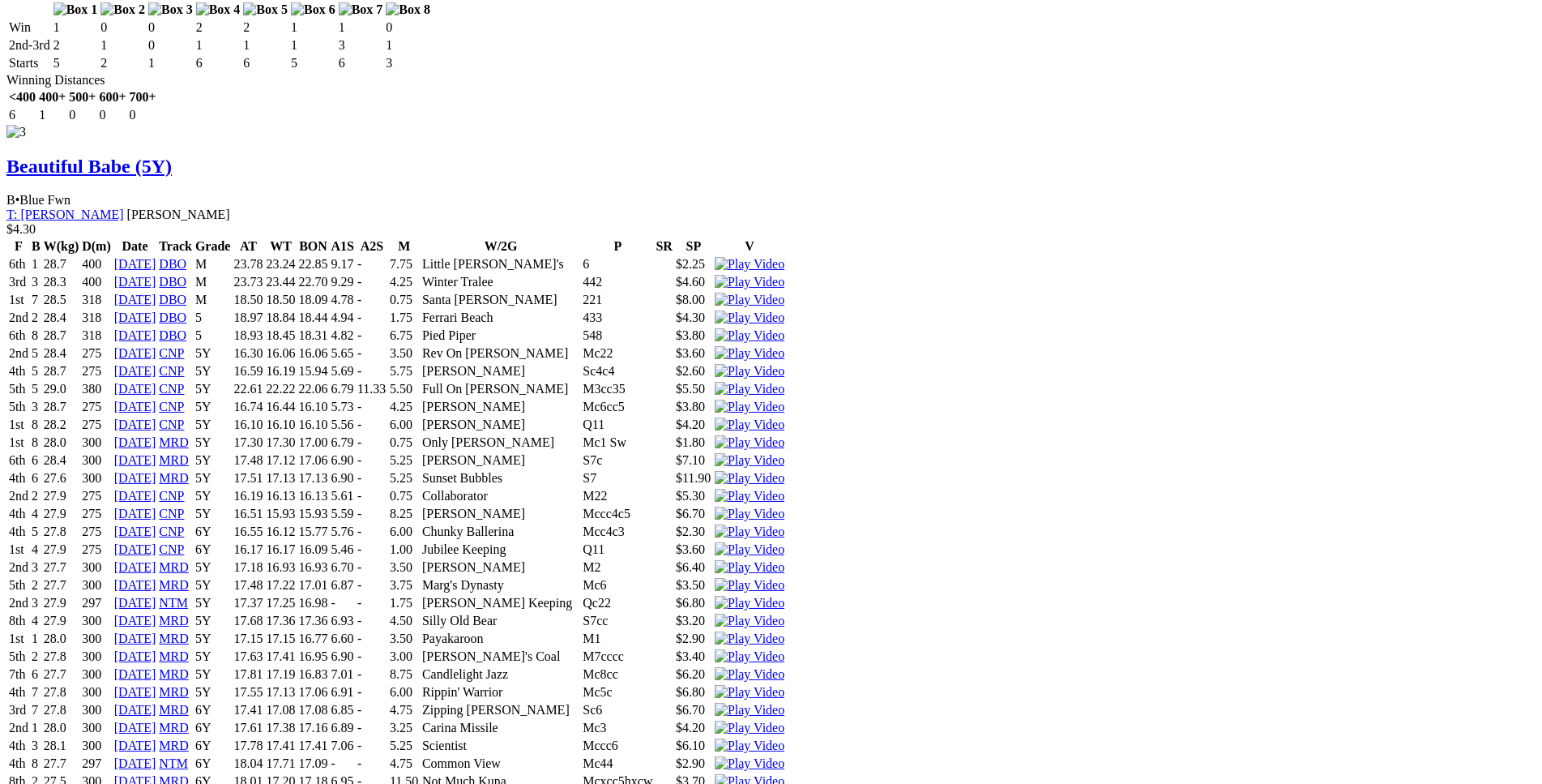
scroll to position [4131, 0]
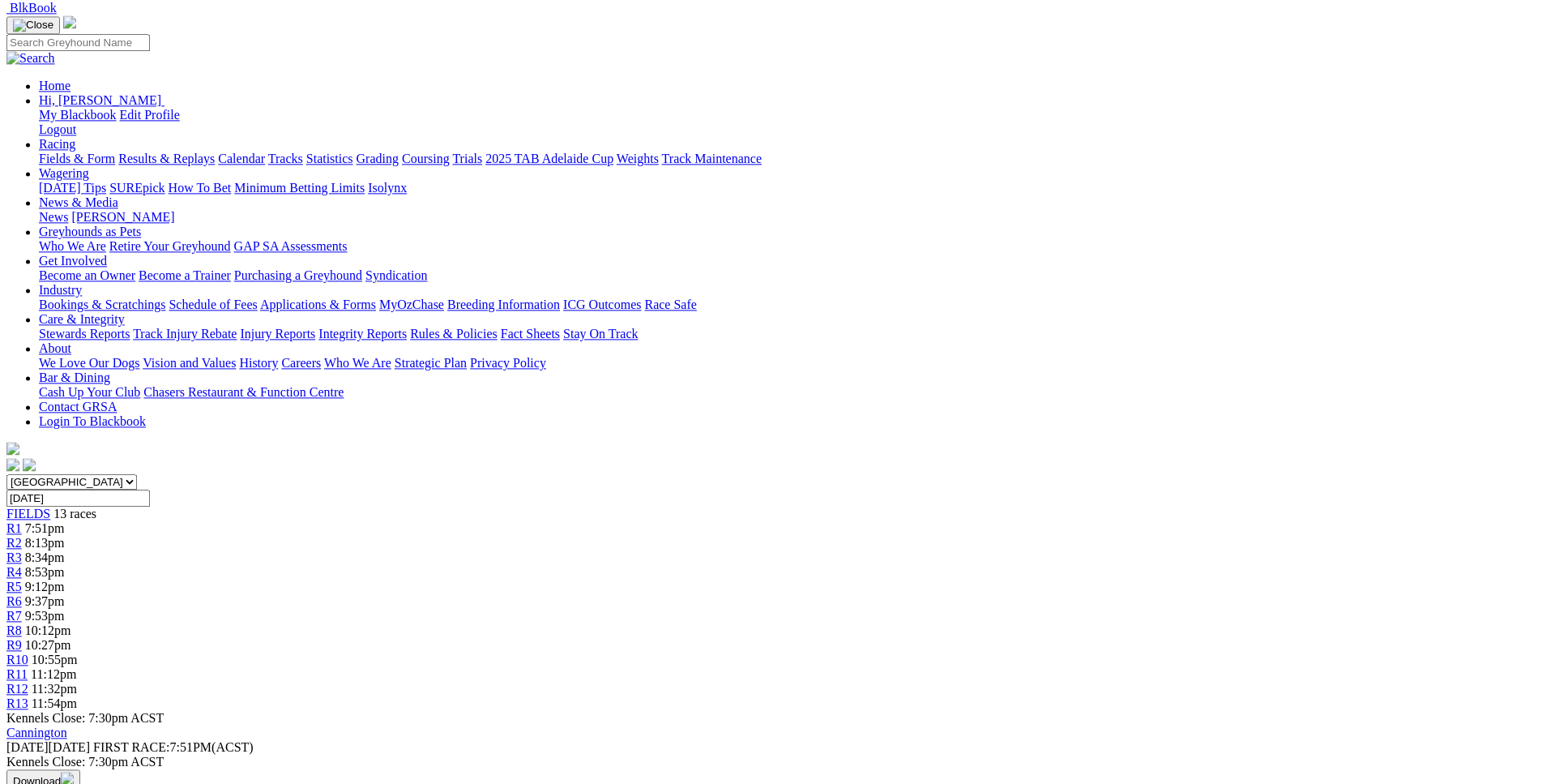
scroll to position [0, 0]
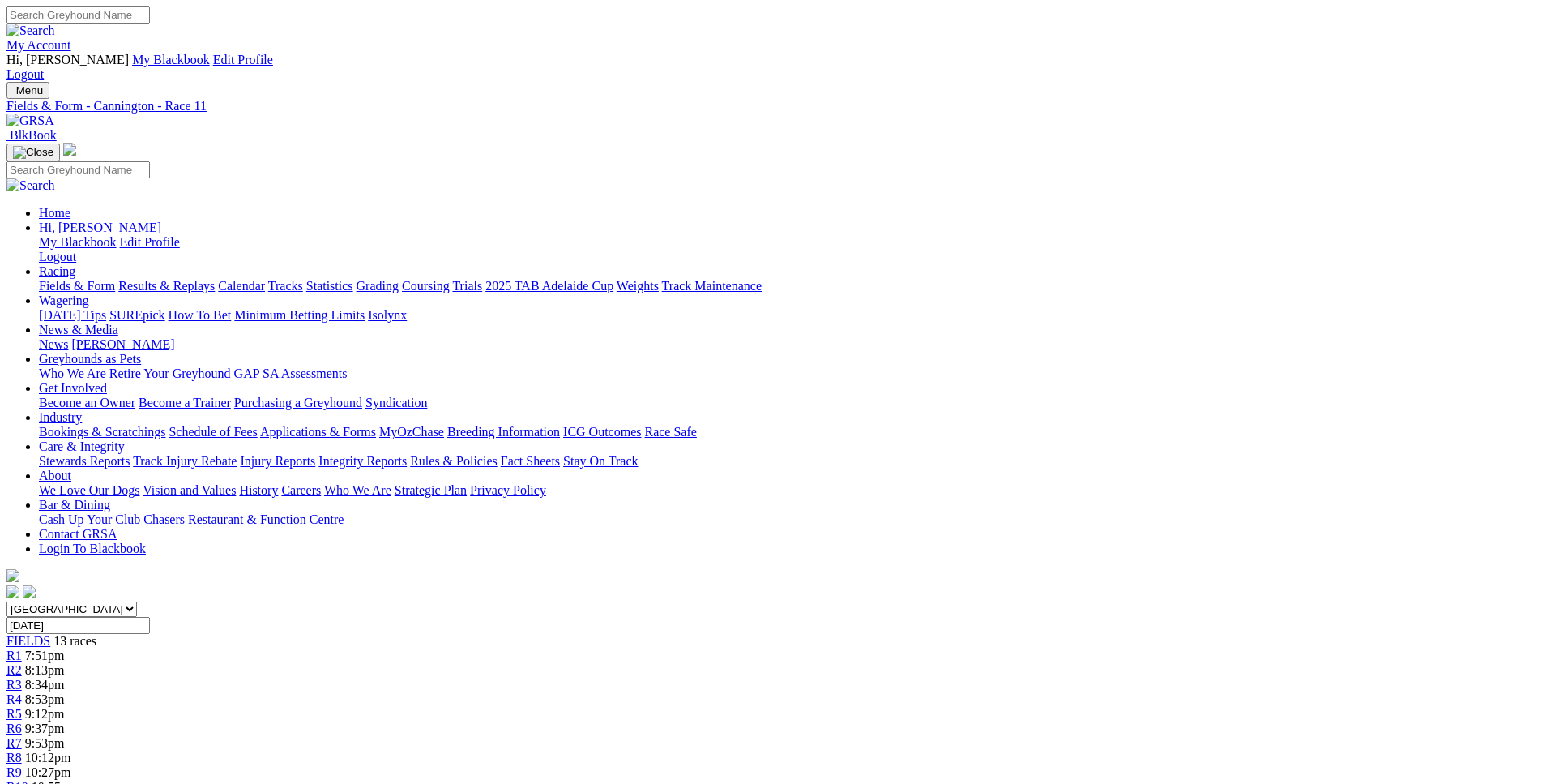
click at [358, 648] on div "R1 7:51pm" at bounding box center [771, 655] width 1530 height 14
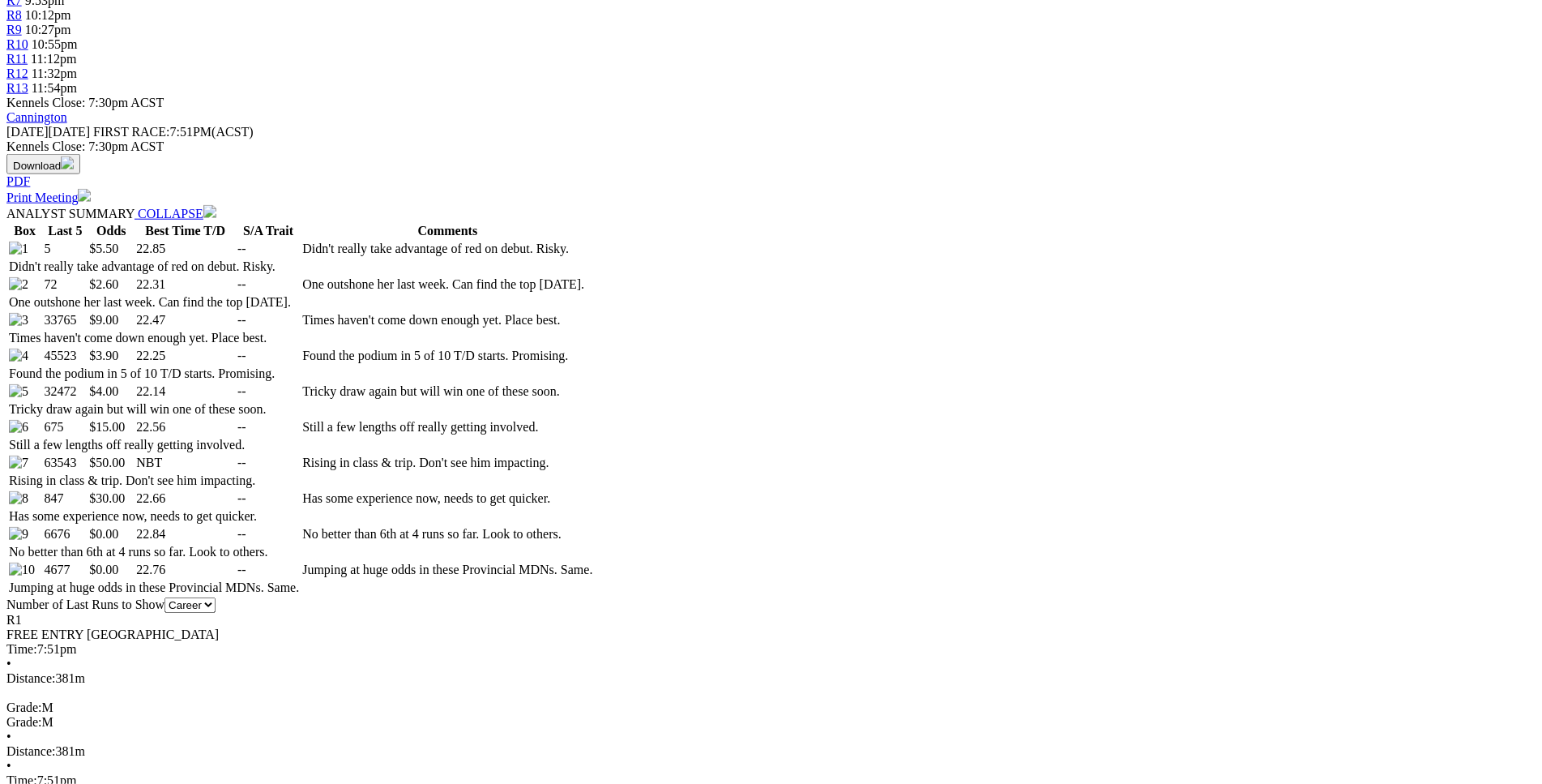
scroll to position [743, 0]
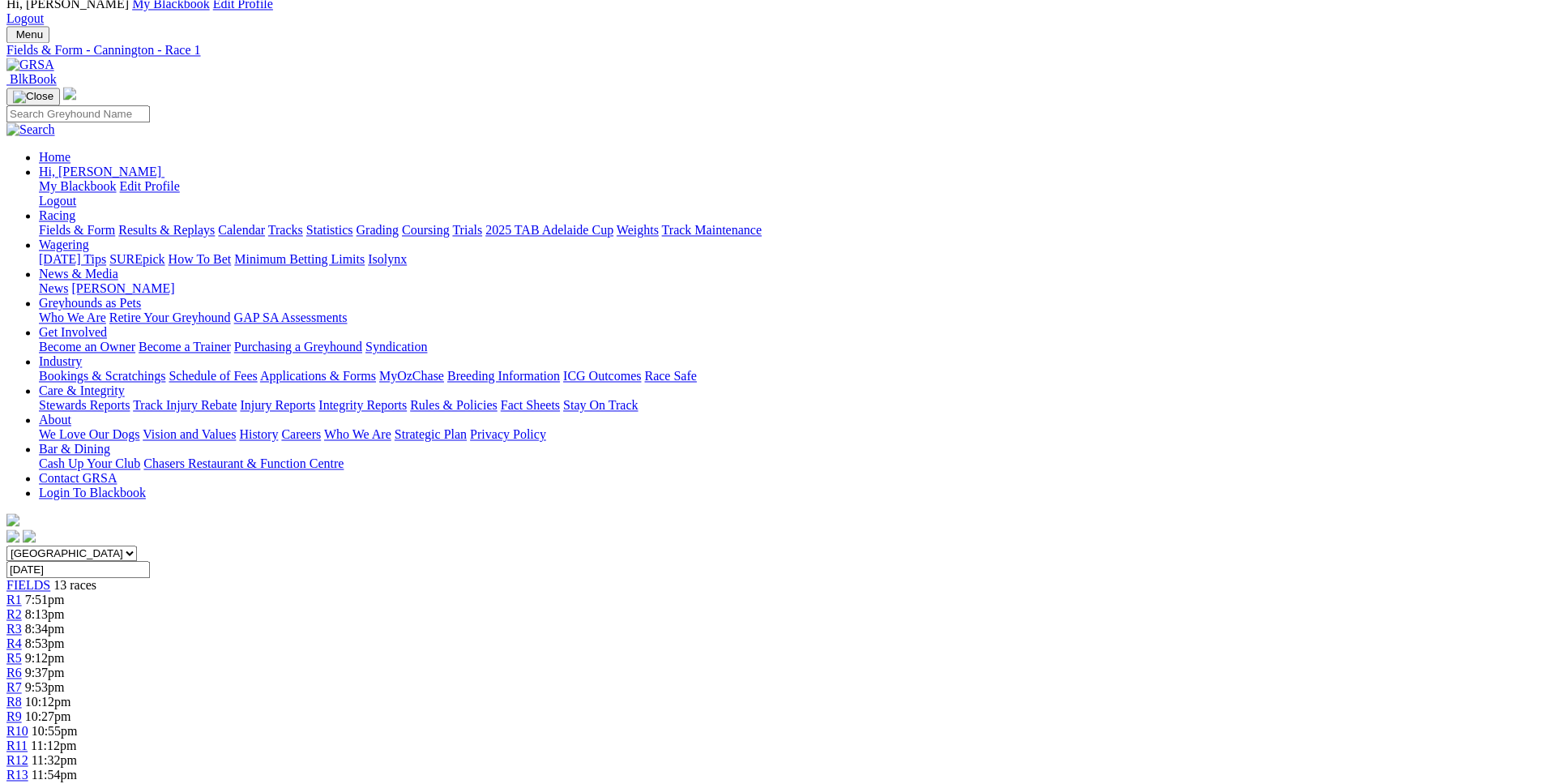
scroll to position [0, 0]
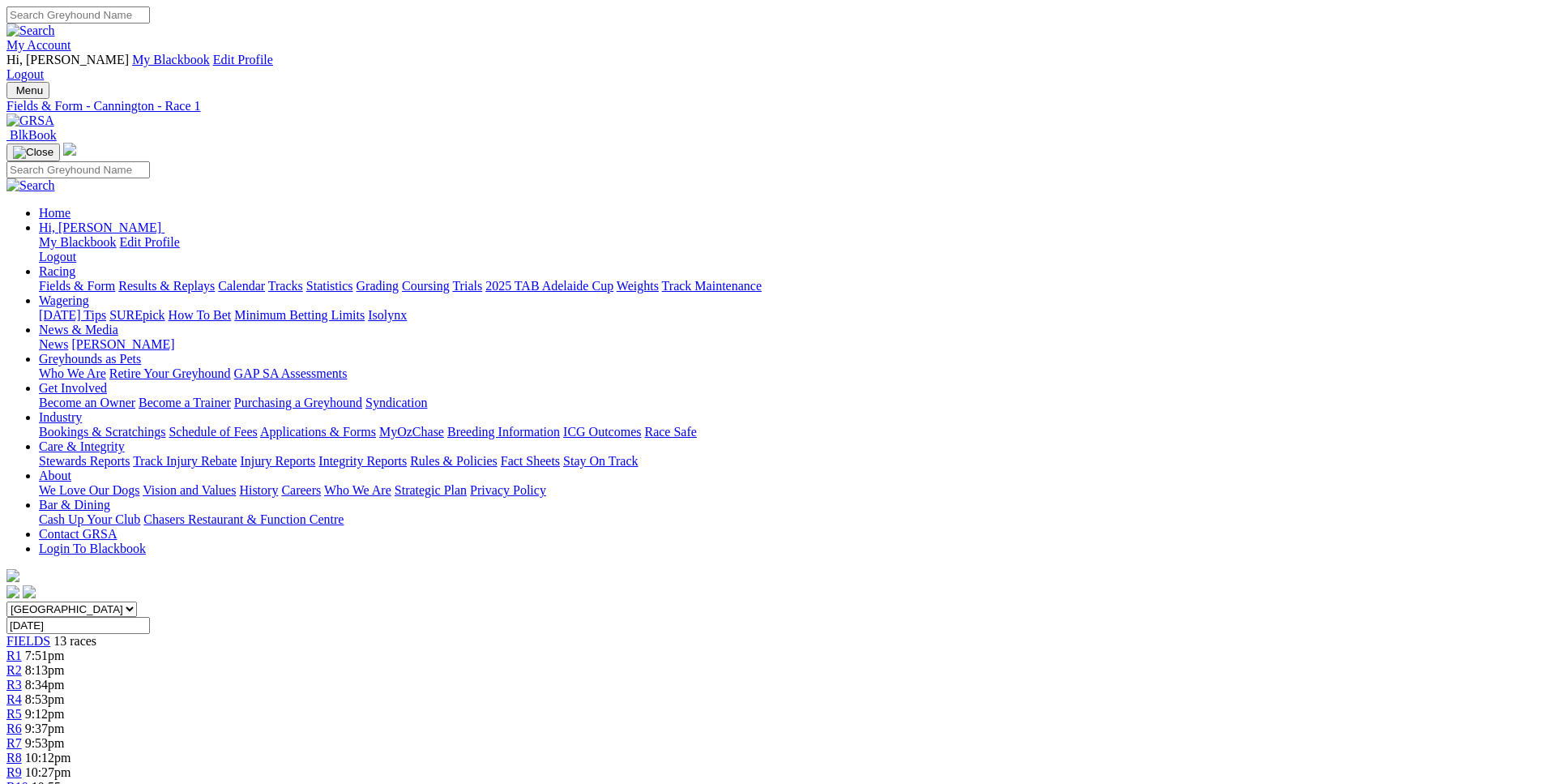
click at [22, 662] on link "R2" at bounding box center [14, 669] width 15 height 14
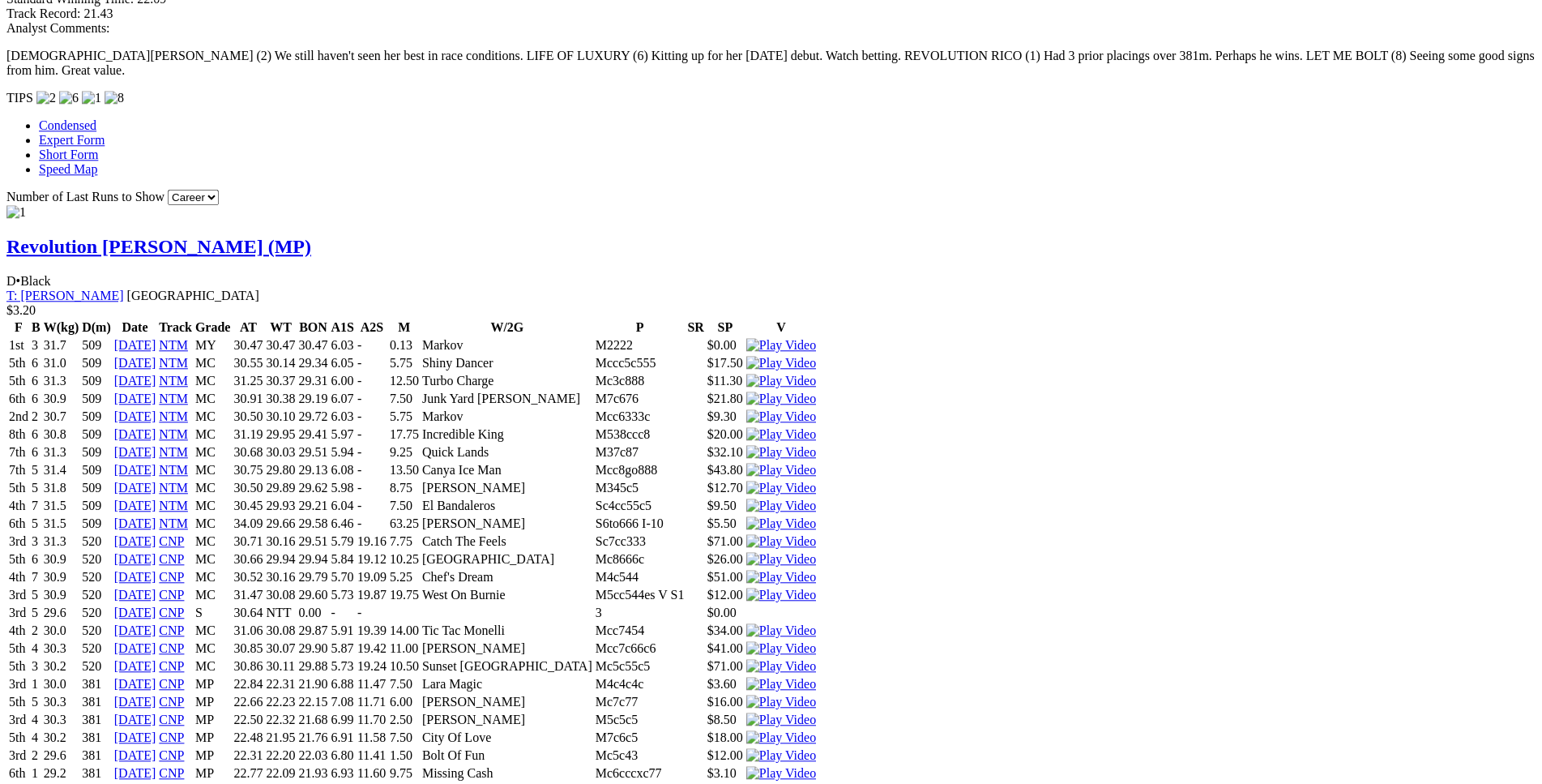
scroll to position [1569, 0]
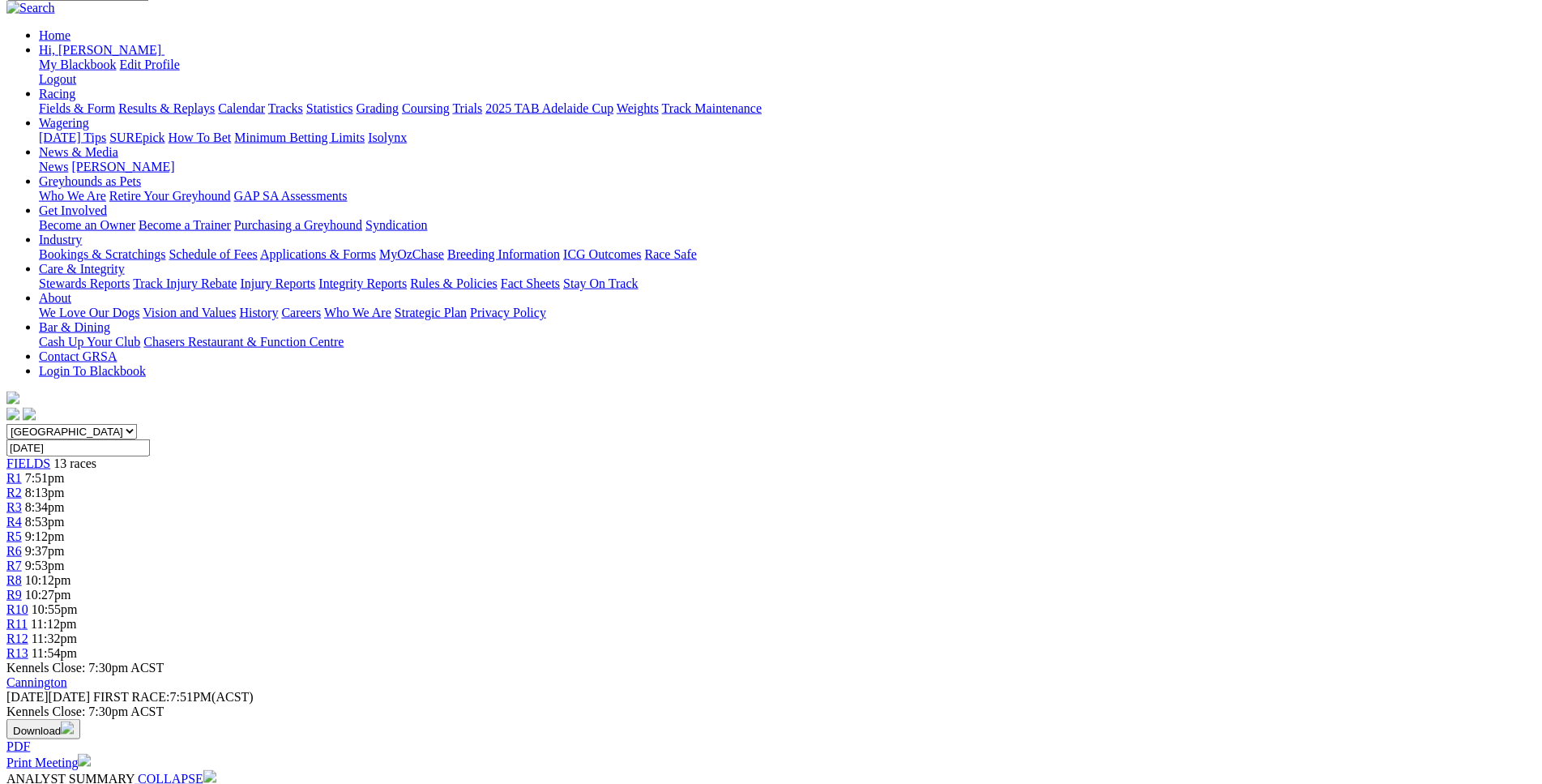
scroll to position [0, 0]
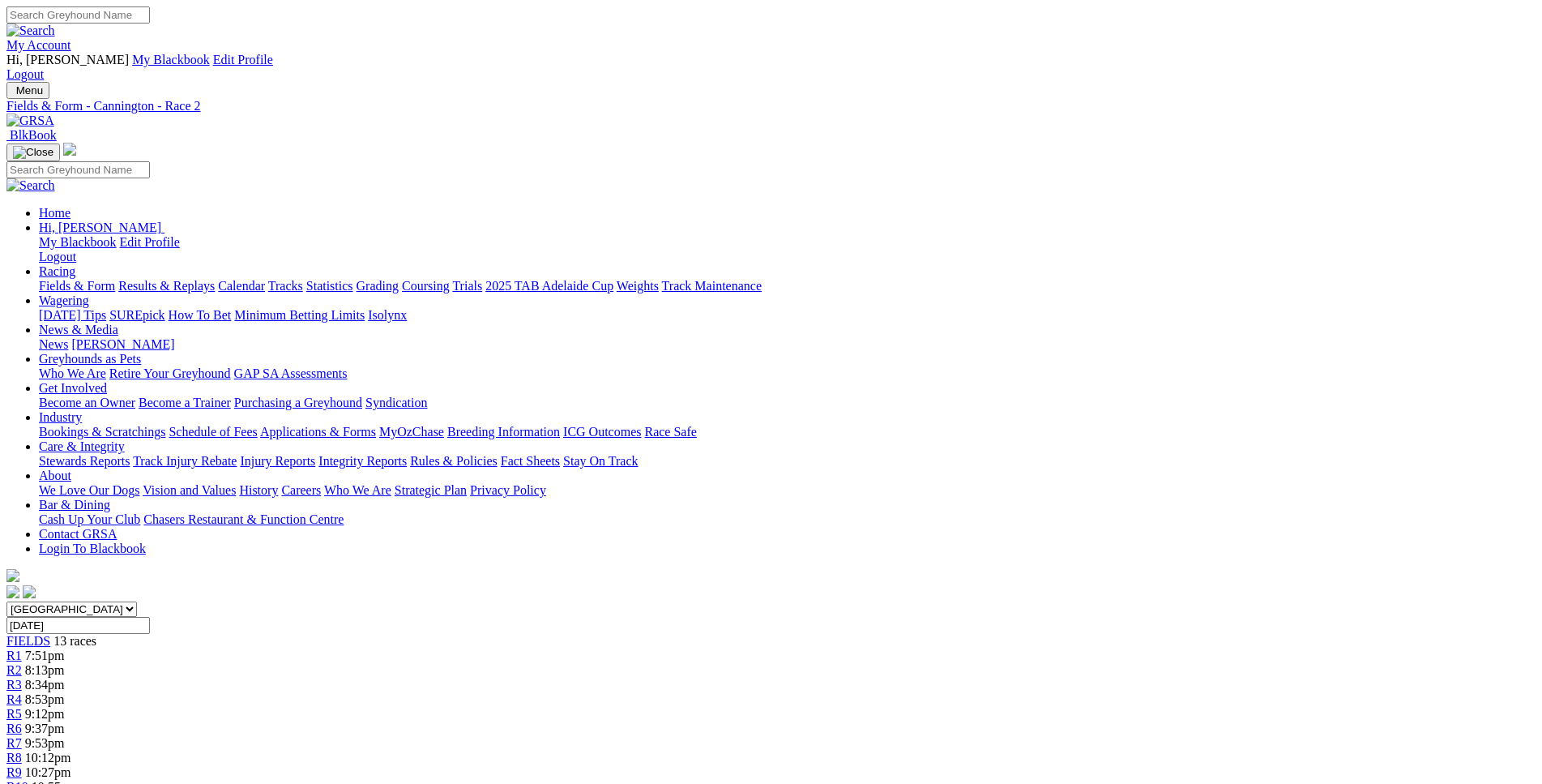
click at [22, 692] on span "R4" at bounding box center [14, 698] width 15 height 14
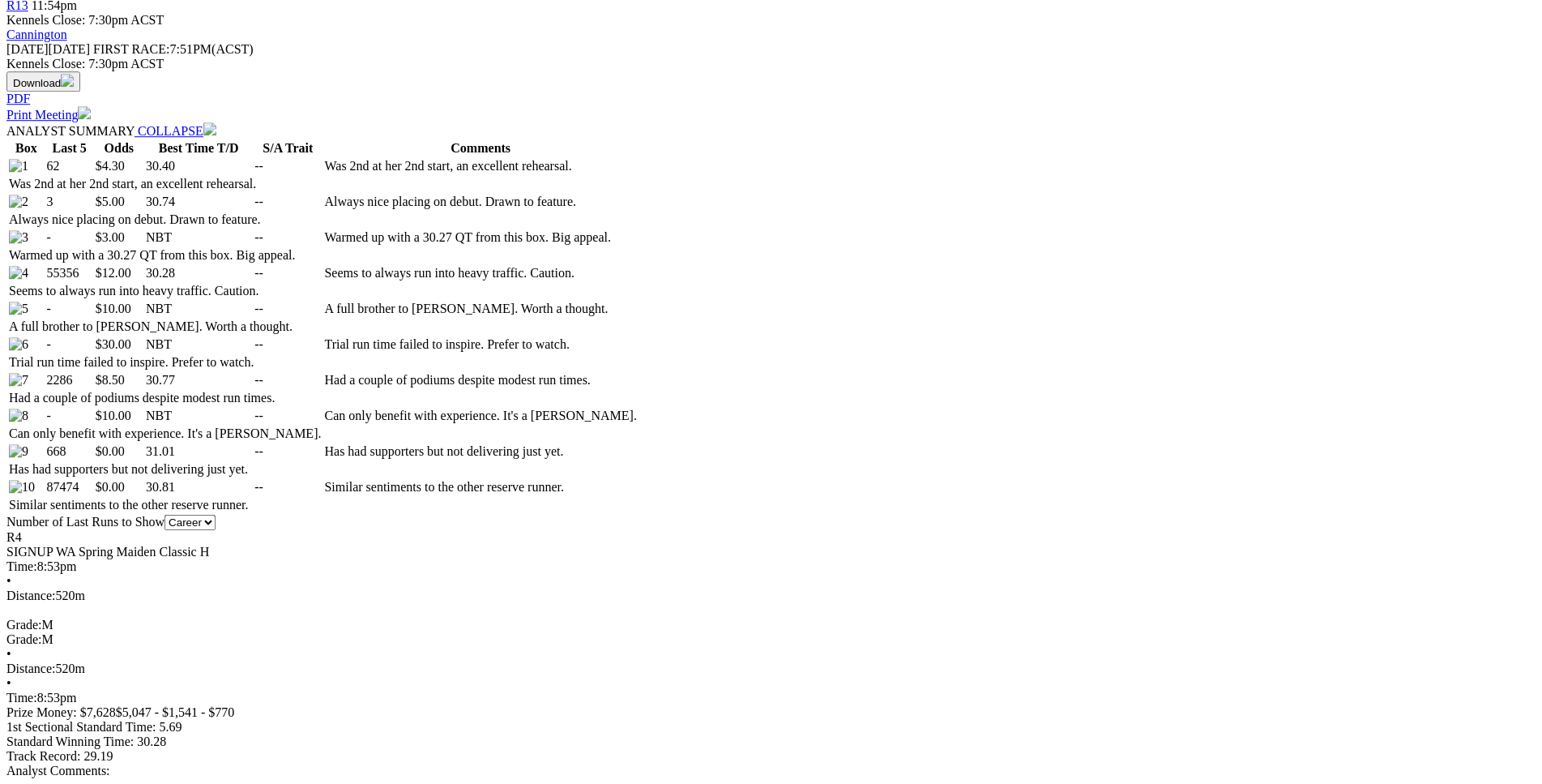
scroll to position [825, 0]
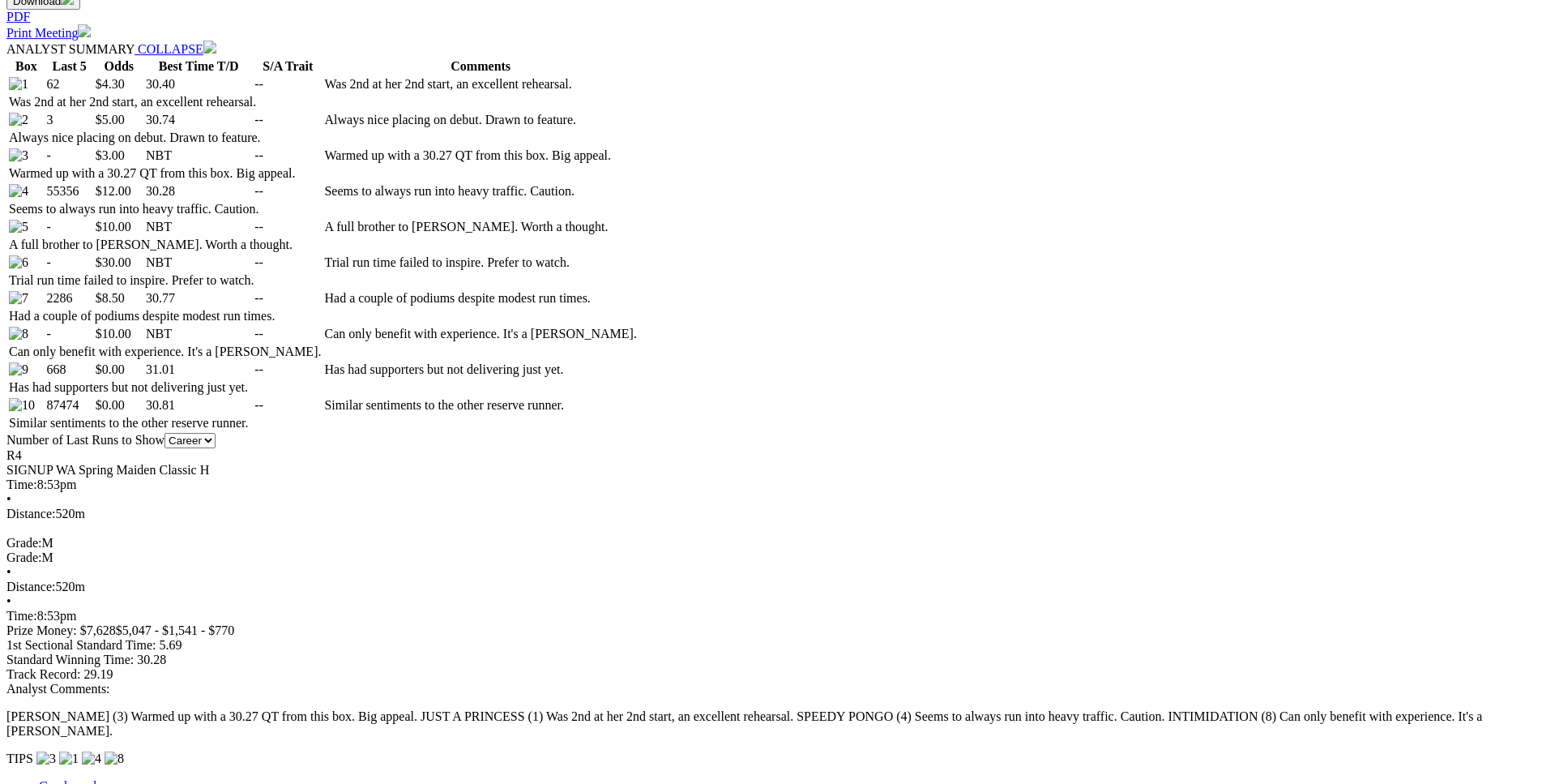
scroll to position [907, 0]
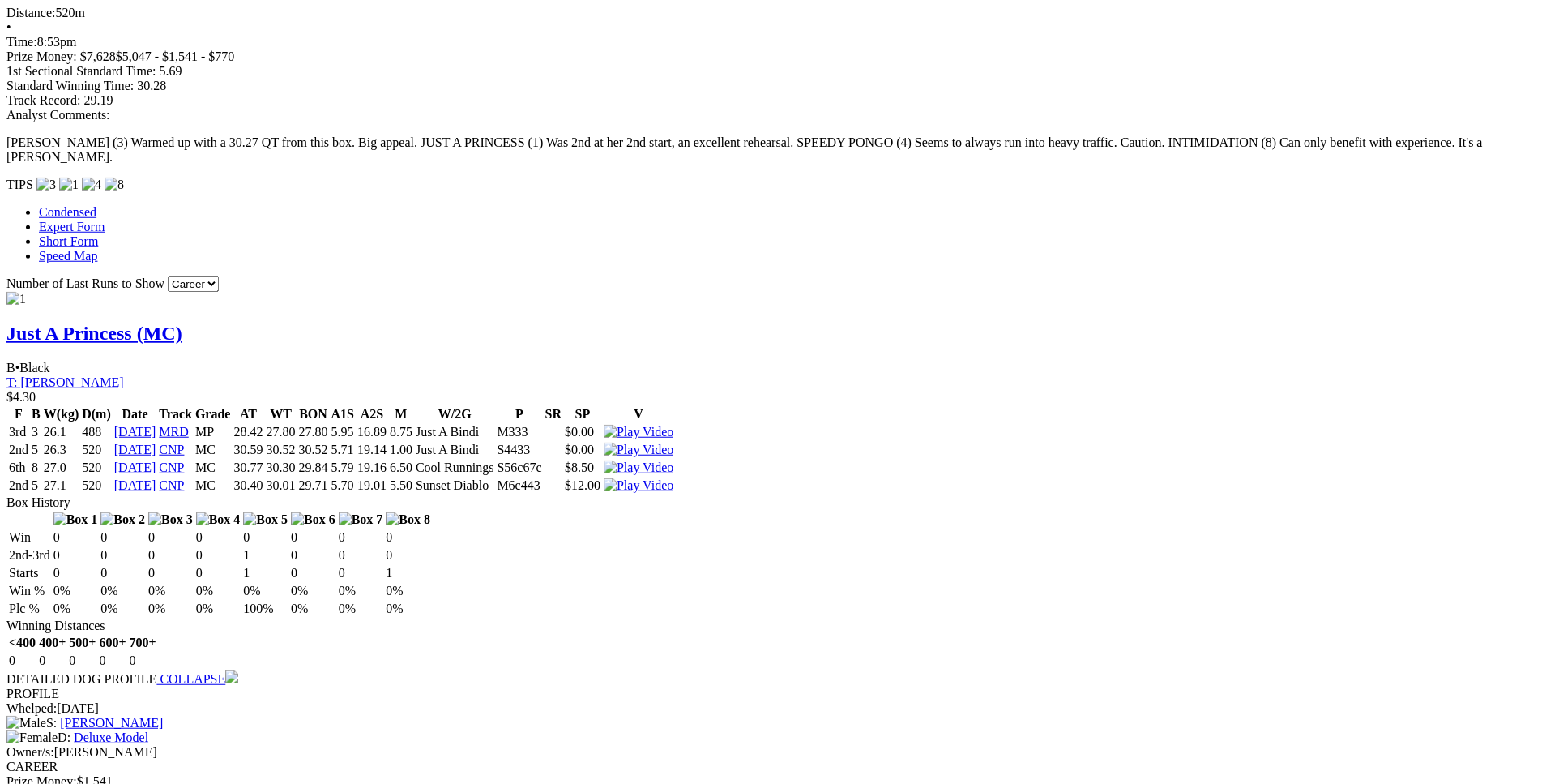
scroll to position [1483, 0]
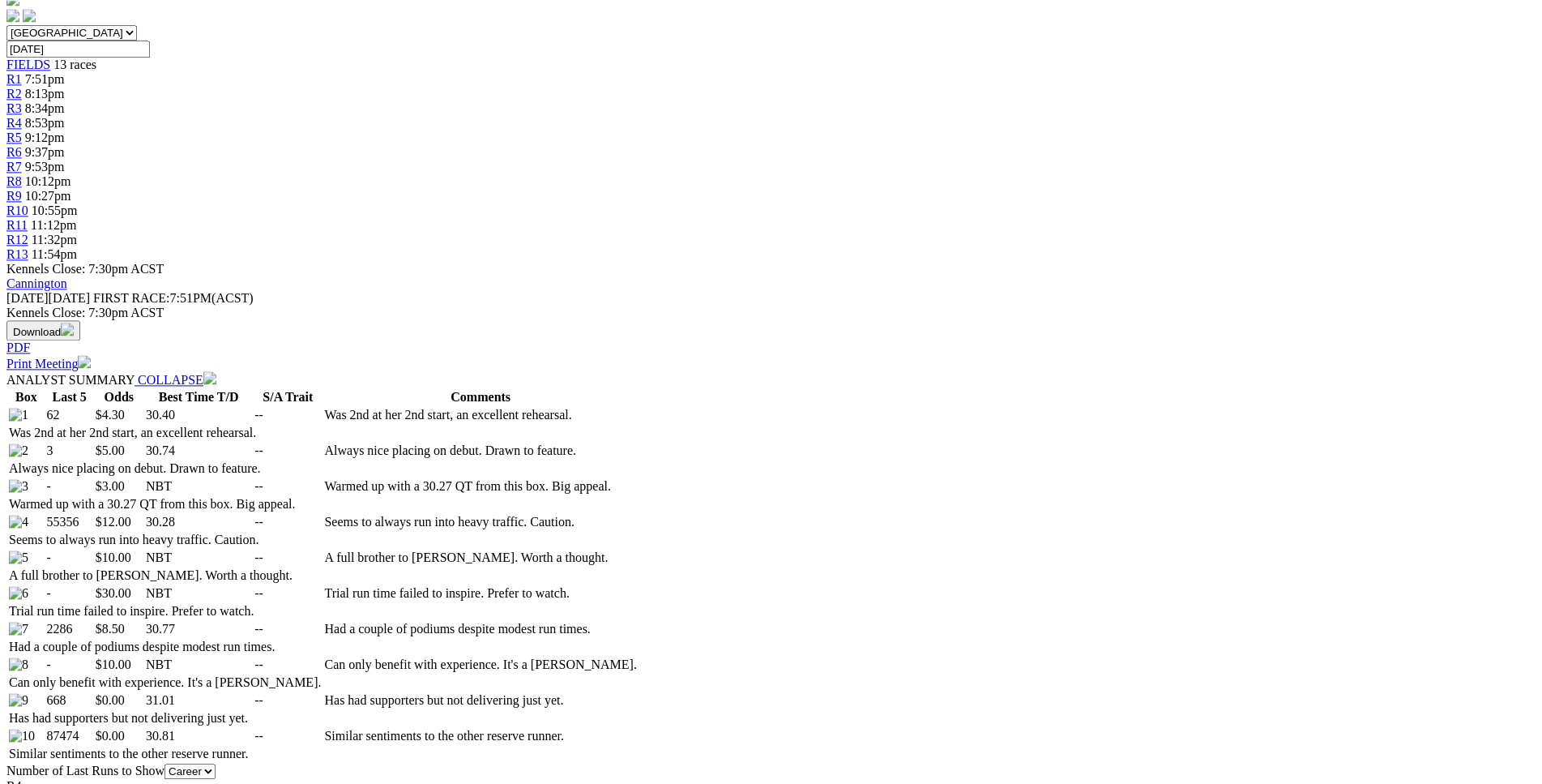
scroll to position [576, 0]
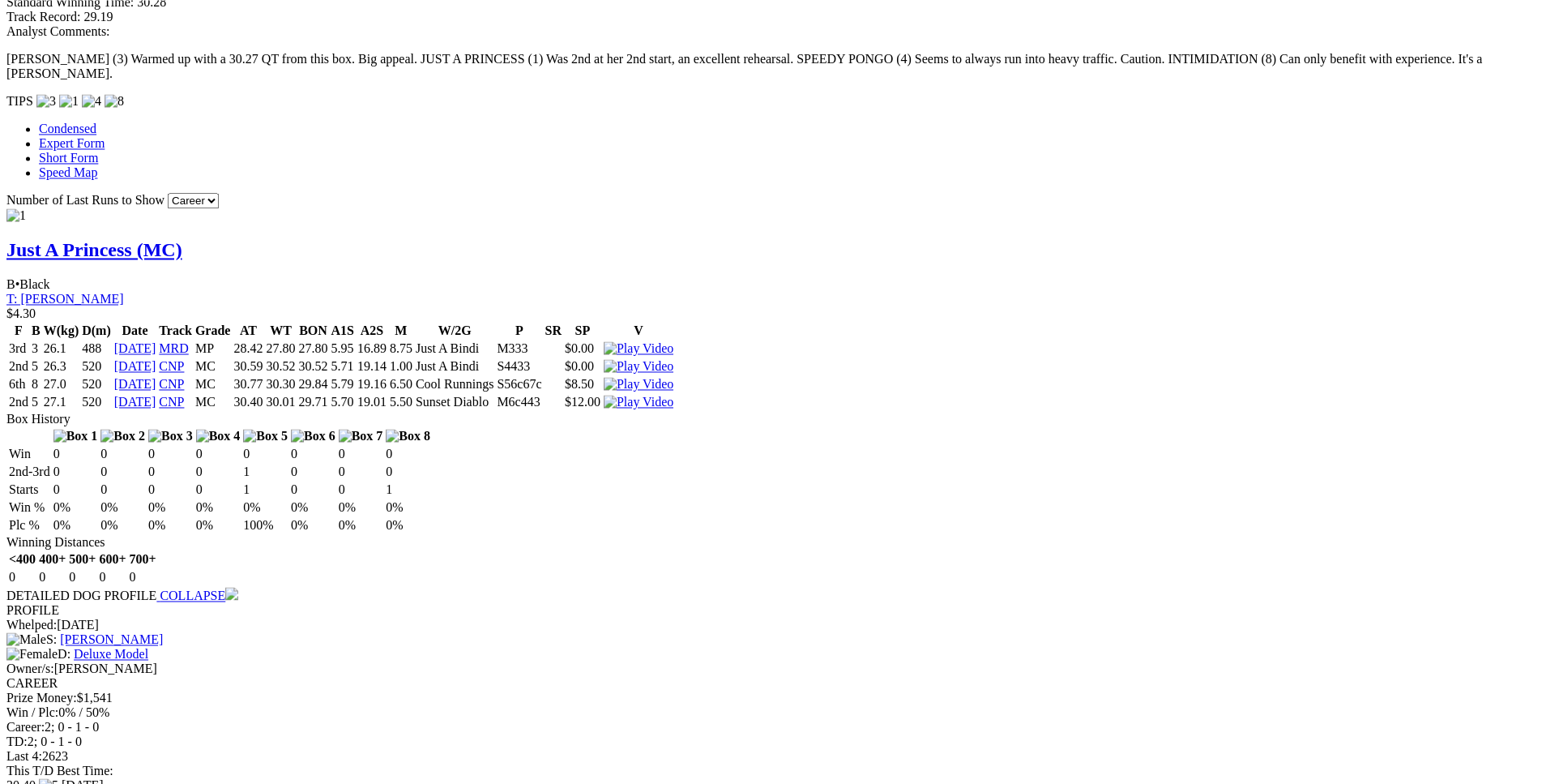
scroll to position [1566, 0]
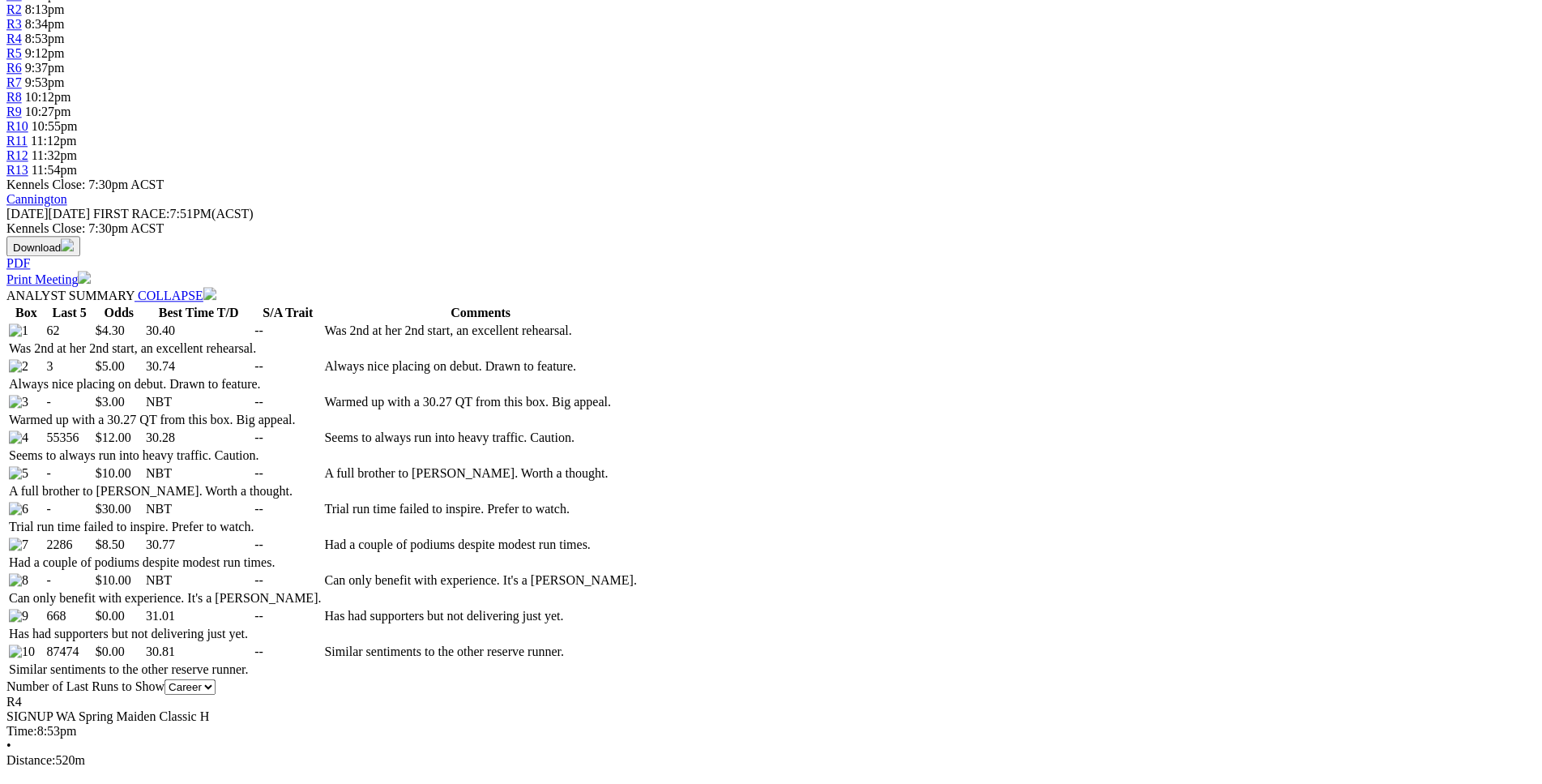
scroll to position [659, 0]
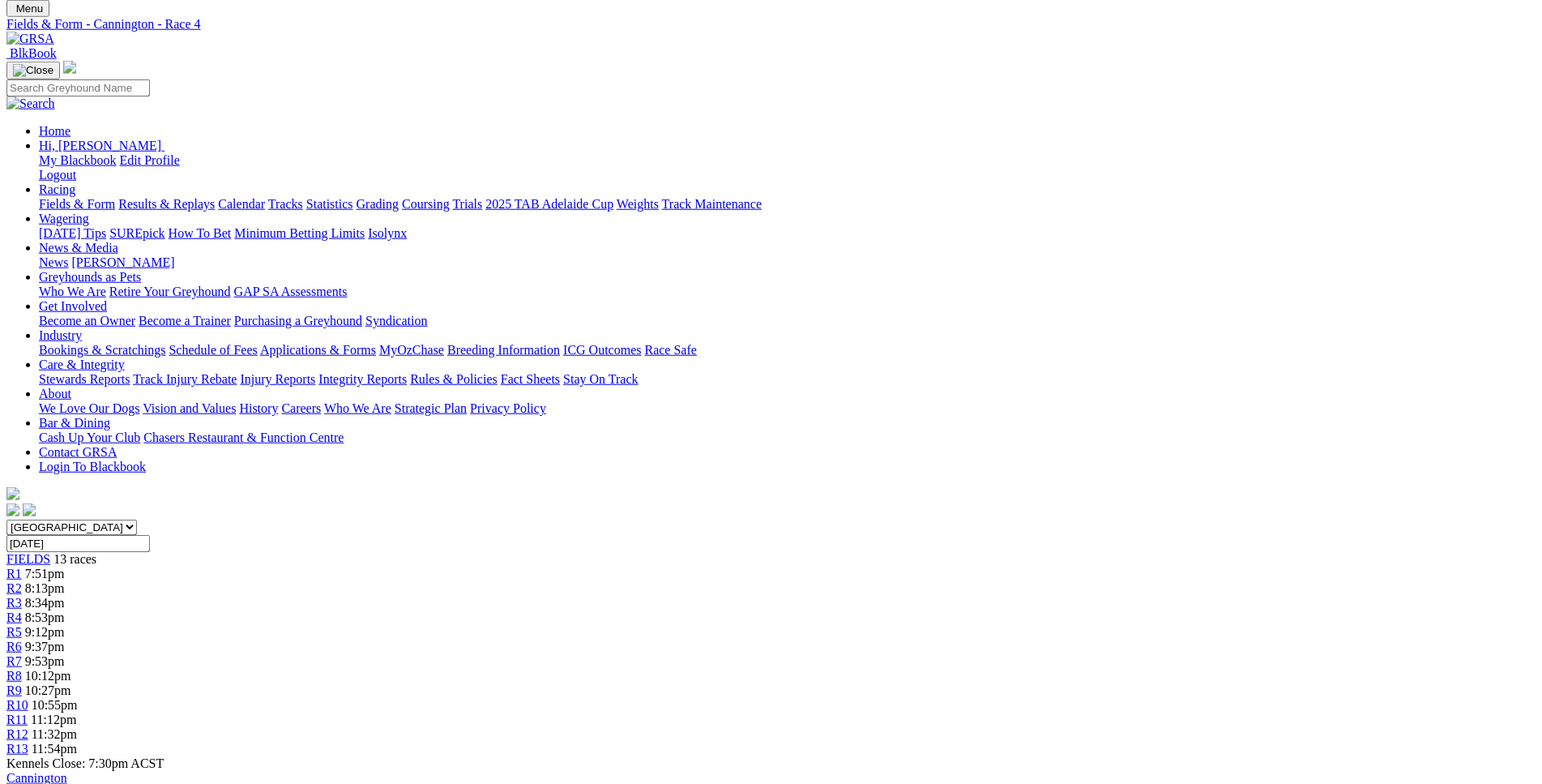
scroll to position [80, 0]
click at [65, 627] on span "9:12pm" at bounding box center [45, 633] width 40 height 14
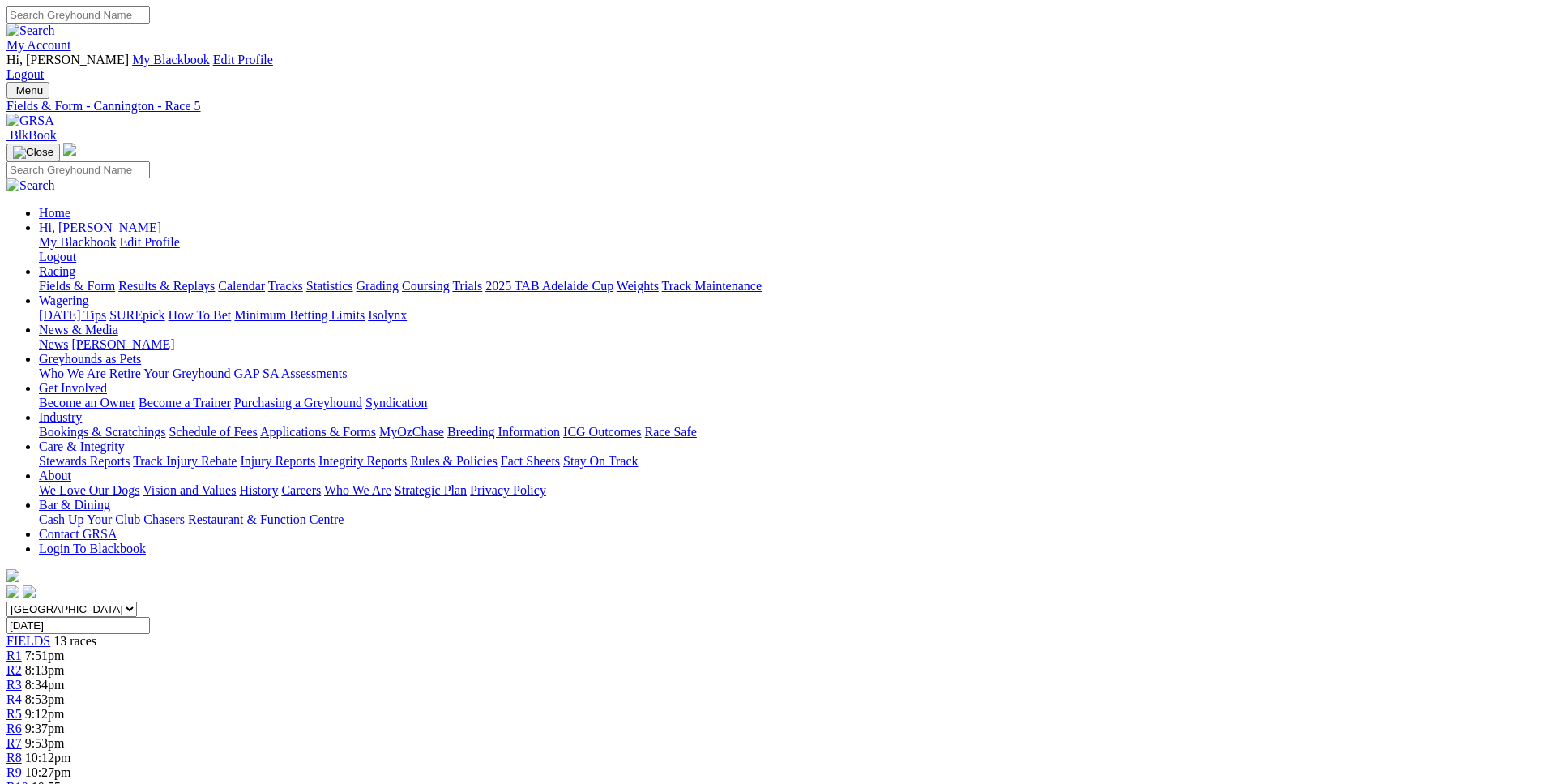
click at [65, 721] on span "9:37pm" at bounding box center [45, 727] width 40 height 14
click at [65, 736] on span "9:53pm" at bounding box center [45, 743] width 40 height 14
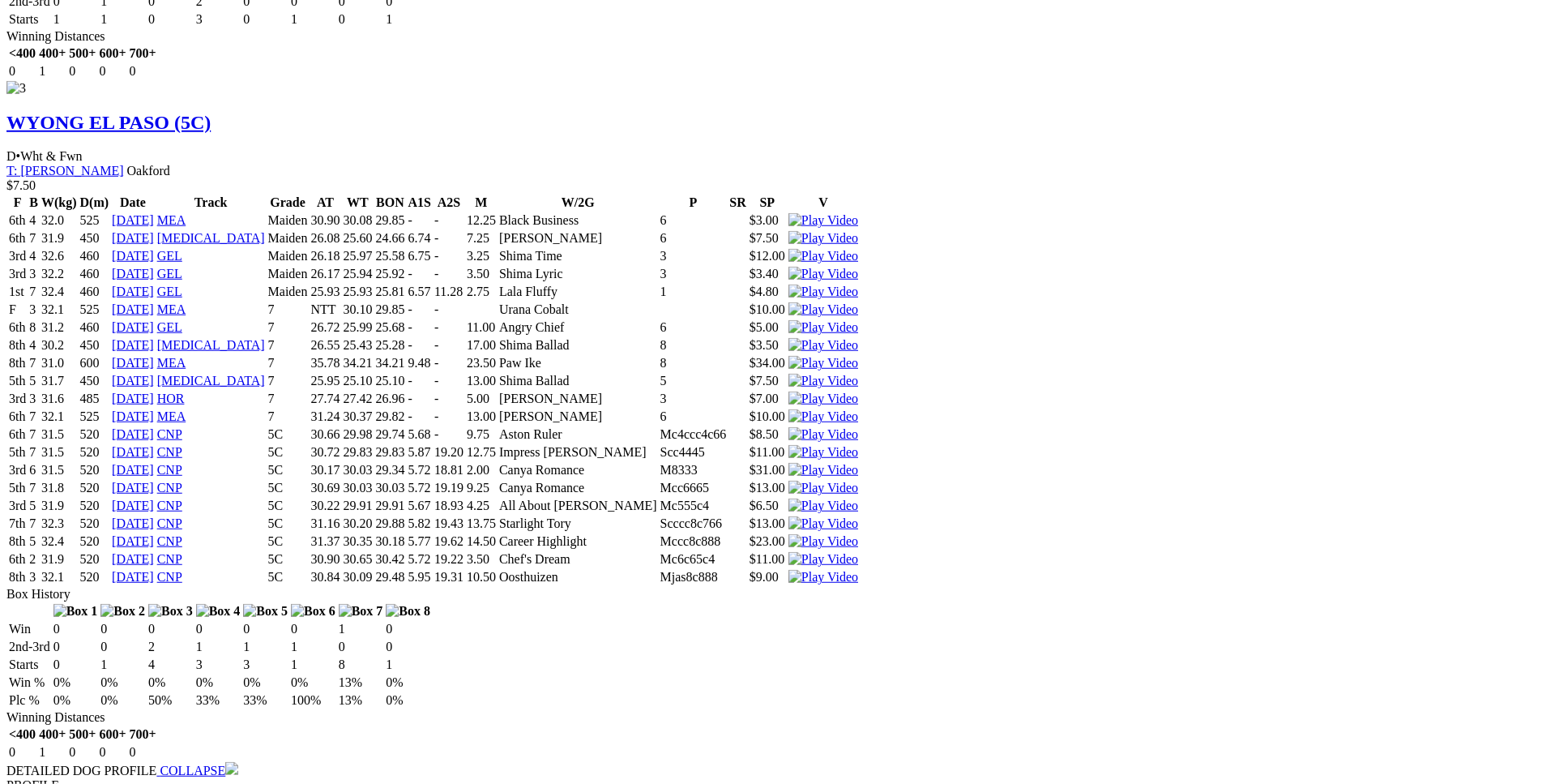
scroll to position [3471, 0]
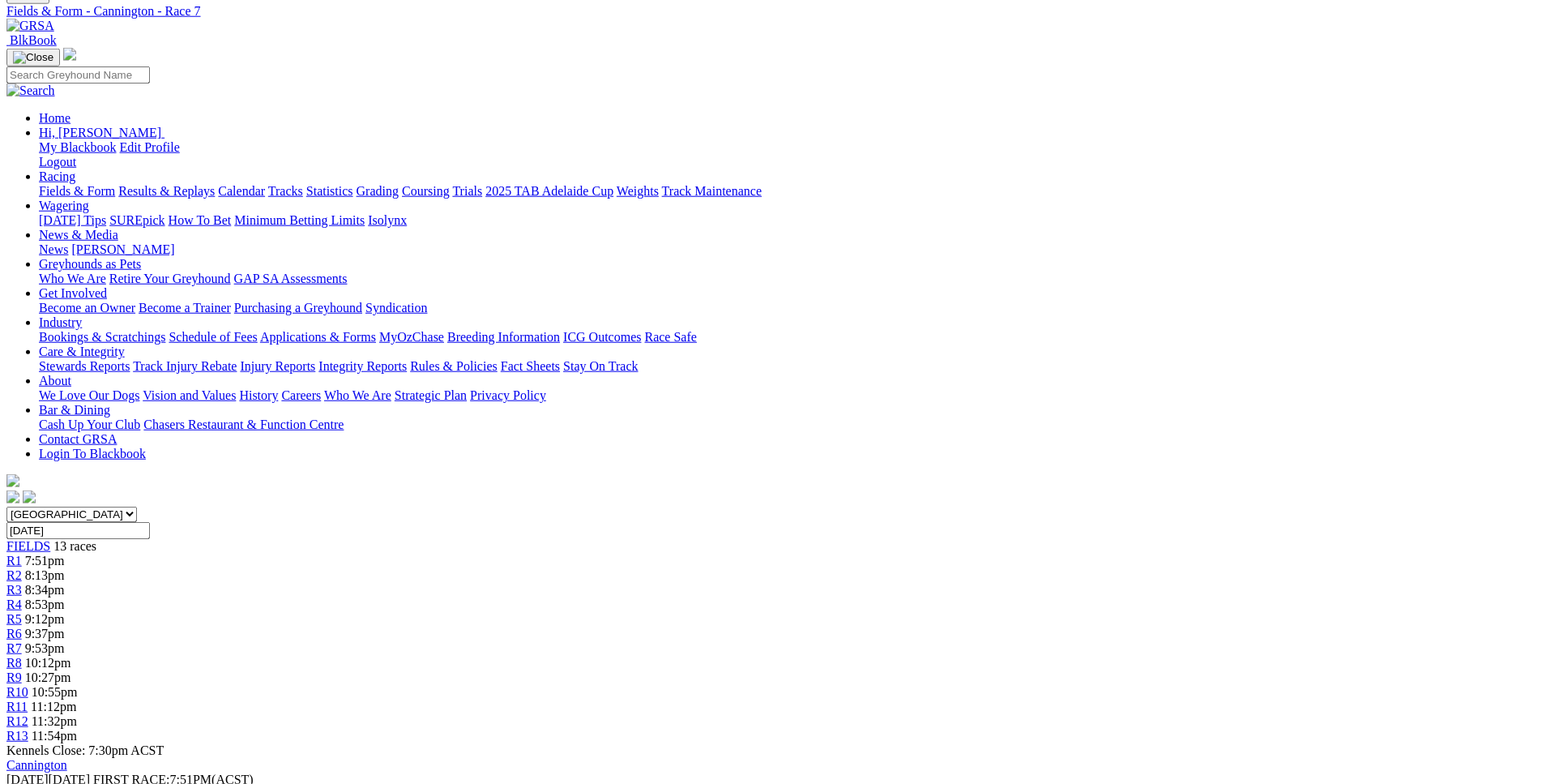
scroll to position [0, 0]
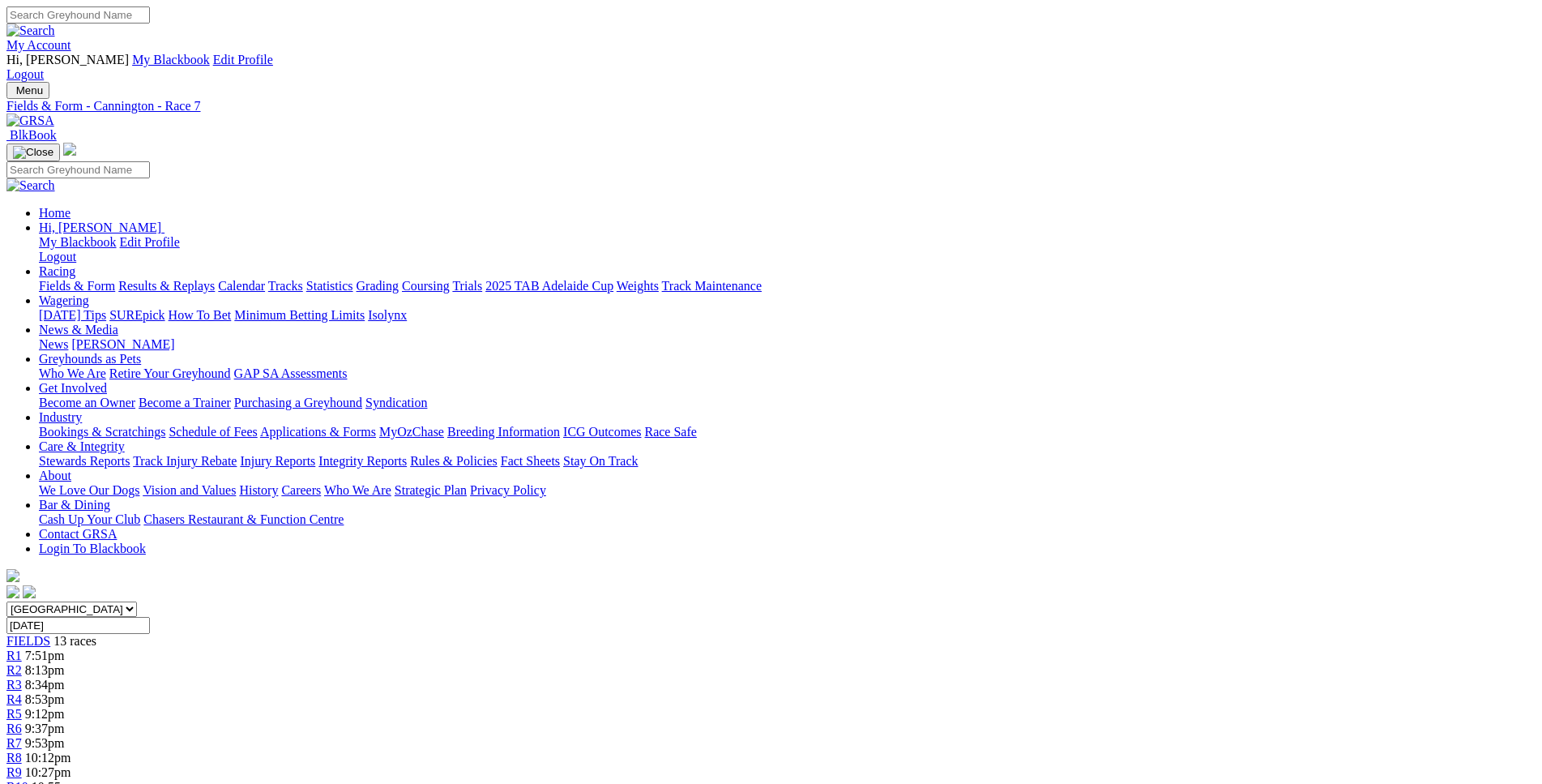
click at [22, 750] on span "R8" at bounding box center [14, 757] width 15 height 14
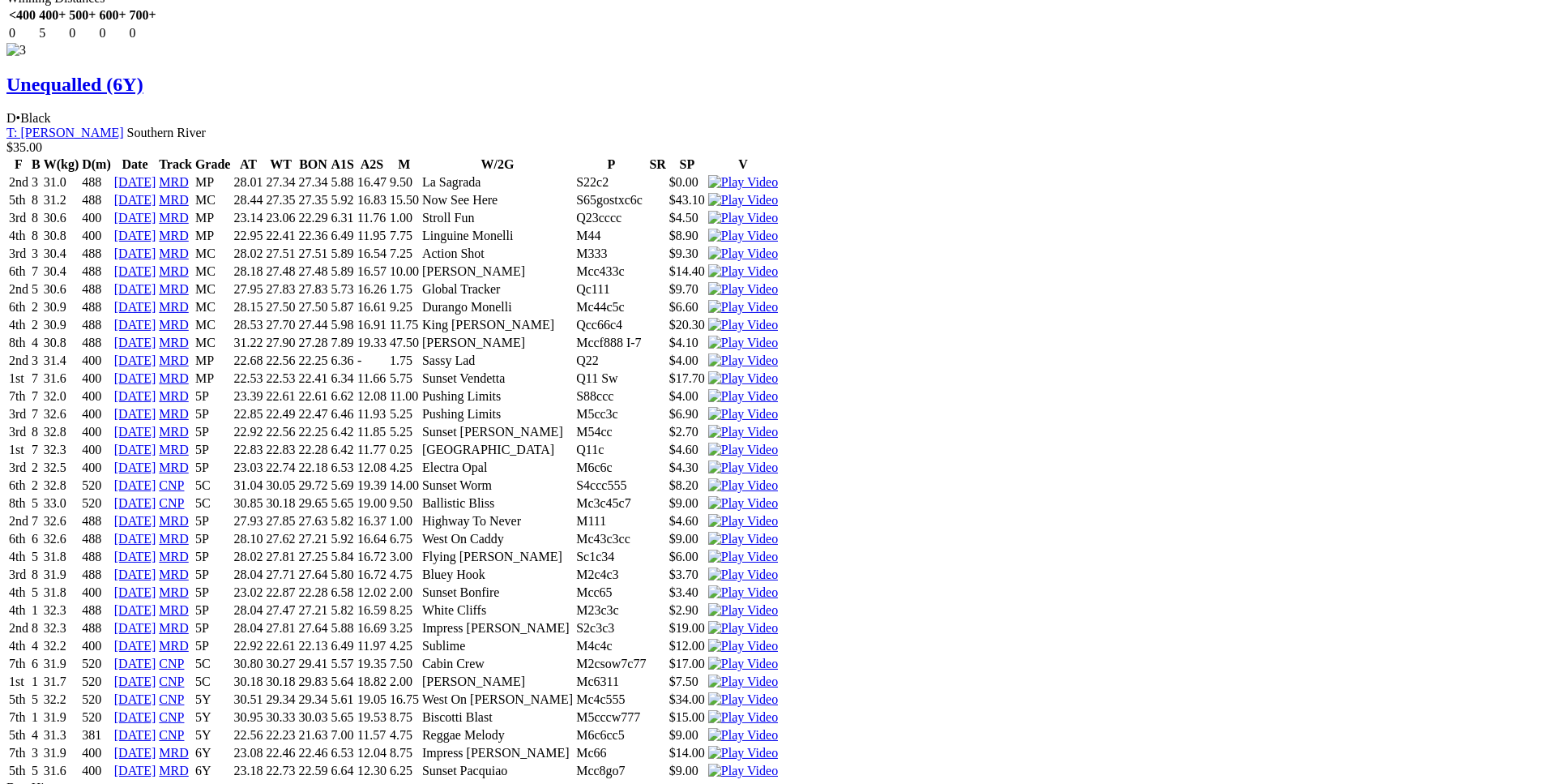
scroll to position [4381, 0]
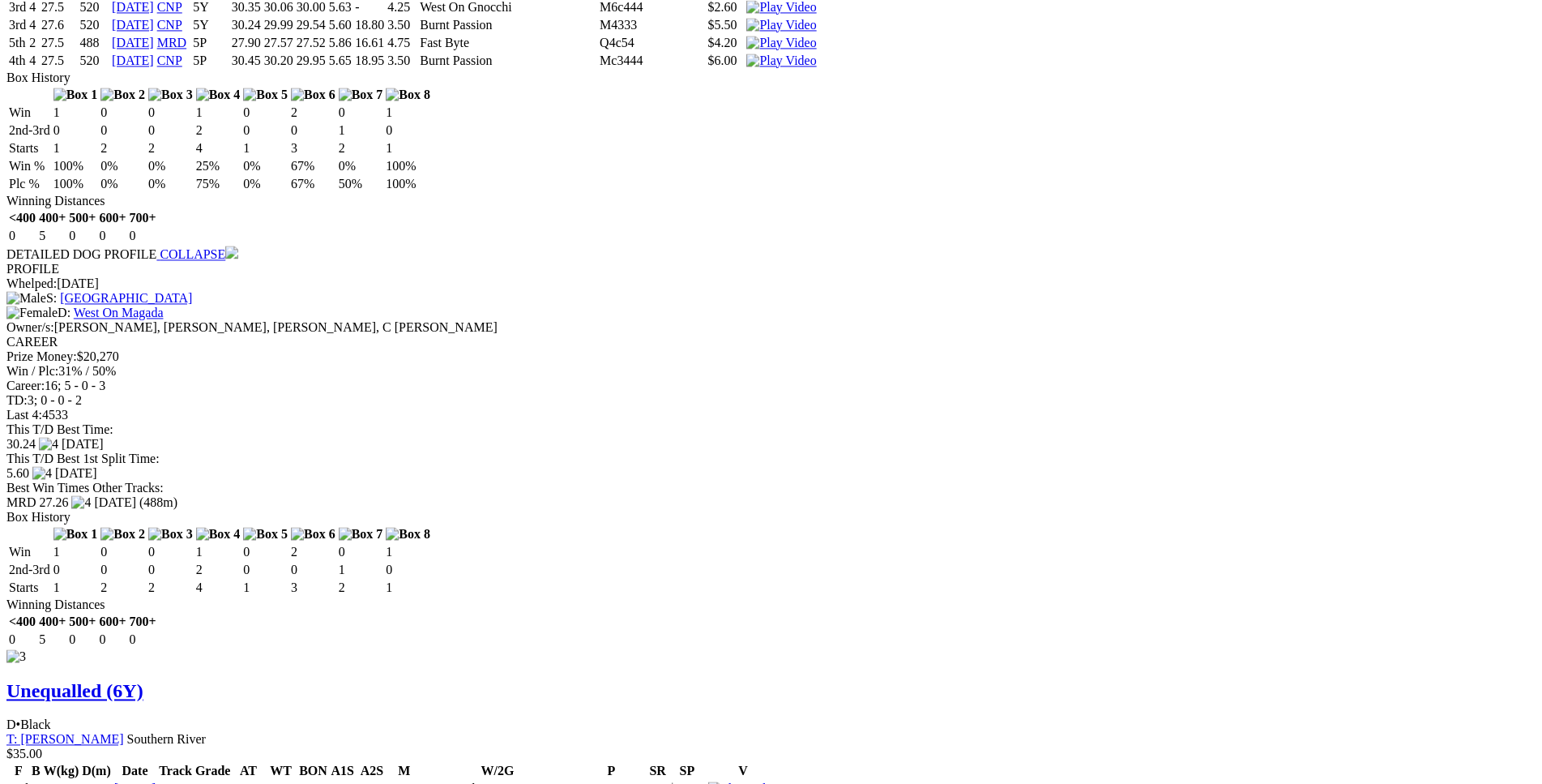
scroll to position [3802, 0]
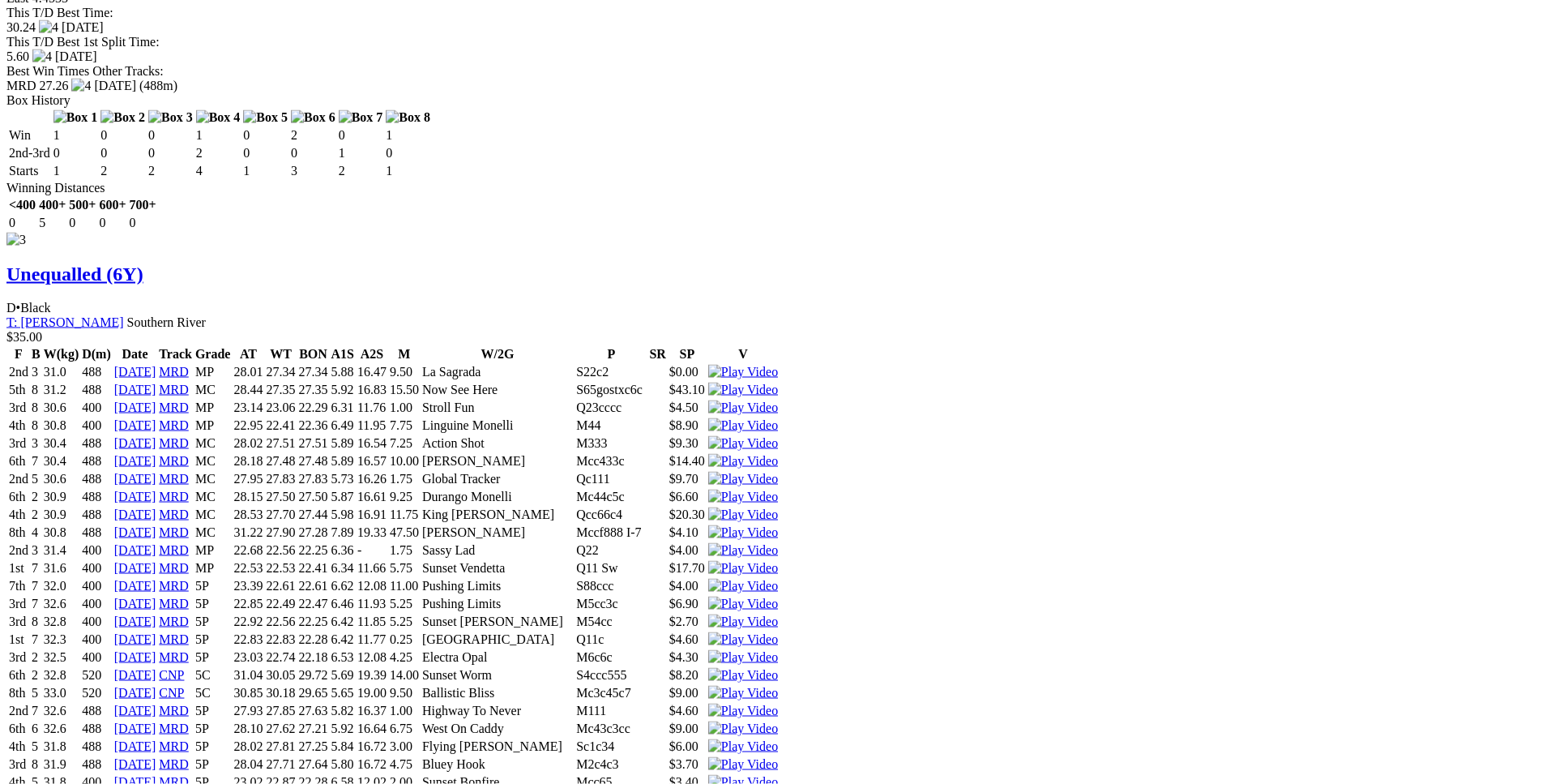
scroll to position [4215, 0]
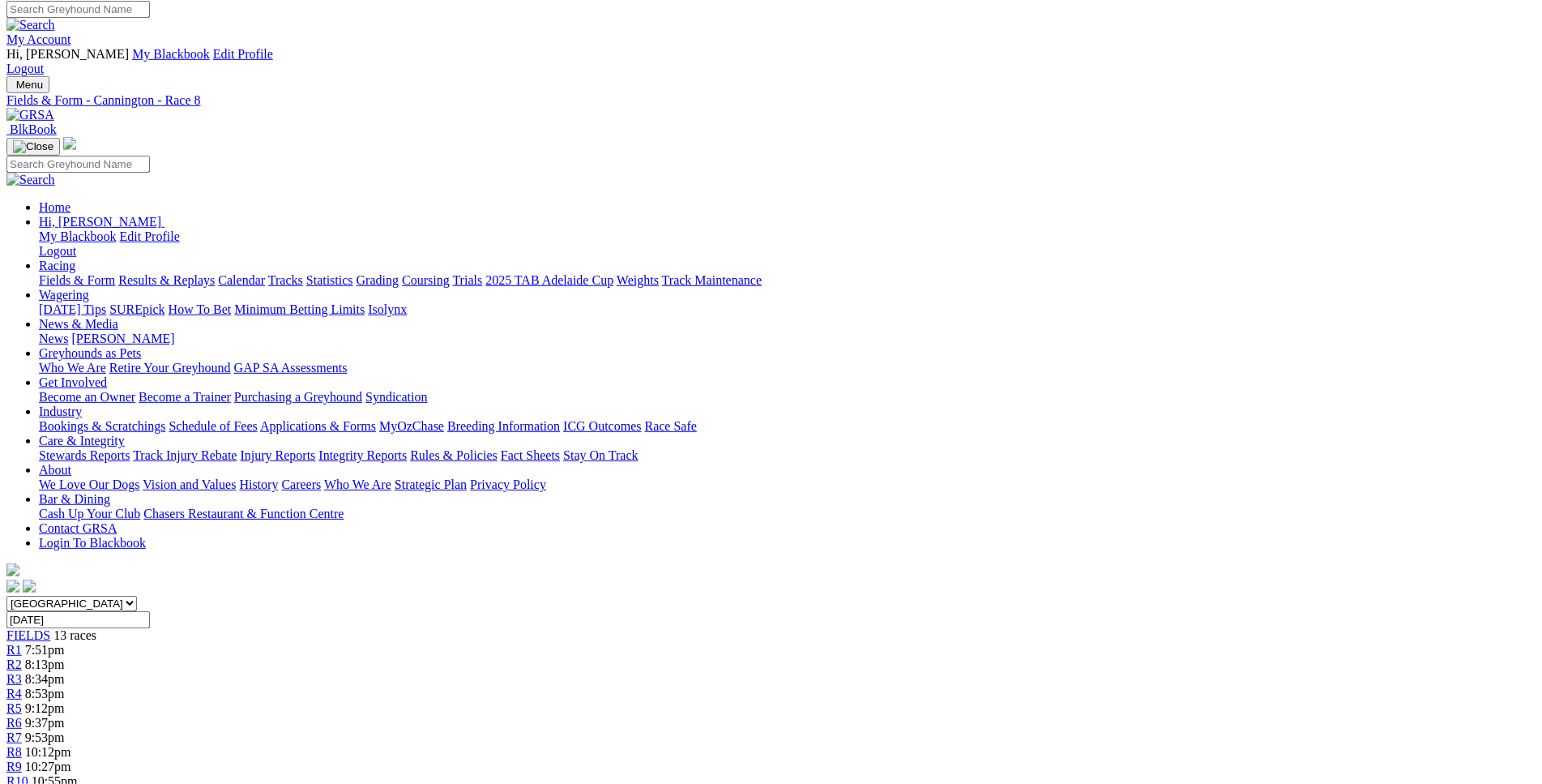
scroll to position [0, 0]
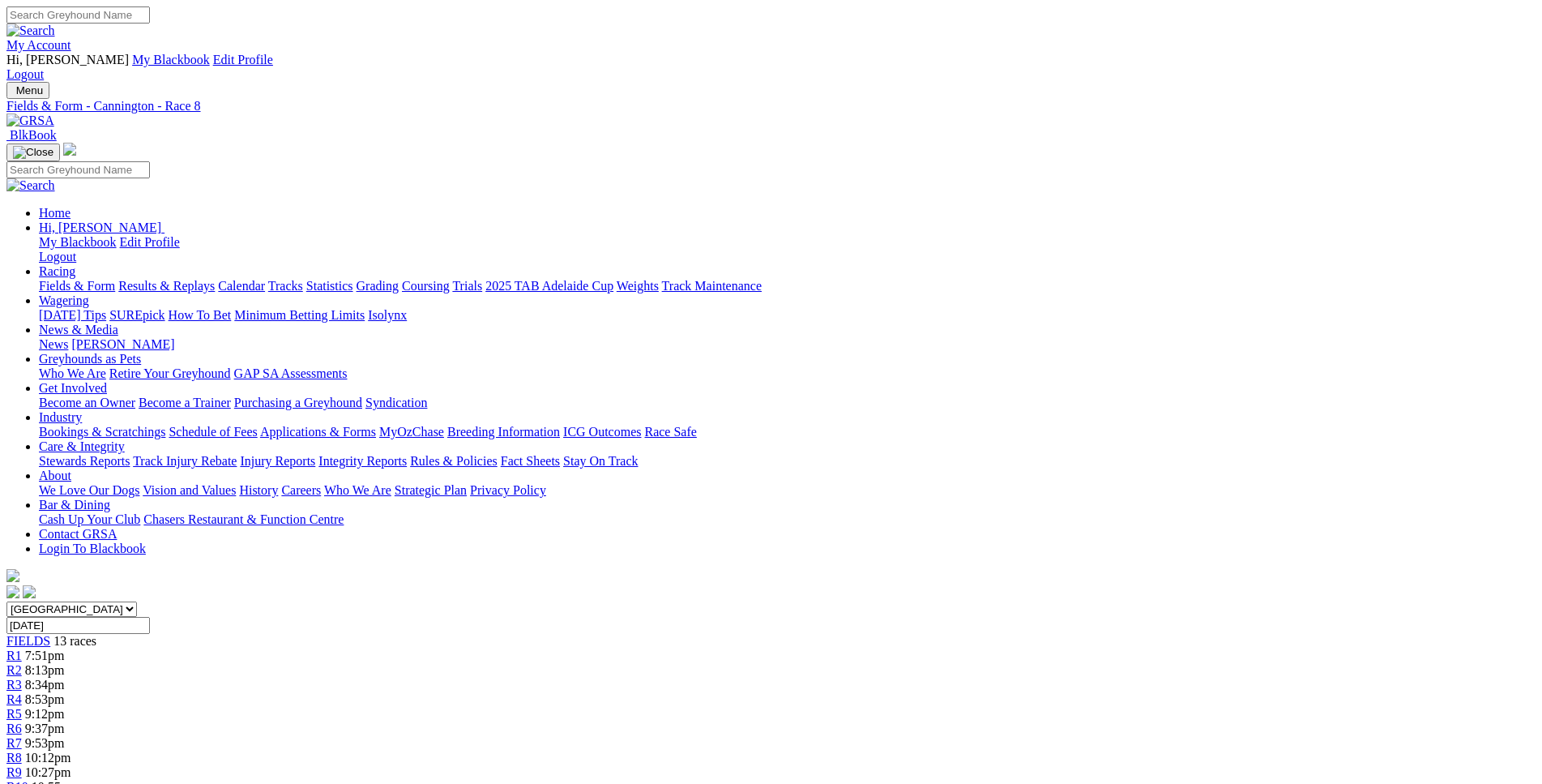
click at [72, 765] on span "10:27pm" at bounding box center [48, 772] width 46 height 14
click at [28, 779] on span "R10" at bounding box center [17, 786] width 22 height 14
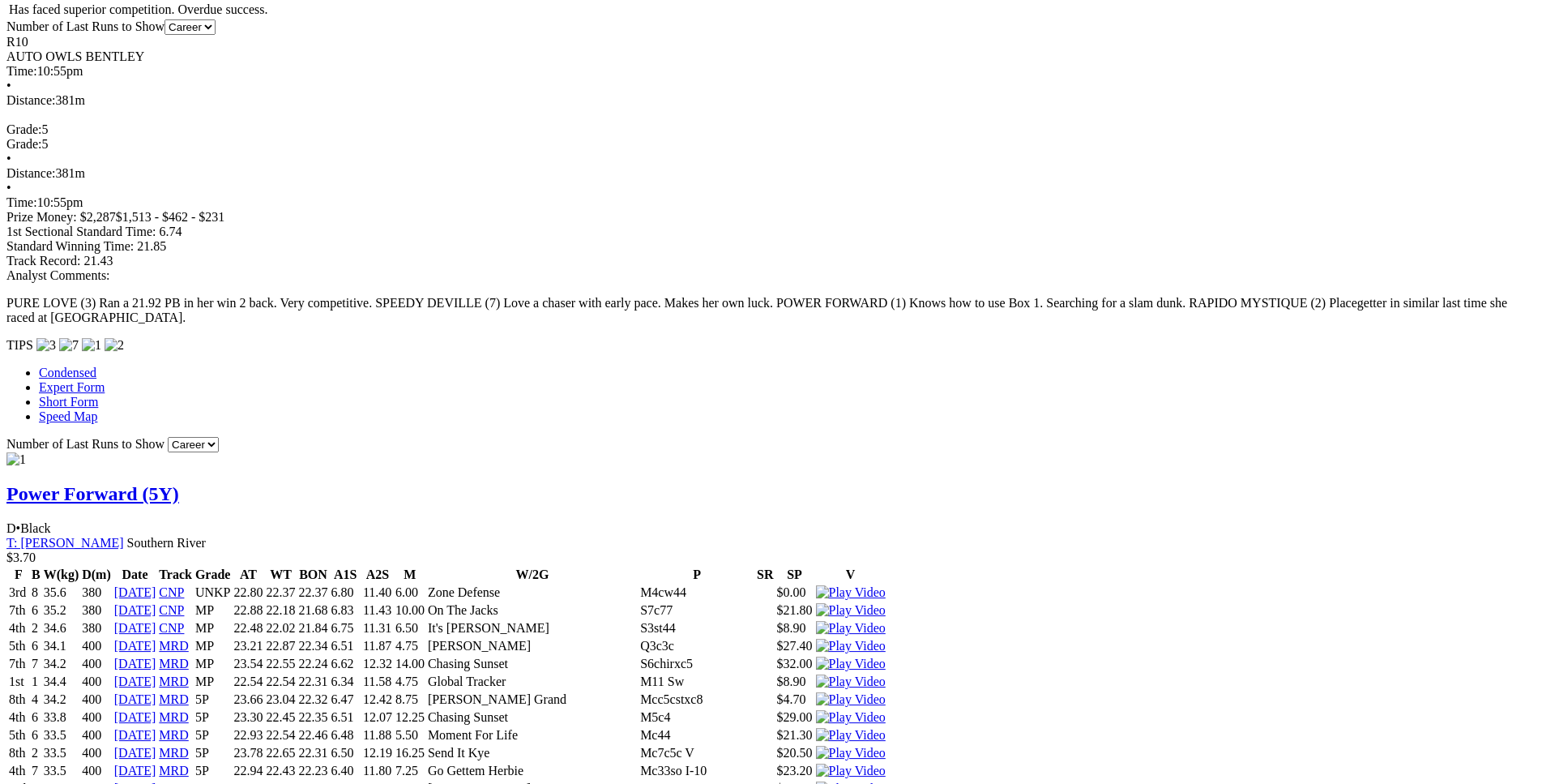
scroll to position [1321, 0]
drag, startPoint x: 412, startPoint y: 246, endPoint x: 939, endPoint y: 239, distance: 527.0
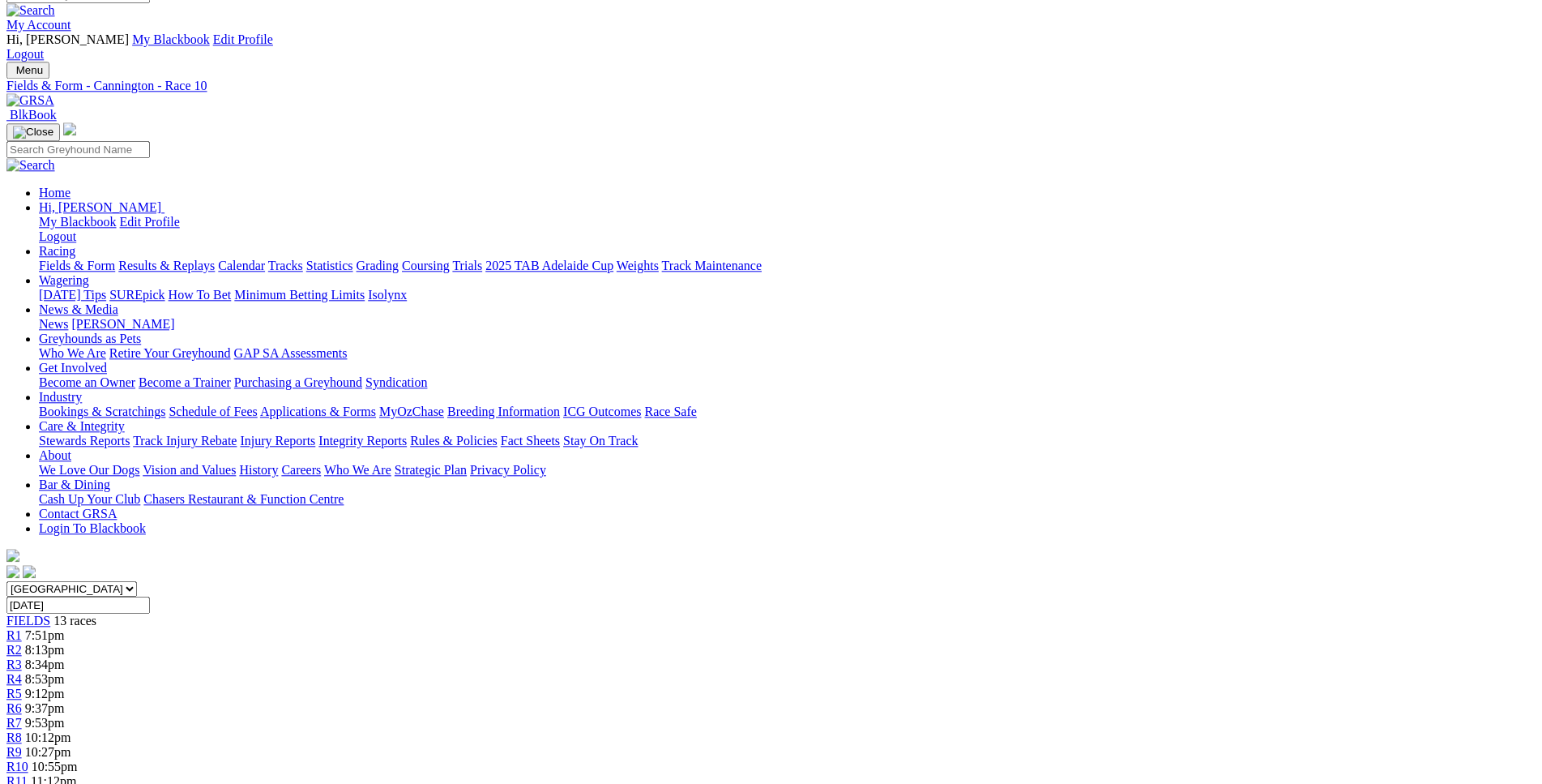
scroll to position [0, 0]
